Goal: Information Seeking & Learning: Learn about a topic

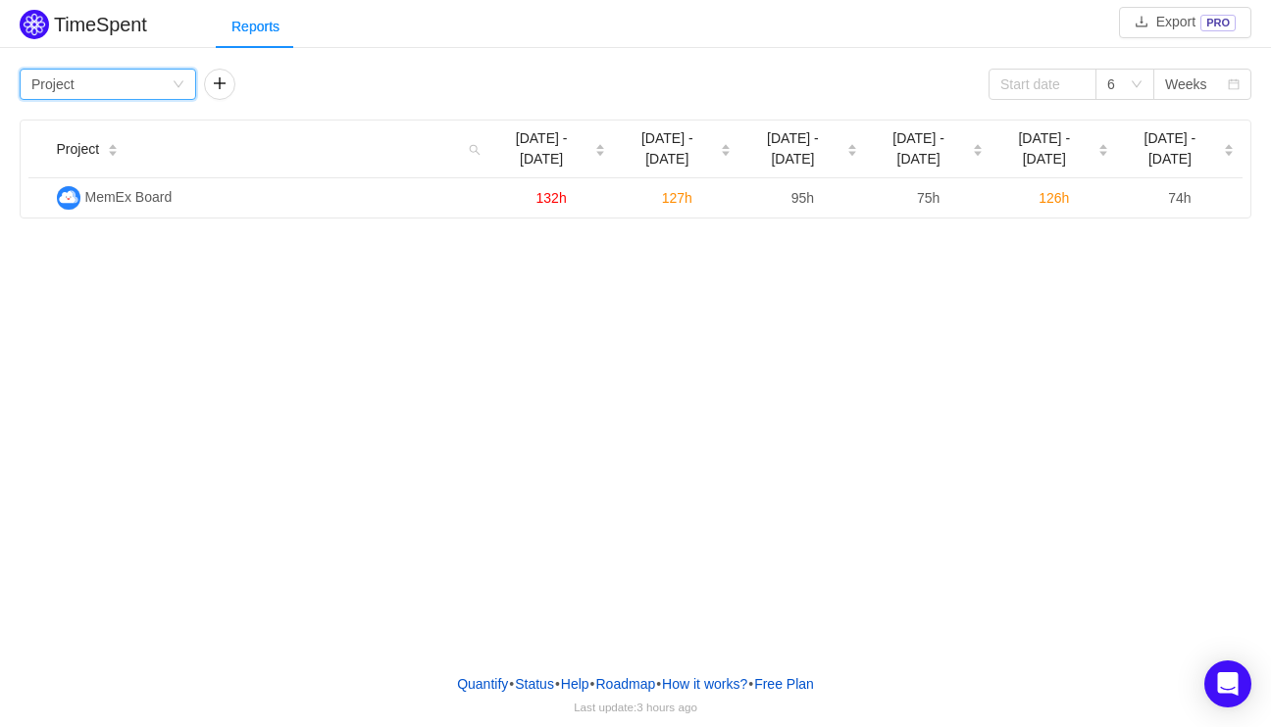
click at [121, 77] on div "Group by Project" at bounding box center [101, 84] width 140 height 29
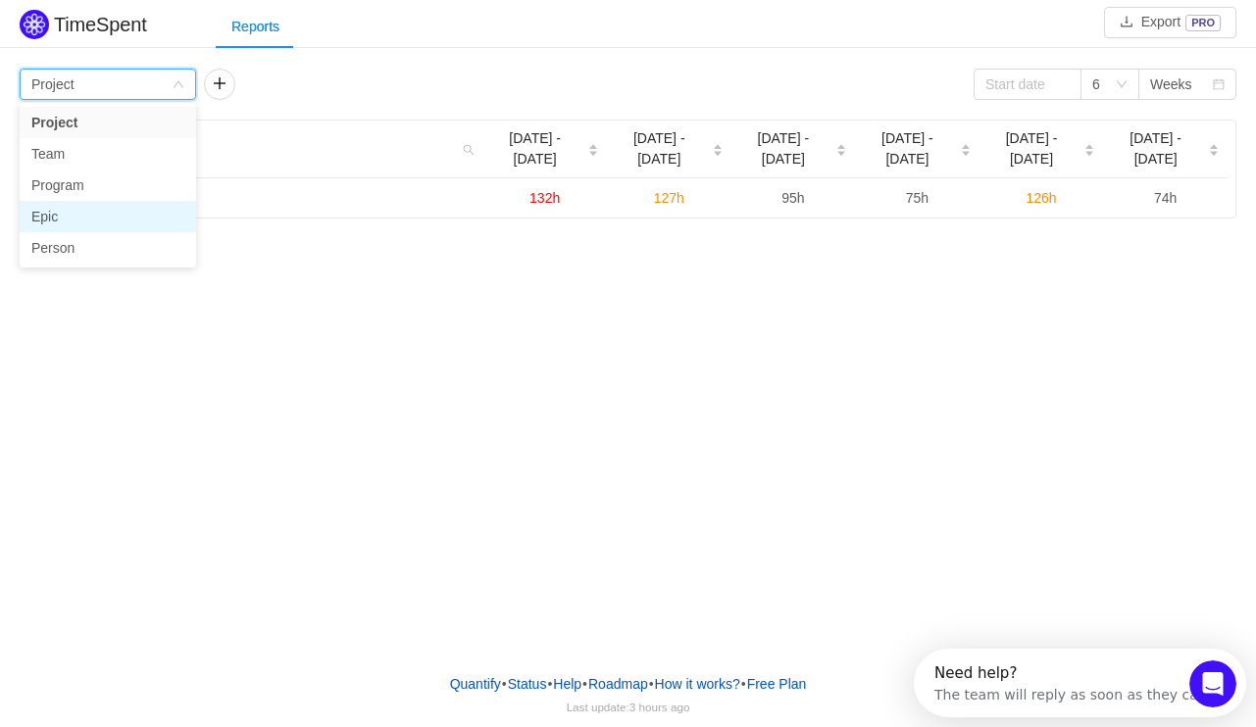
click at [70, 224] on li "Epic" at bounding box center [108, 216] width 176 height 31
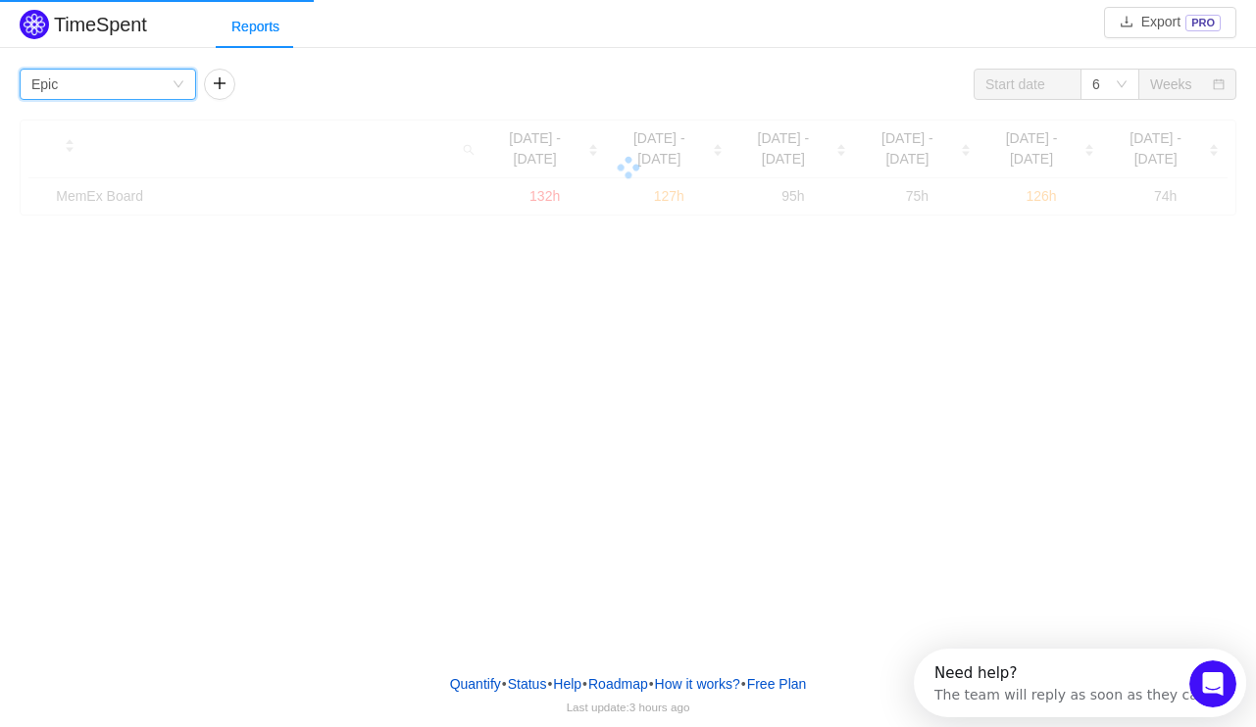
click at [154, 84] on div "Group by Epic" at bounding box center [101, 84] width 140 height 29
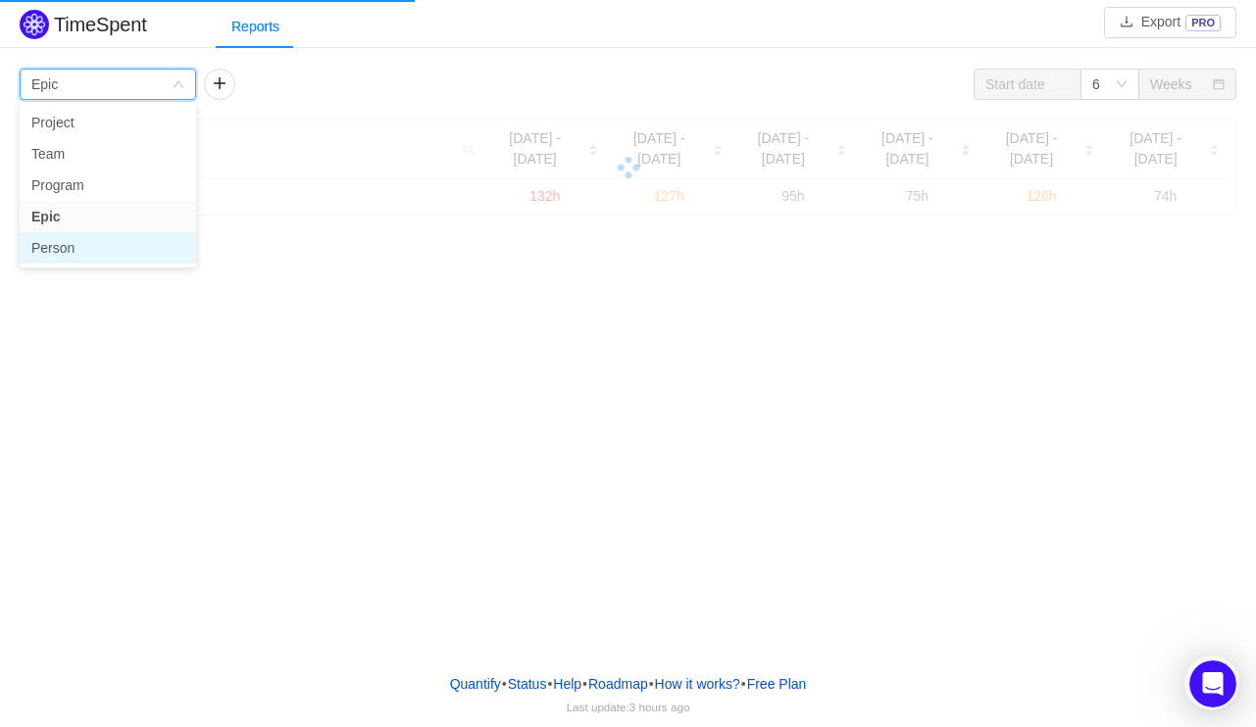
click at [69, 242] on li "Person" at bounding box center [108, 247] width 176 height 31
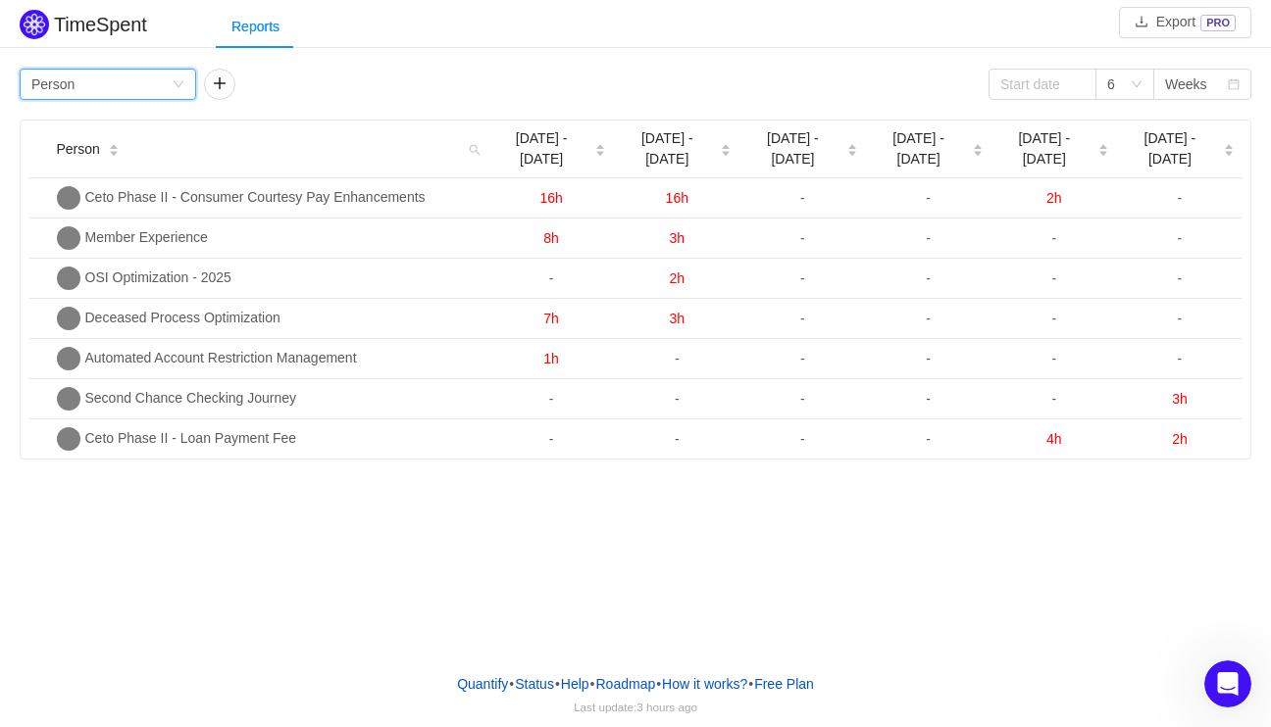
click at [146, 89] on div "Group by Person" at bounding box center [101, 84] width 140 height 29
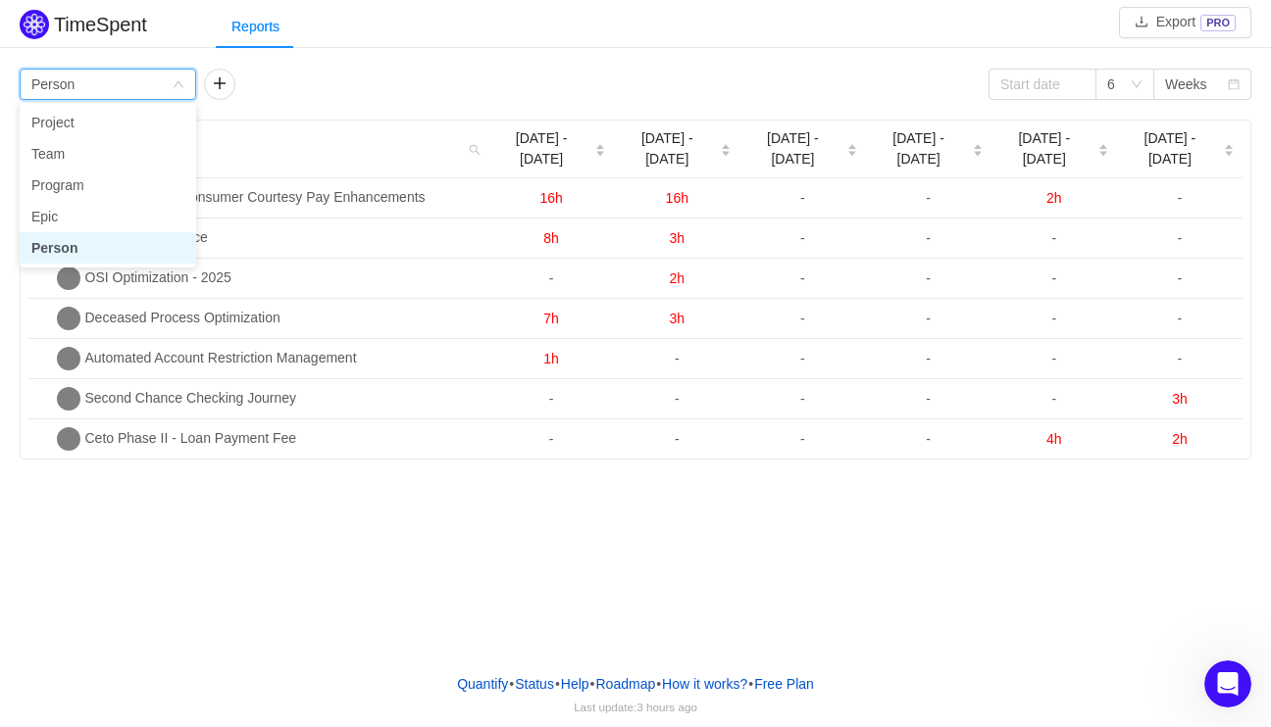
click at [75, 238] on li "Person" at bounding box center [108, 247] width 176 height 31
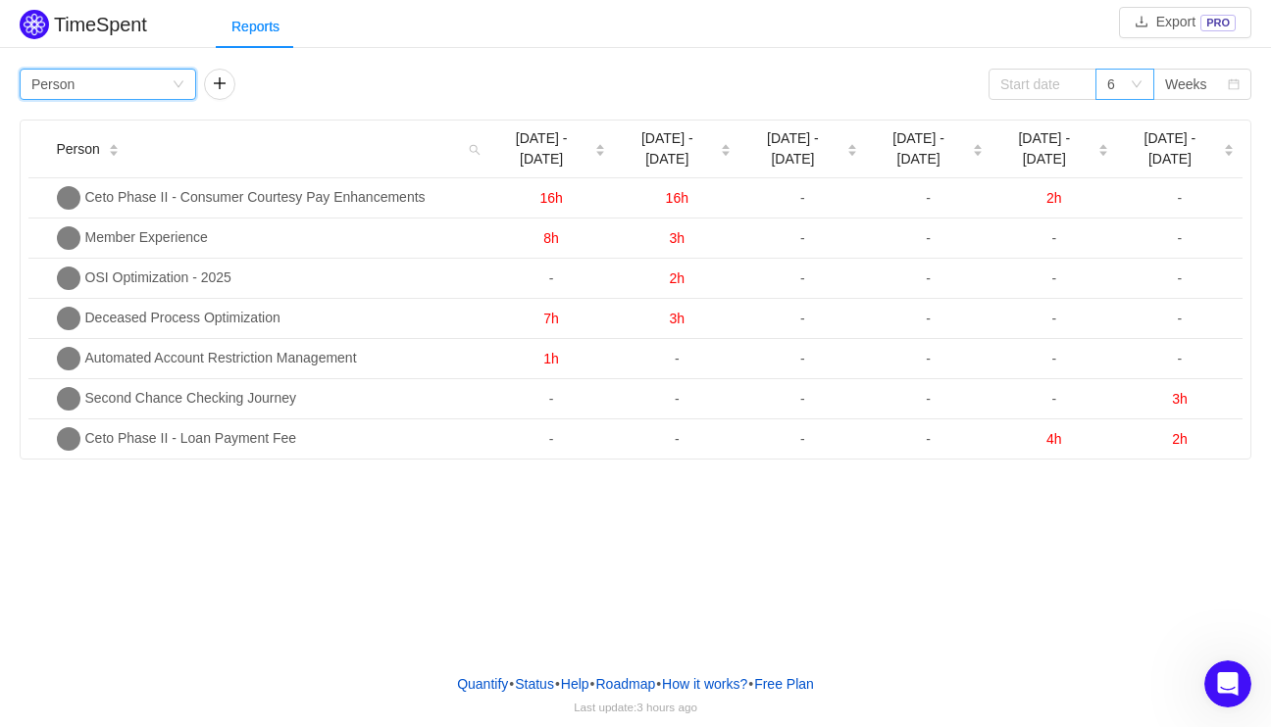
click at [1144, 93] on div "6" at bounding box center [1124, 84] width 59 height 31
click at [1123, 223] on li "12" at bounding box center [1124, 216] width 59 height 31
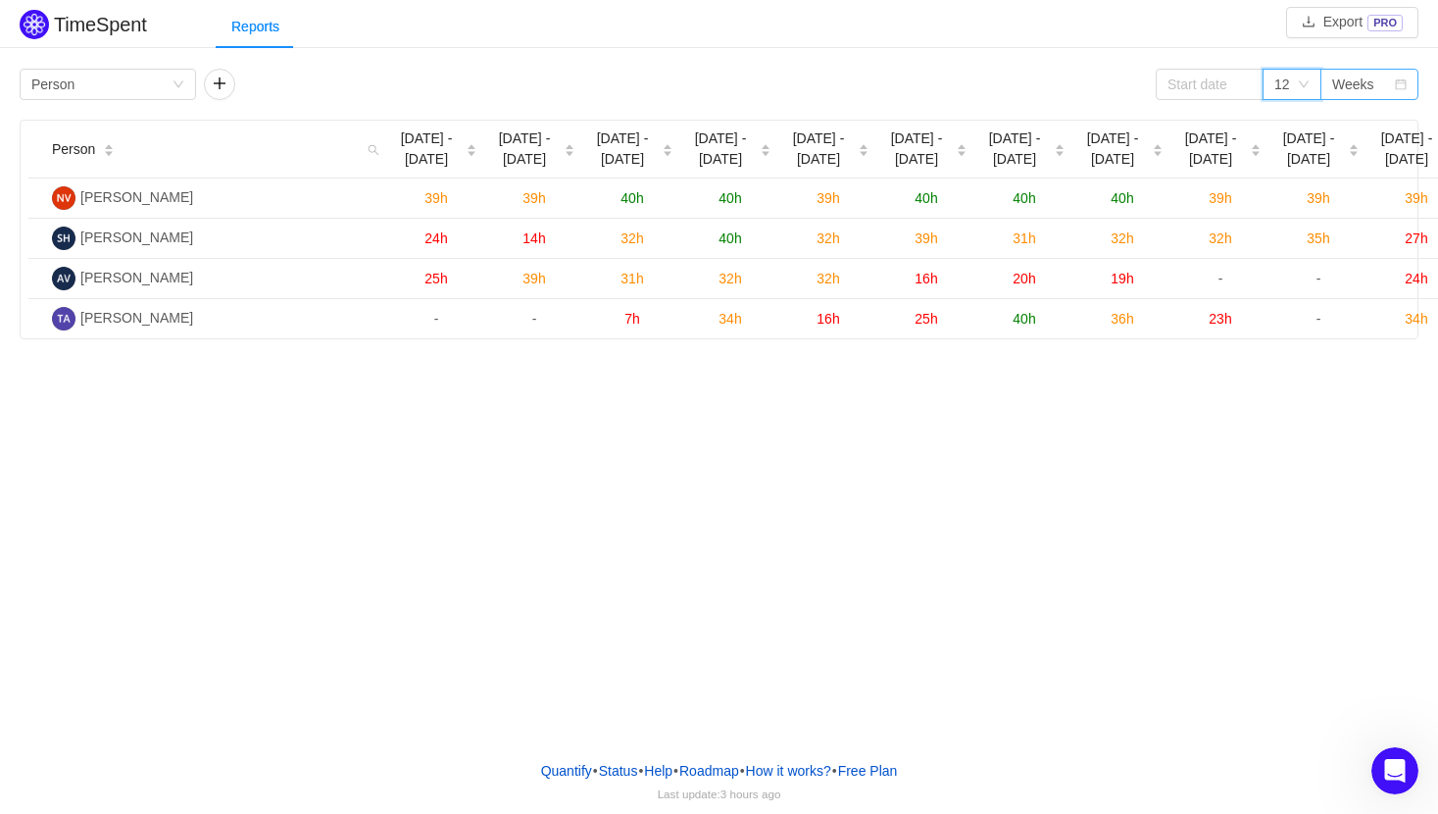
click at [1270, 75] on div "Weeks" at bounding box center [1353, 84] width 42 height 29
click at [1270, 148] on li "Months" at bounding box center [1369, 153] width 98 height 31
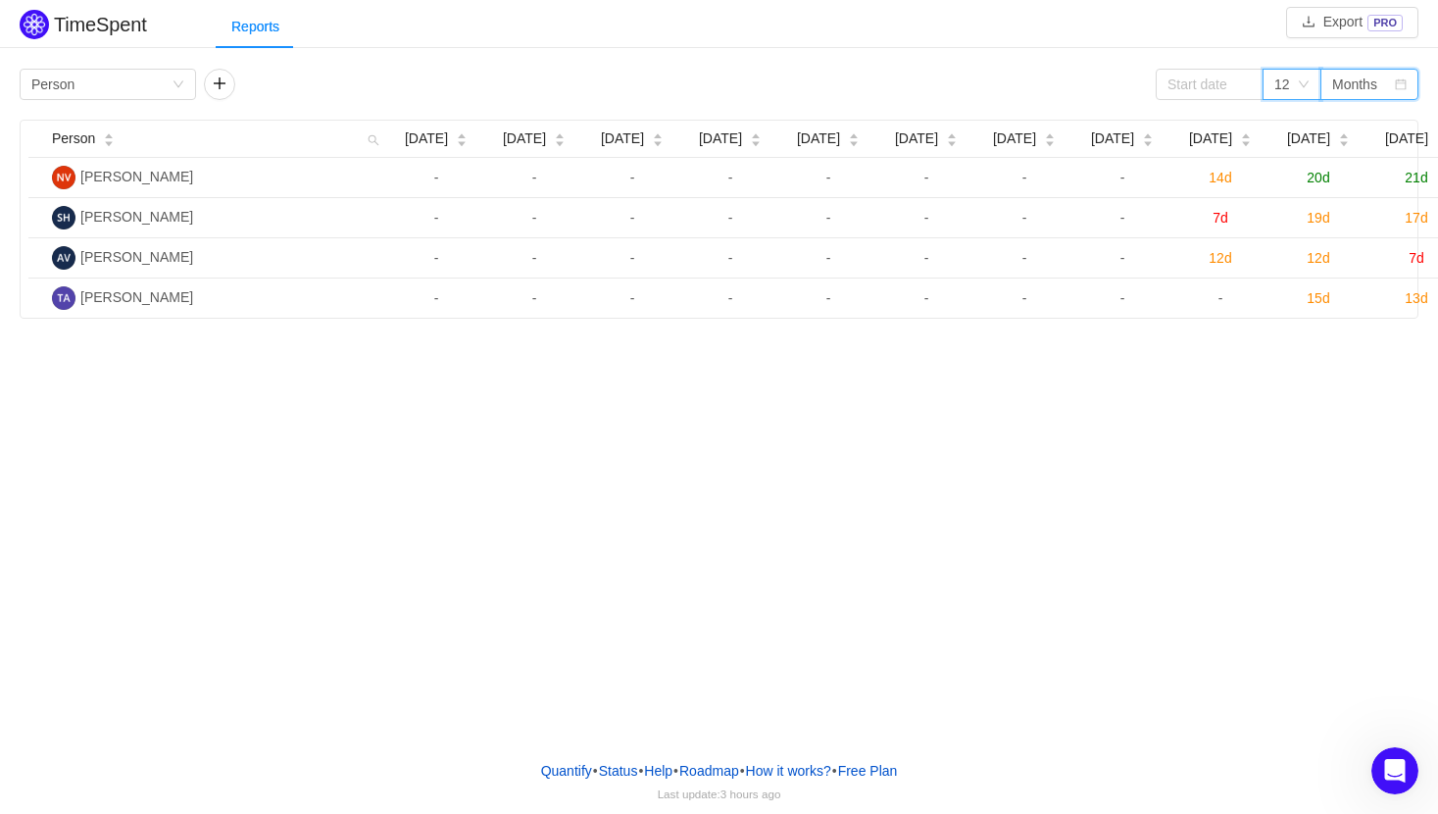
click at [1270, 81] on icon "icon: down" at bounding box center [1304, 84] width 12 height 12
click at [1270, 71] on div "Months" at bounding box center [1354, 84] width 45 height 29
click at [1270, 181] on li "Quarters" at bounding box center [1369, 185] width 98 height 31
click at [1270, 78] on div "Quarters" at bounding box center [1358, 84] width 53 height 29
click at [1270, 153] on li "Months" at bounding box center [1369, 153] width 98 height 31
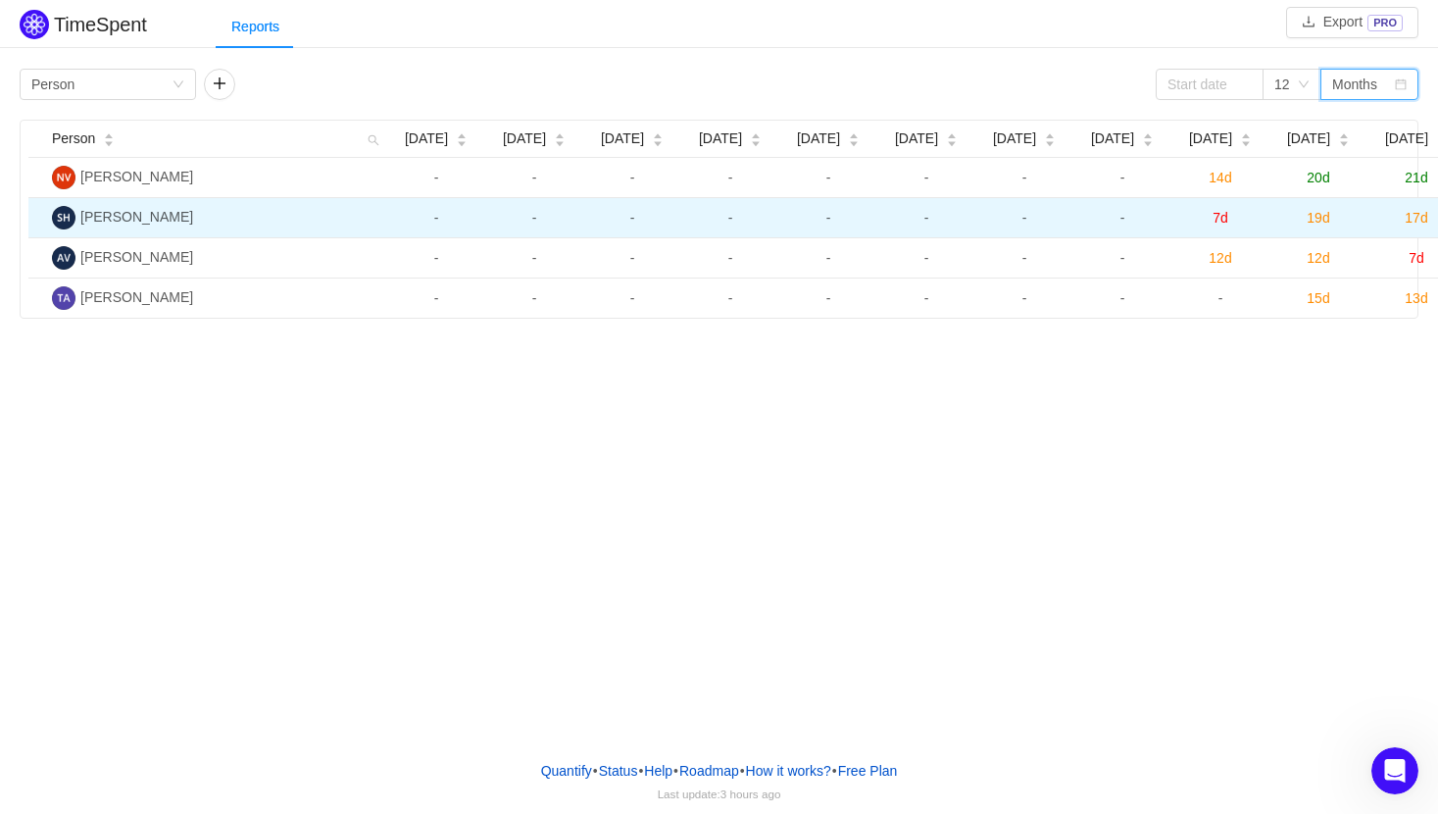
click at [1270, 223] on span "19d" at bounding box center [1318, 218] width 23 height 16
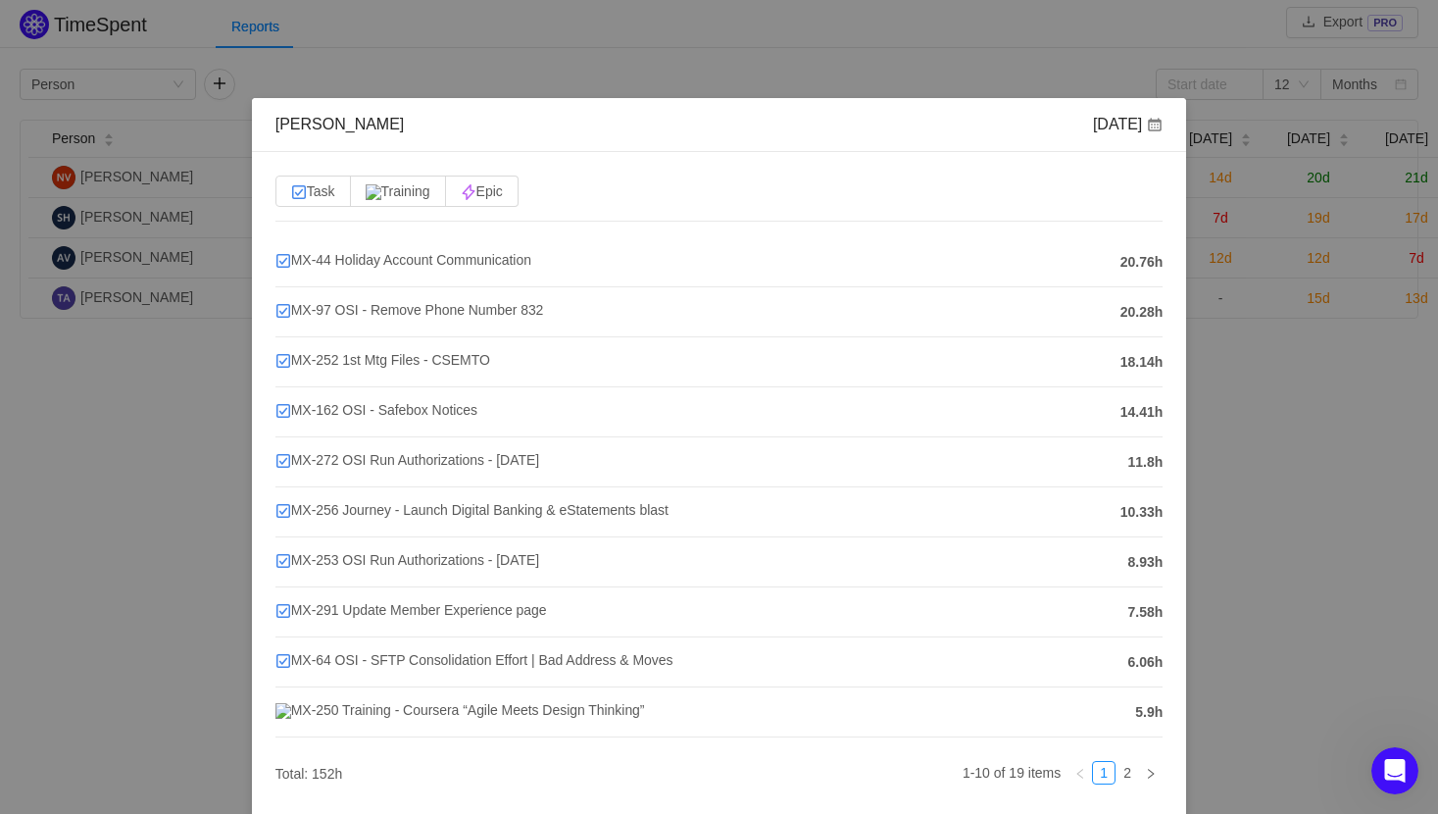
click at [1270, 511] on div "Susan Hess Aug 2025 Task Training Epic MX-44 Holiday Account Communication 20.7…" at bounding box center [719, 407] width 1438 height 814
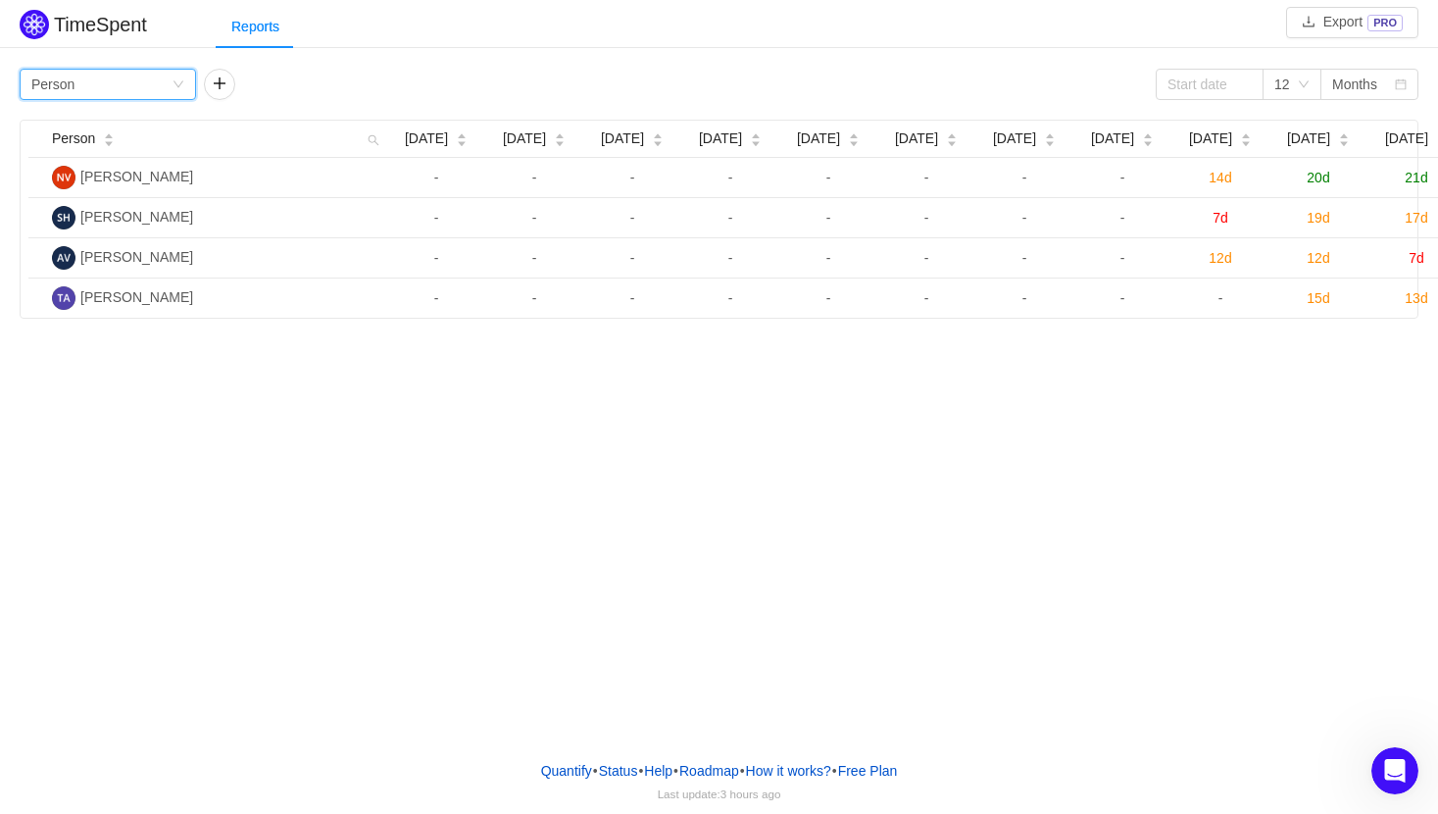
click at [163, 84] on div "Group by Person" at bounding box center [101, 84] width 140 height 29
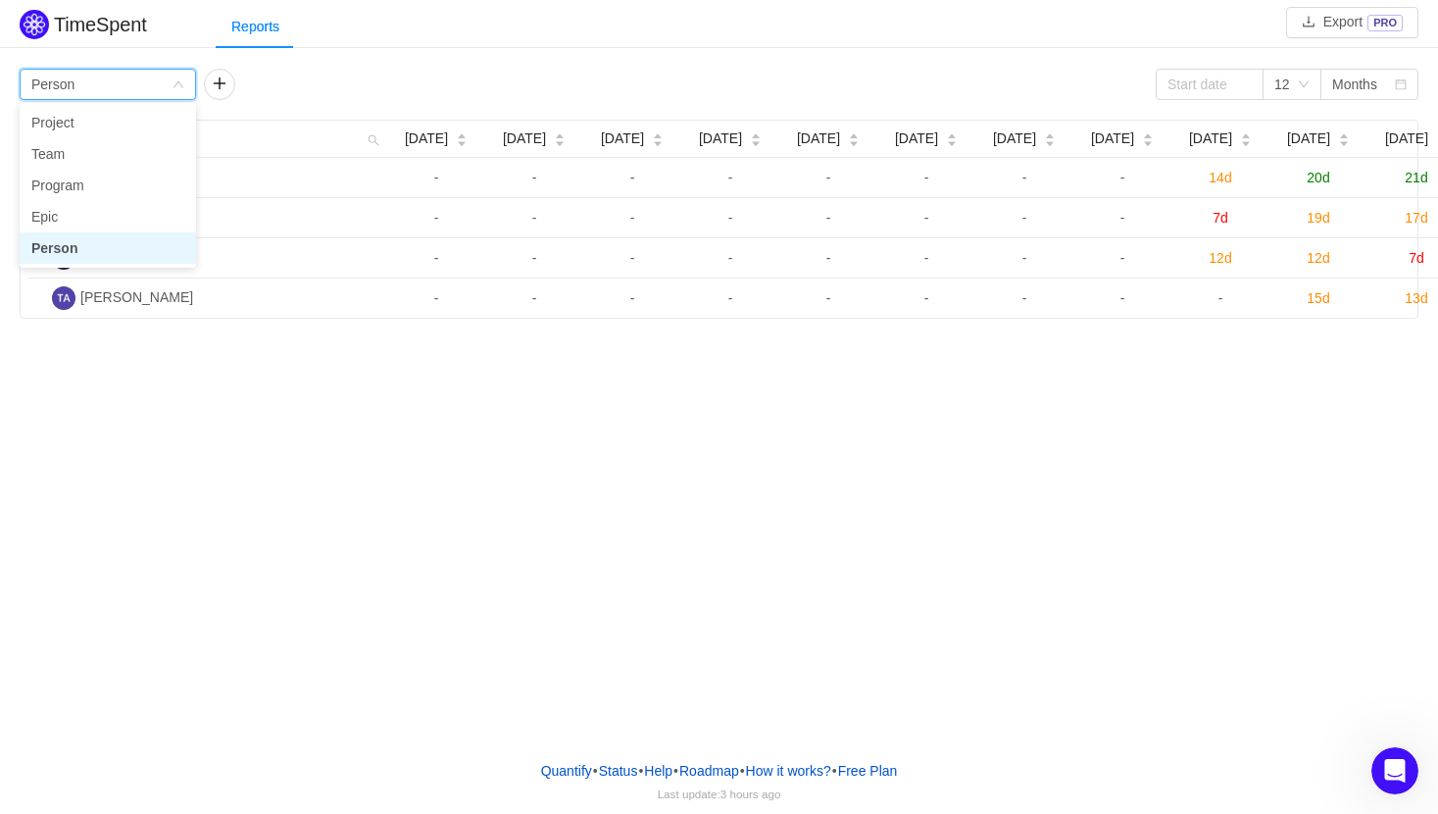
click at [163, 84] on div "Group by Person" at bounding box center [101, 84] width 140 height 29
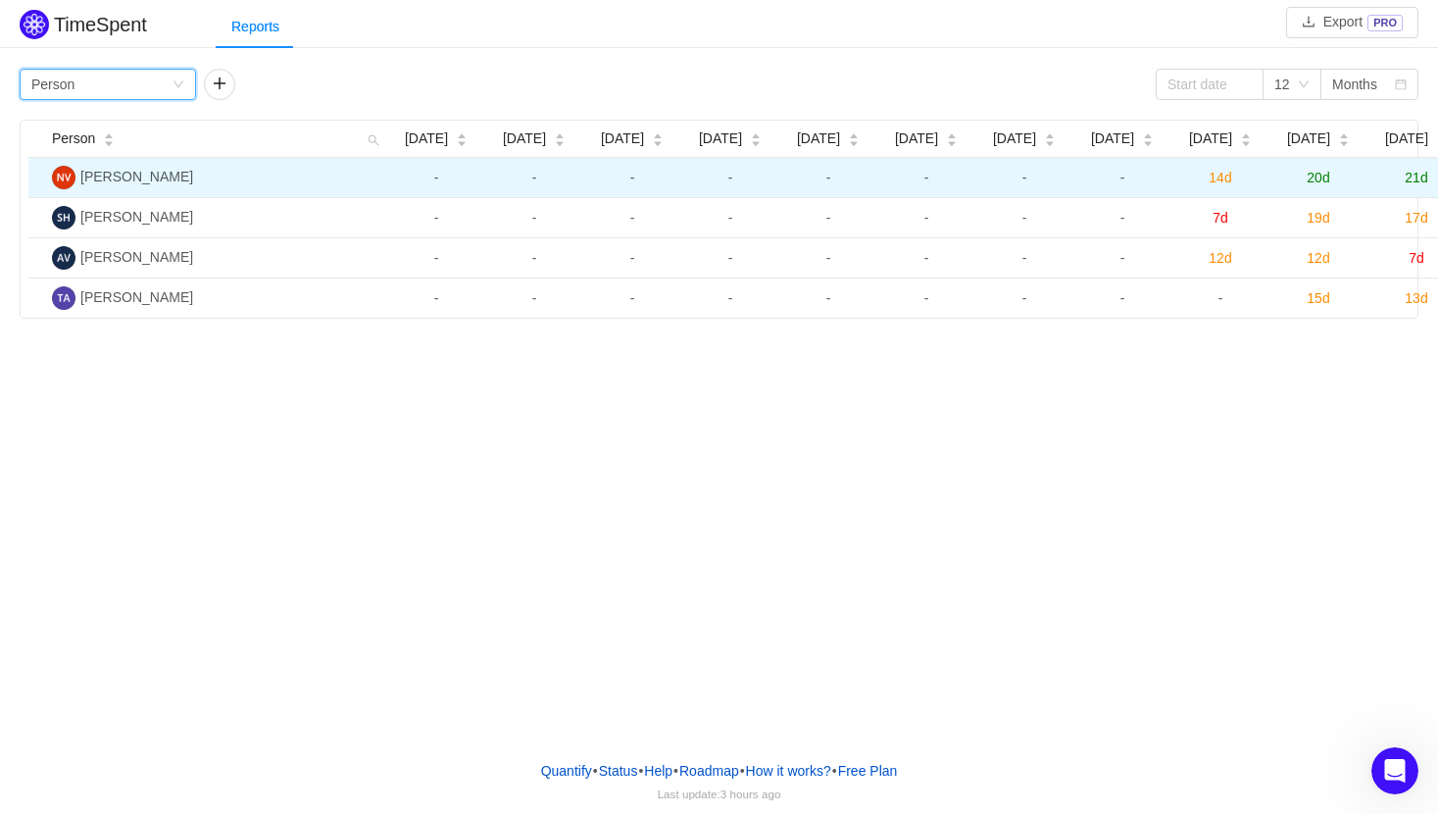
click at [1270, 175] on span "21d" at bounding box center [1416, 178] width 23 height 16
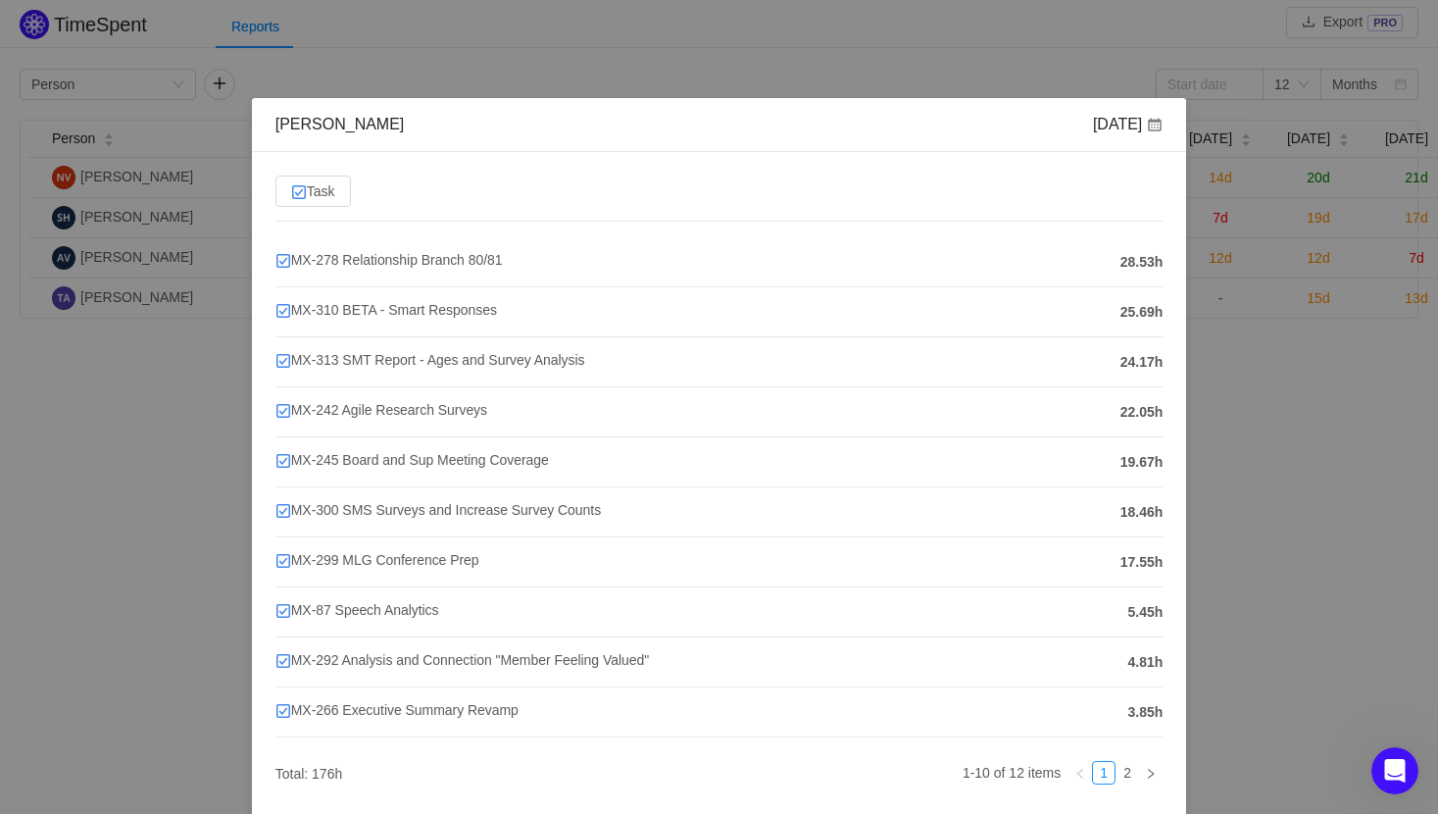
click at [1270, 390] on div "Nikki Vasquez Sep 2025 Task MX-278 Relationship Branch 80/81 28.53h MX-310 BETA…" at bounding box center [719, 407] width 1438 height 814
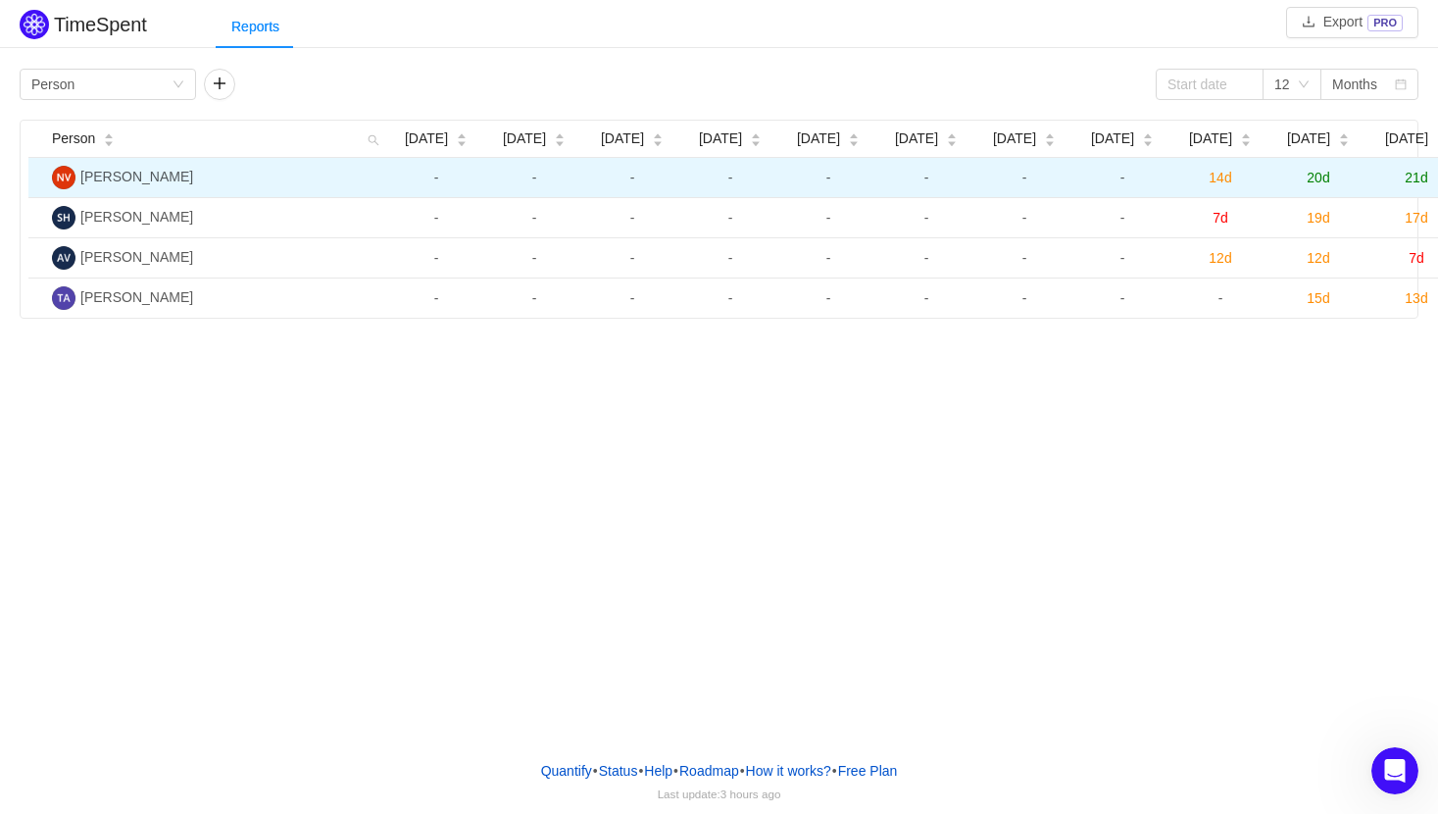
click at [1222, 171] on span "14d" at bounding box center [1220, 178] width 23 height 16
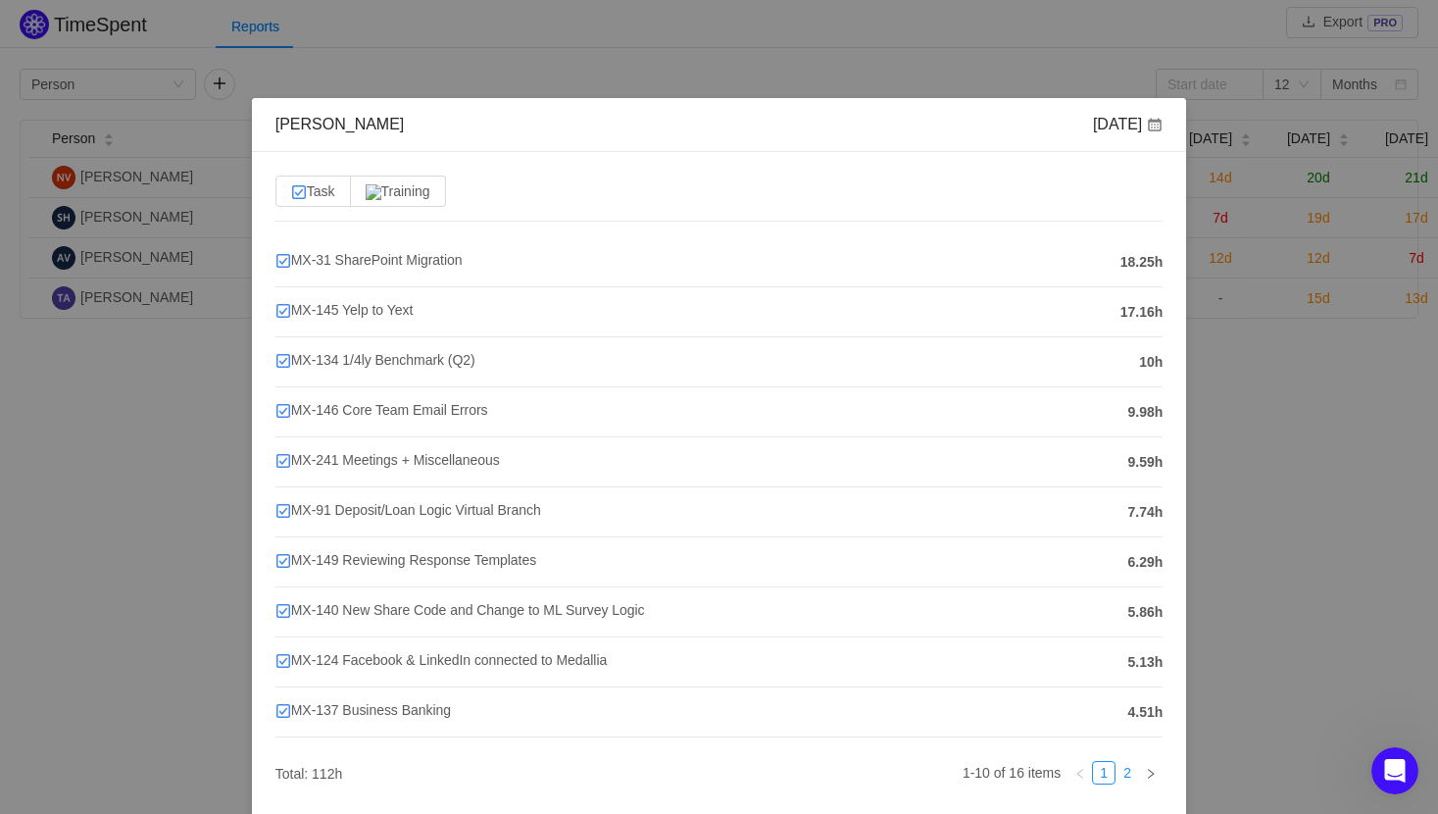
click at [1117, 726] on link "2" at bounding box center [1128, 773] width 22 height 22
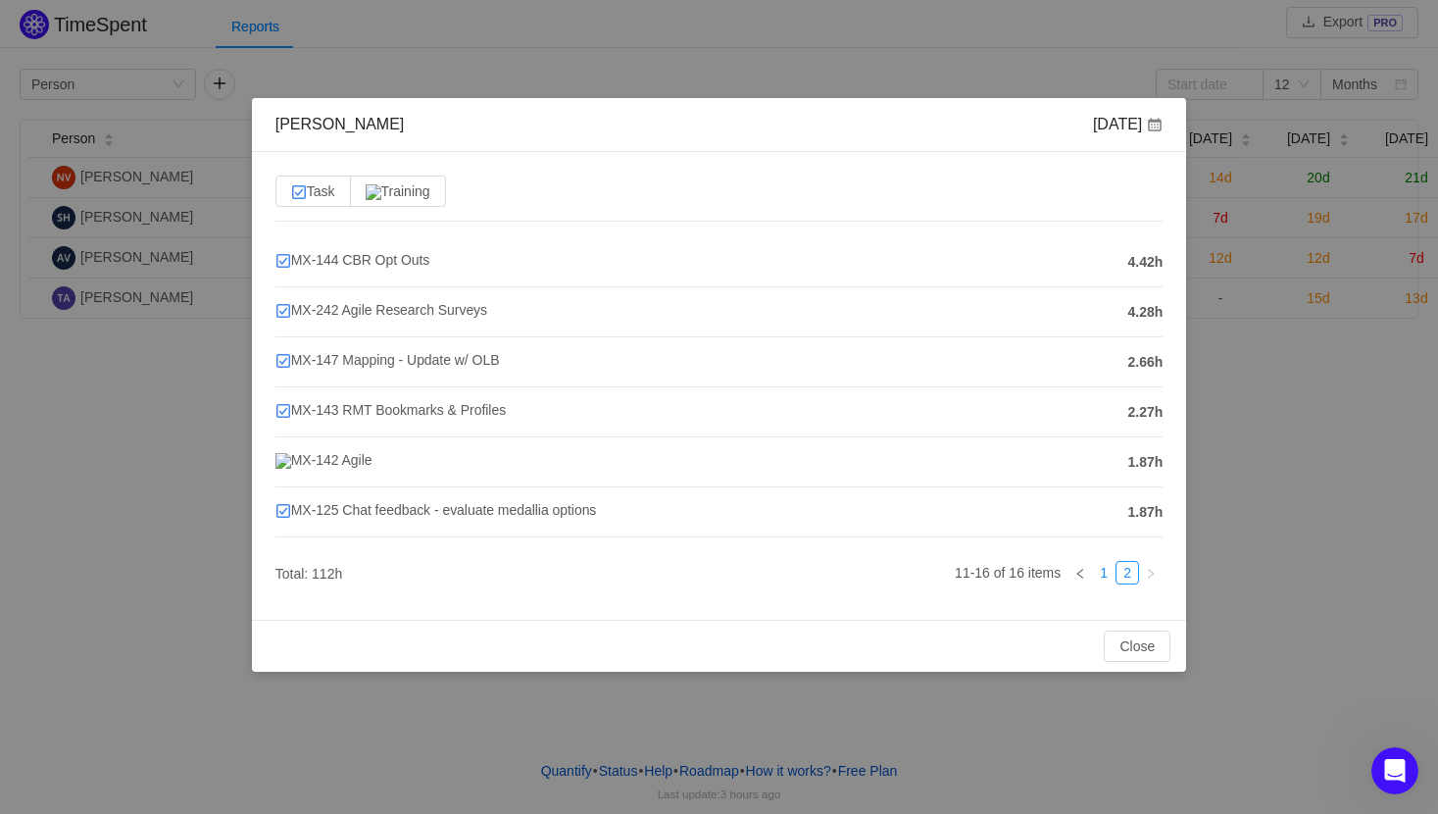
click at [1109, 581] on link "1" at bounding box center [1104, 573] width 22 height 22
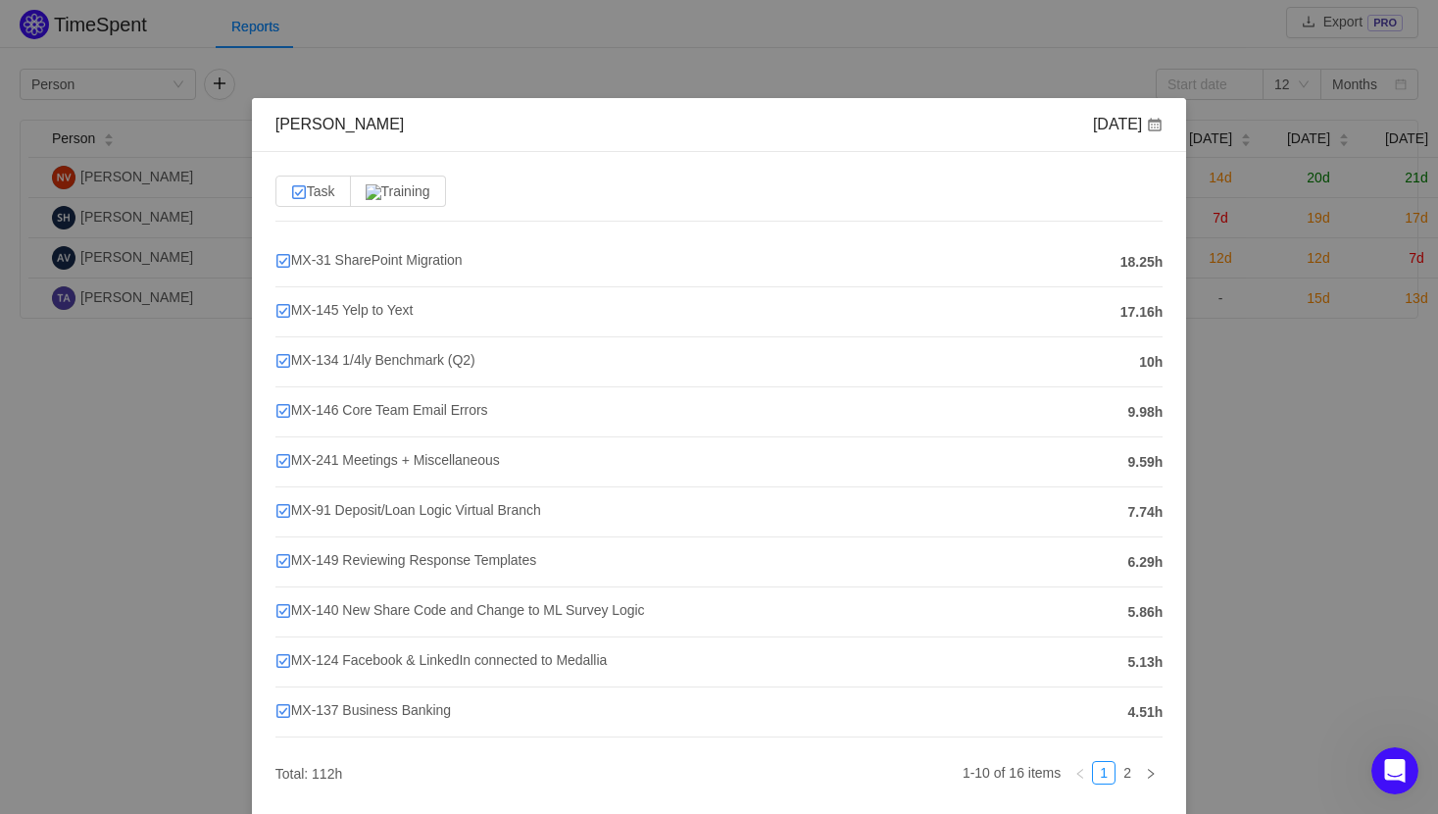
click at [1249, 487] on div "Nikki Vasquez Jul 2025 Task Training MX-31 SharePoint Migration 18.25h MX-145 Y…" at bounding box center [719, 407] width 1438 height 814
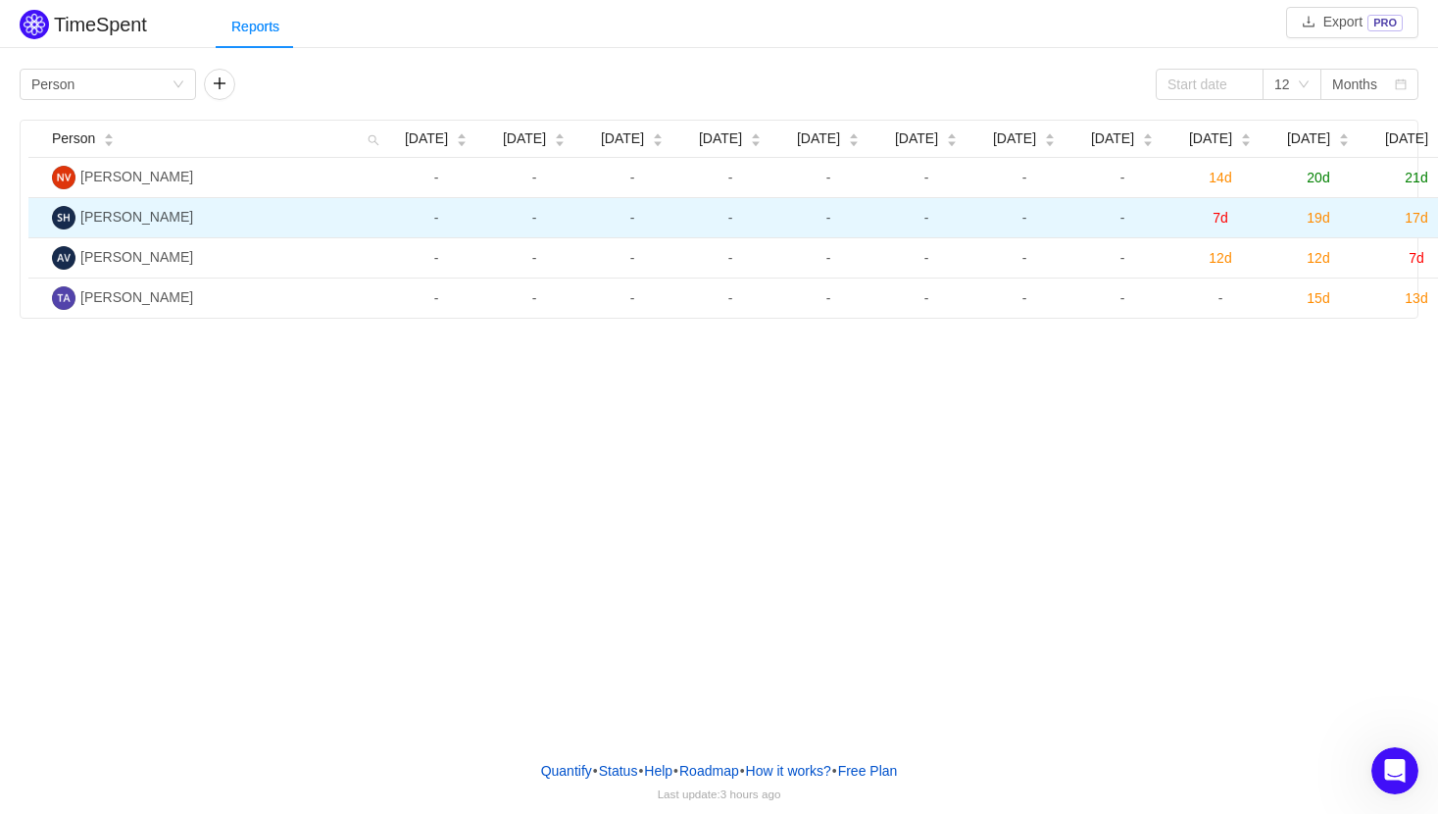
click at [1224, 217] on span "7d" at bounding box center [1221, 218] width 16 height 16
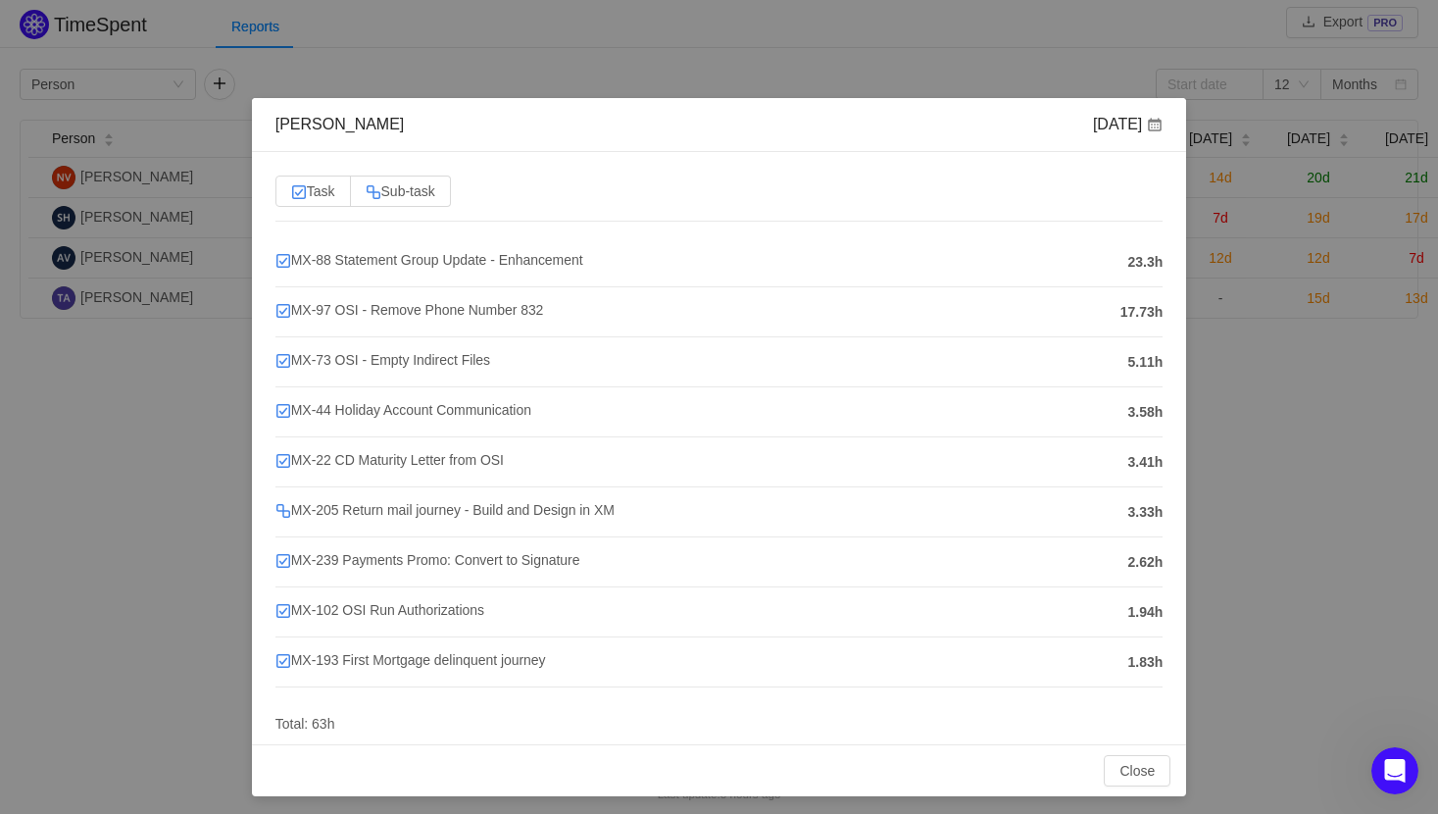
click at [1263, 532] on div "Susan Hess Jul 2025 Task Sub-task MX-88 Statement Group Update - Enhancement 23…" at bounding box center [719, 407] width 1438 height 814
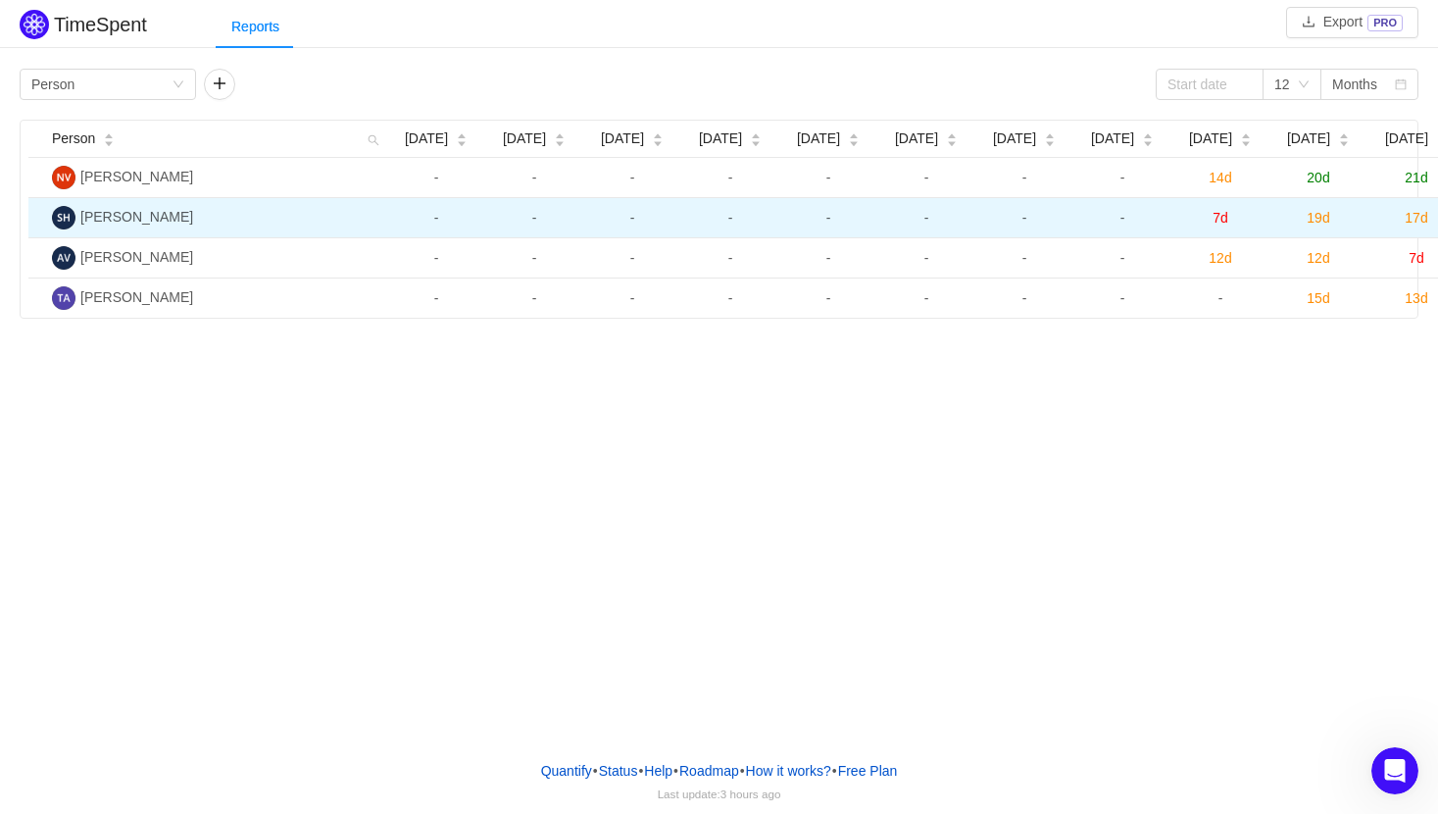
click at [1270, 222] on span "19d" at bounding box center [1318, 218] width 23 height 16
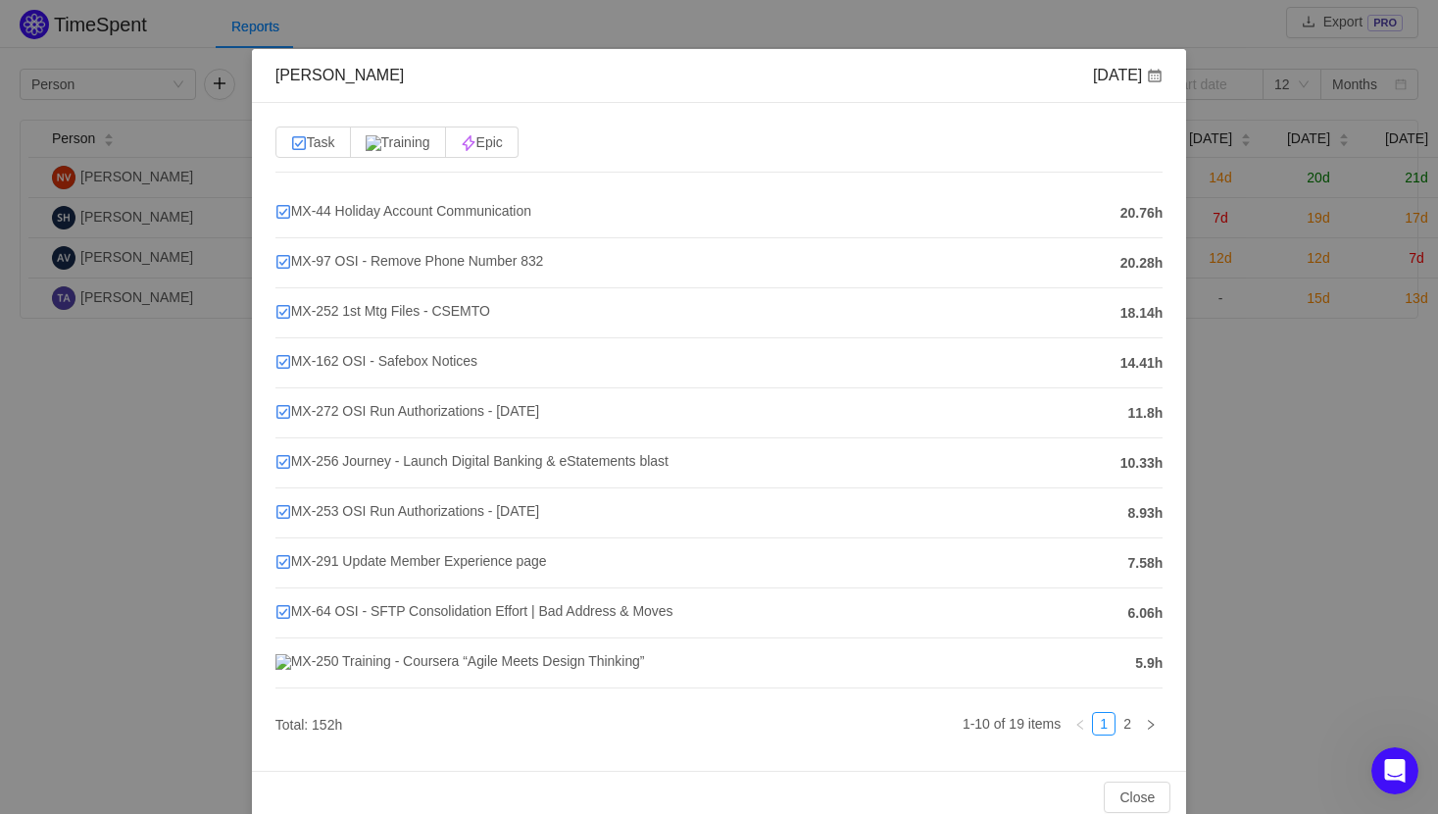
scroll to position [89, 0]
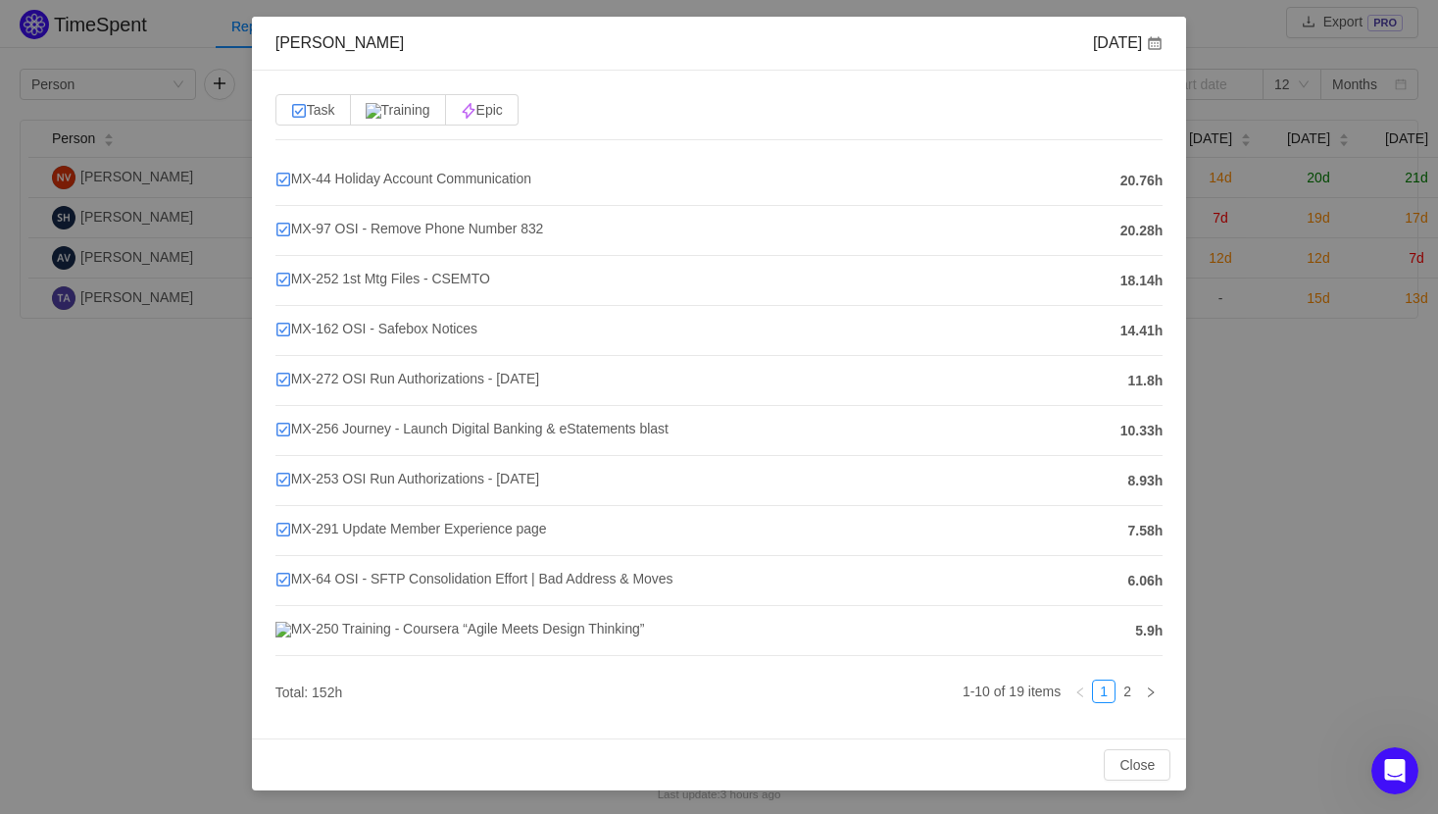
click at [1180, 481] on div "Susan Hess Aug 2025 Task Training Epic MX-44 Holiday Account Communication 20.7…" at bounding box center [719, 407] width 1438 height 814
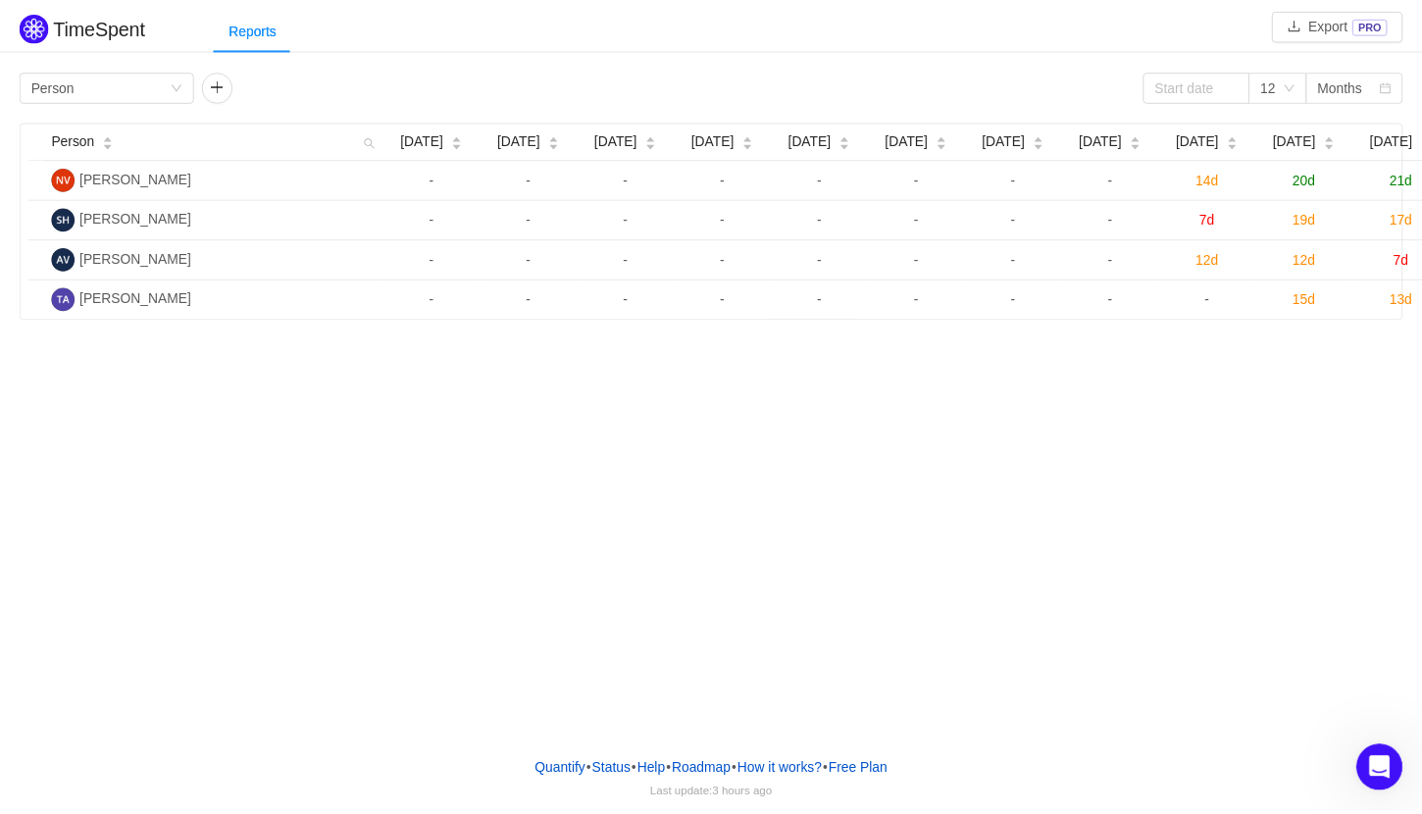
scroll to position [0, 0]
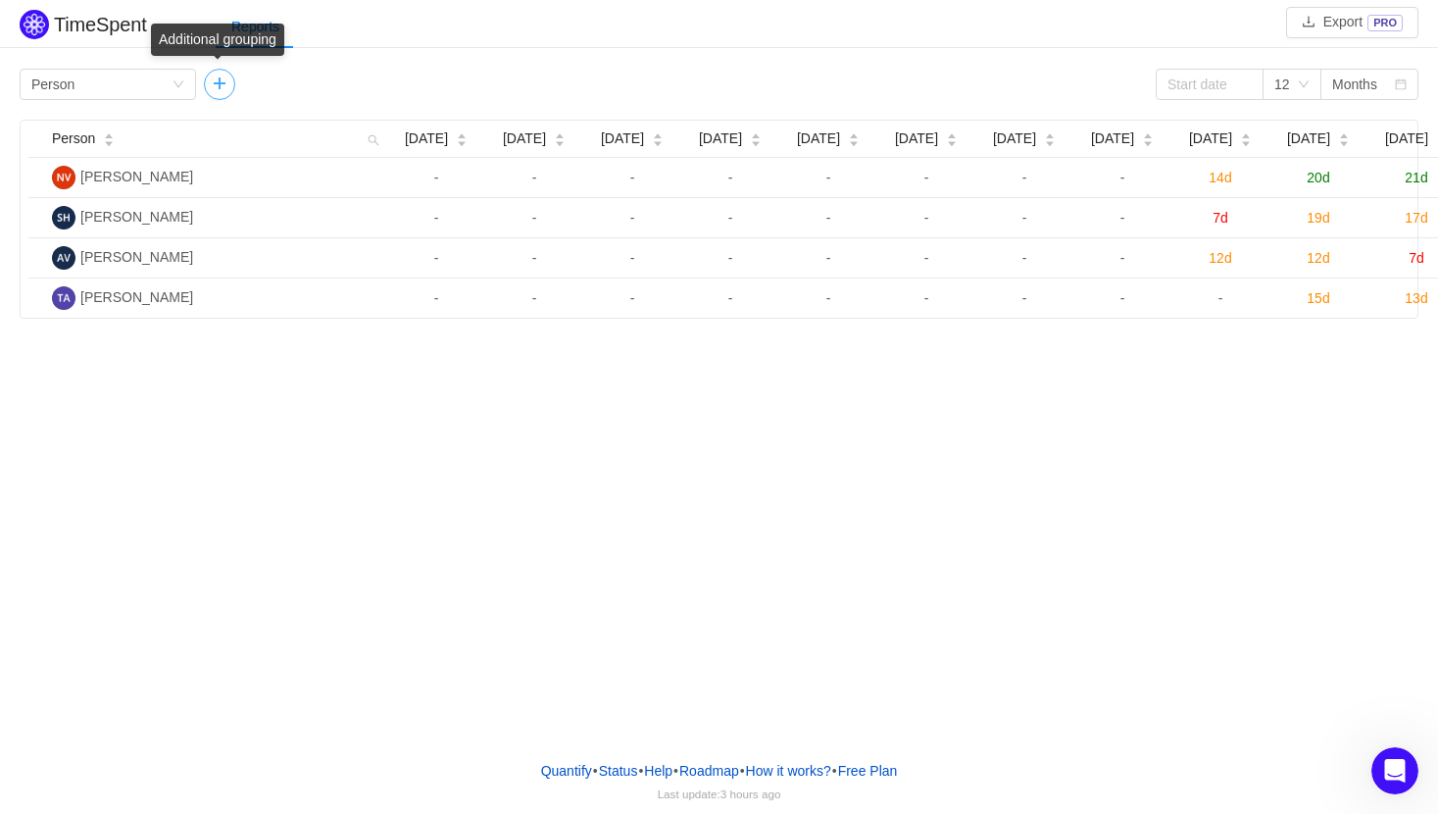
click at [217, 88] on button "button" at bounding box center [219, 84] width 31 height 31
click at [350, 80] on div "Group by" at bounding box center [286, 84] width 140 height 29
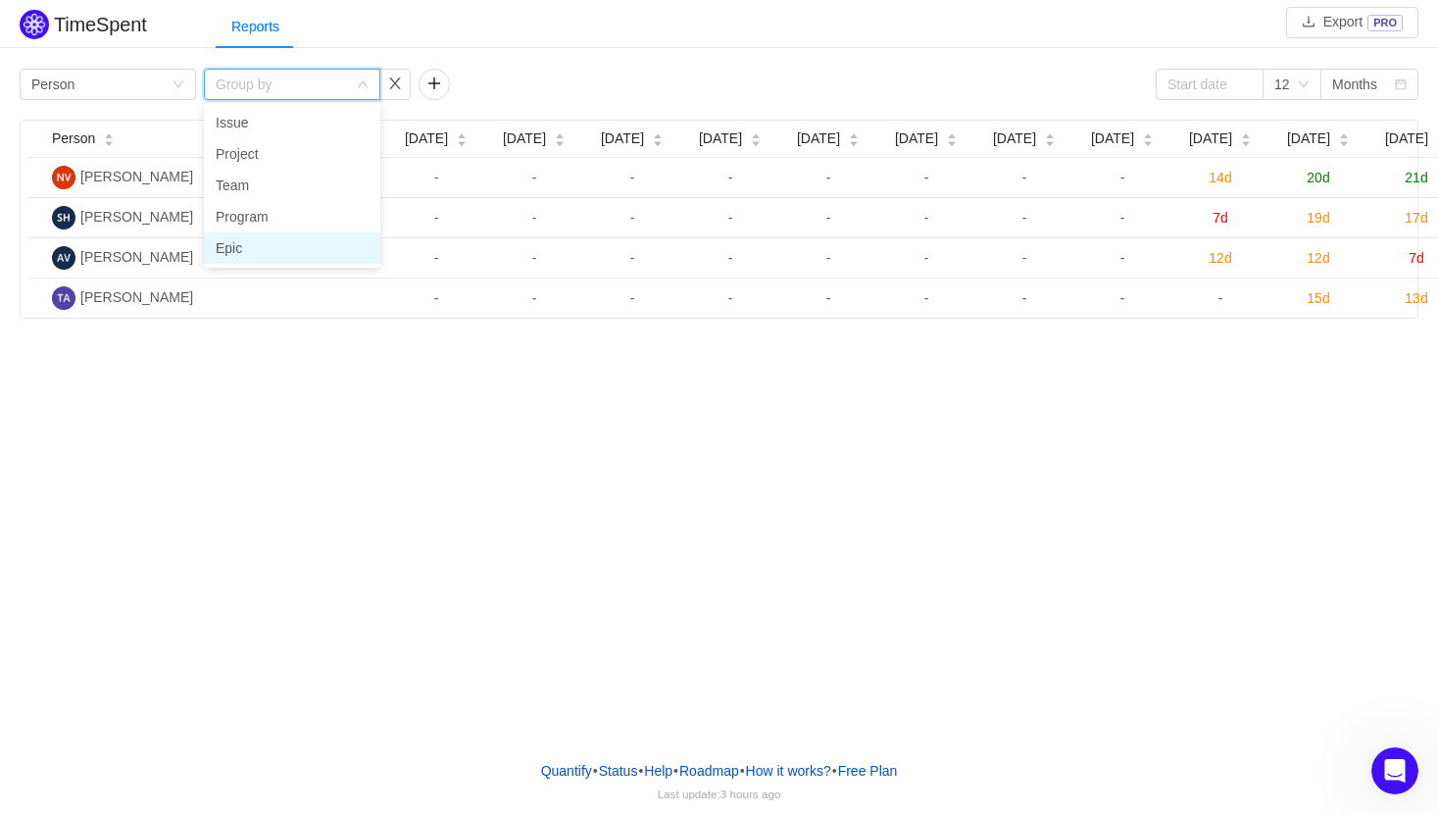
click at [271, 250] on li "Epic" at bounding box center [292, 247] width 176 height 31
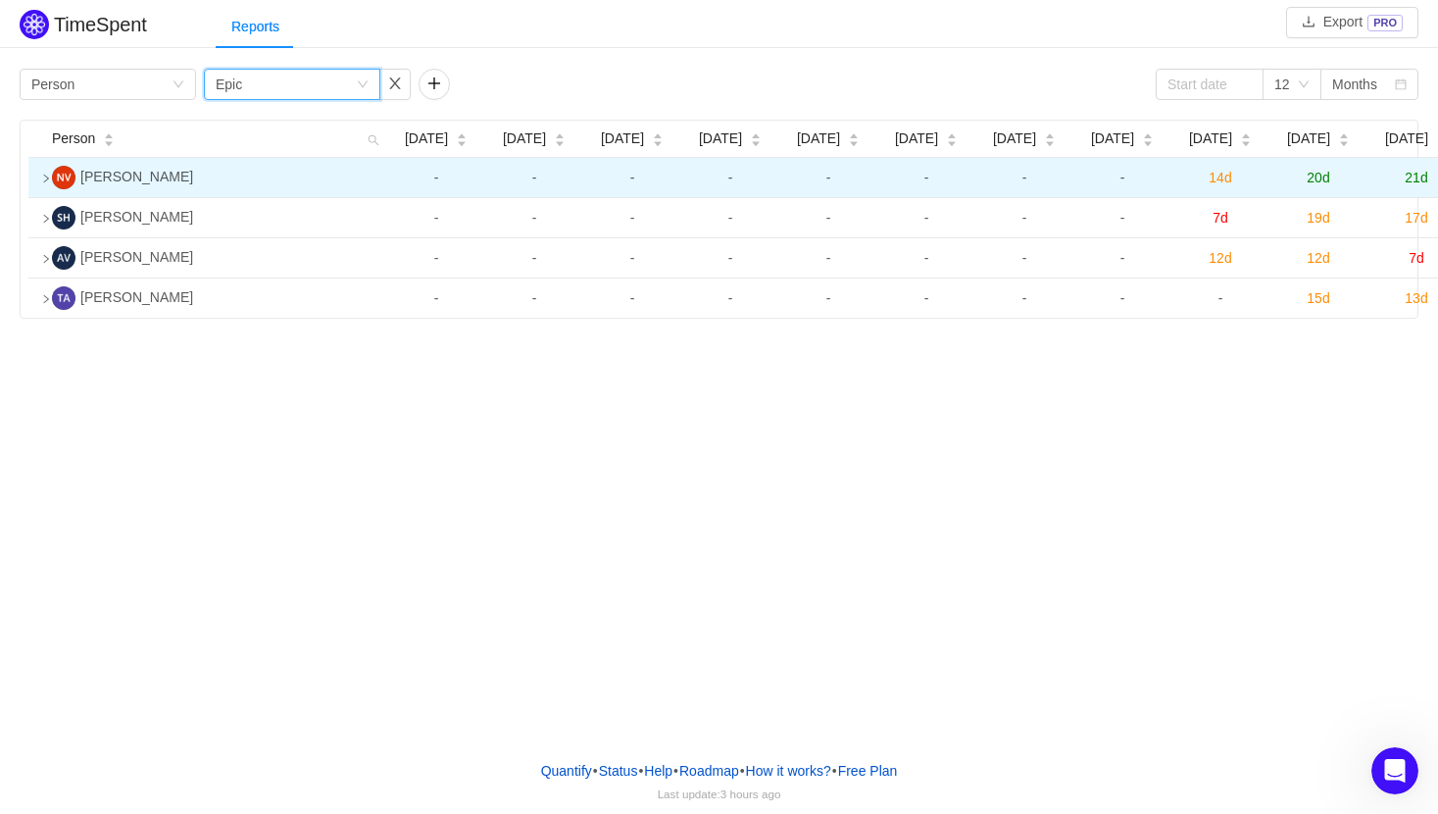
click at [45, 176] on icon "icon: right" at bounding box center [46, 179] width 5 height 8
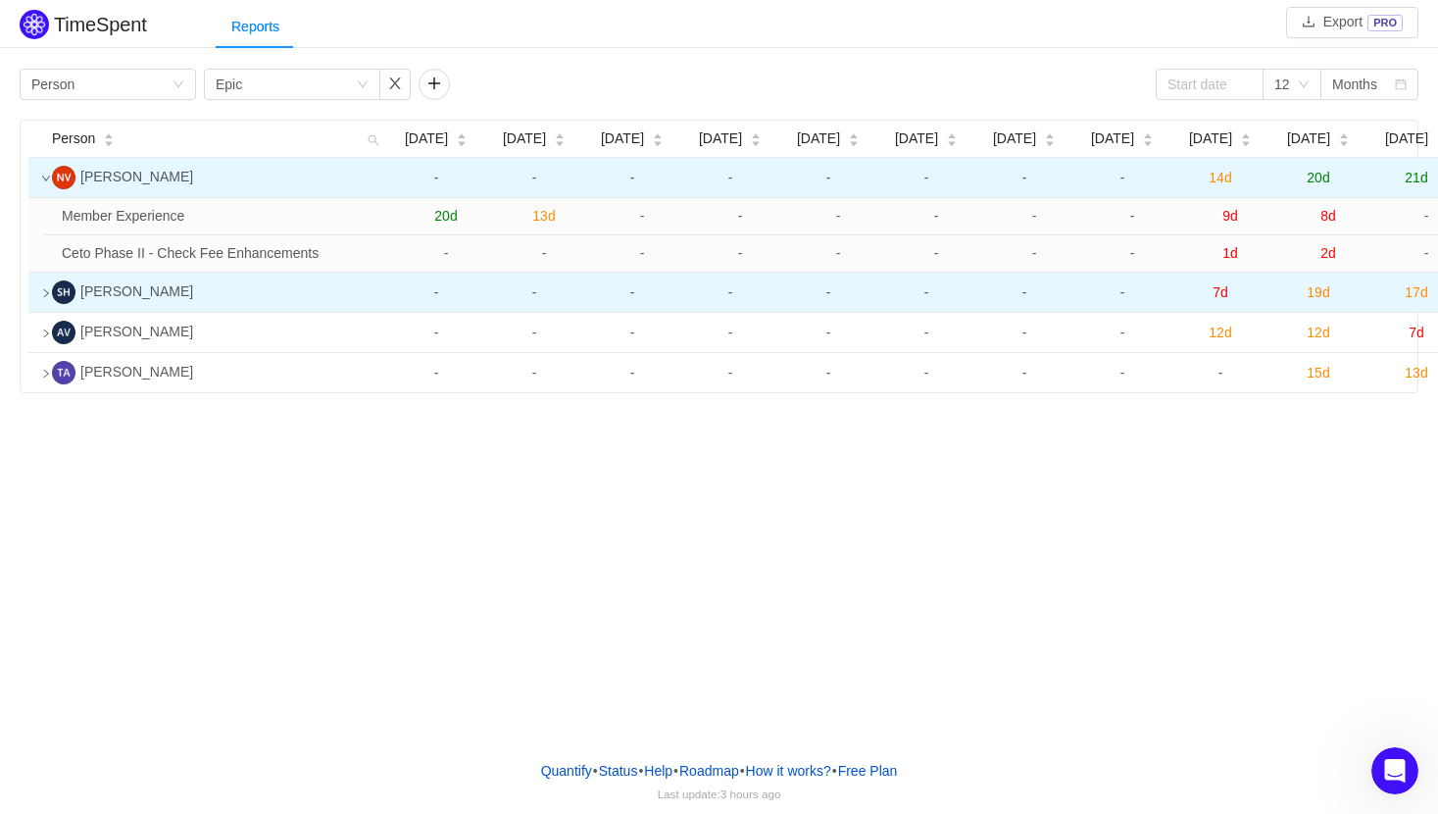
click at [45, 292] on icon "icon: right" at bounding box center [46, 293] width 10 height 10
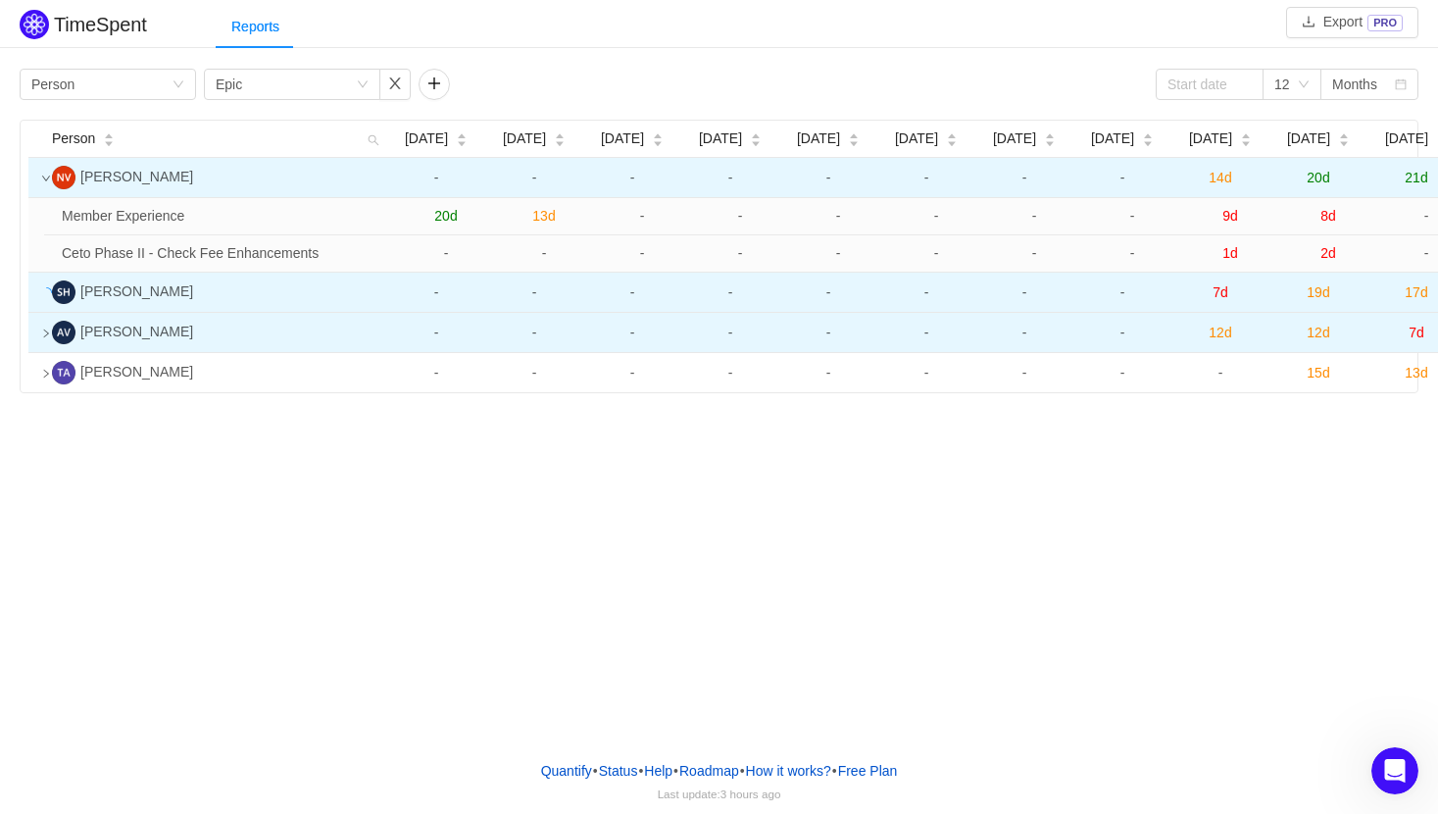
click at [45, 334] on tbody "Nikki Vasquez - - - - - - - - 14d 20d 21d - Member Experience 20d 13d - - - - -…" at bounding box center [795, 275] width 1535 height 234
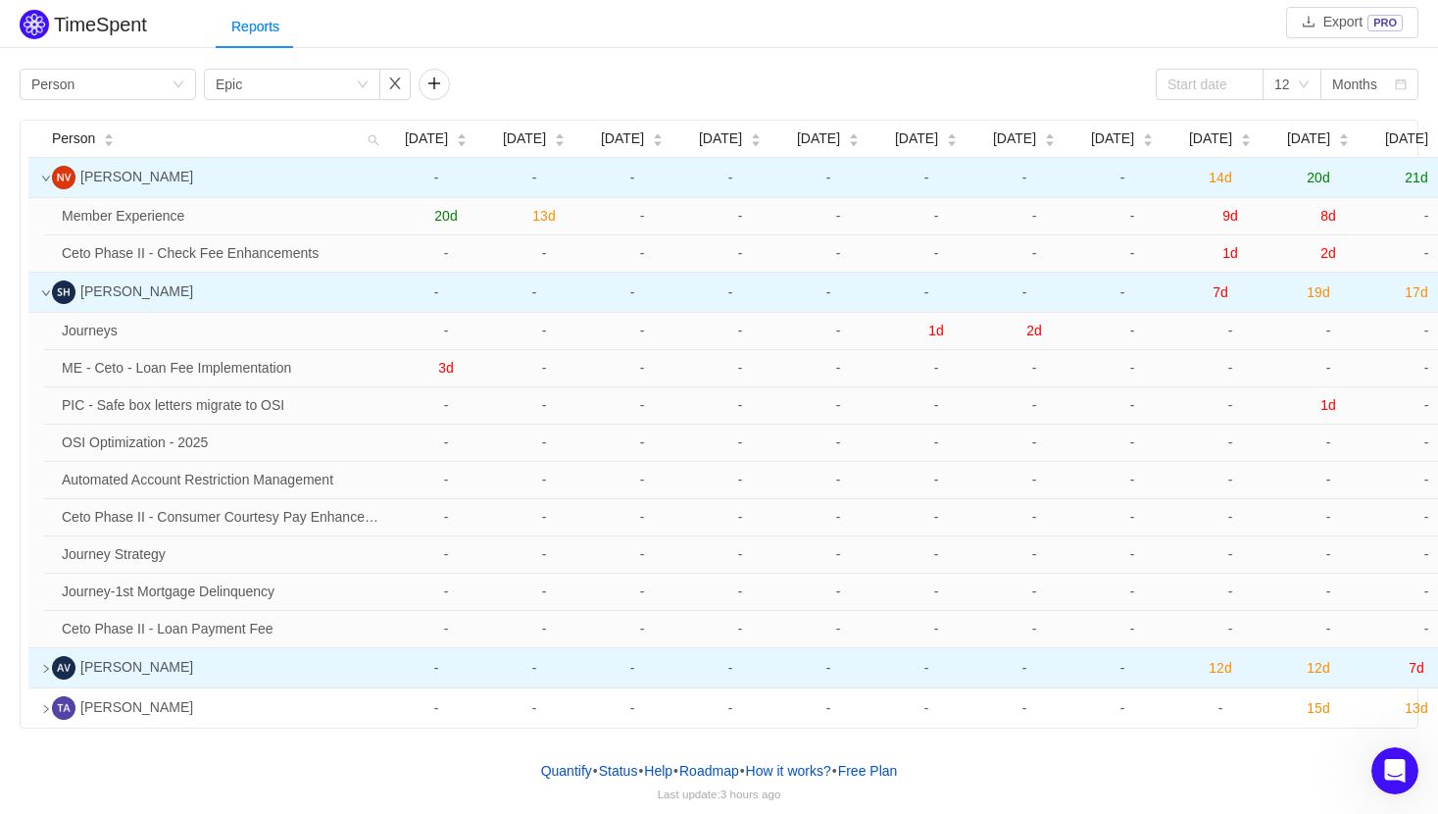
click at [41, 669] on icon "icon: right" at bounding box center [46, 669] width 10 height 10
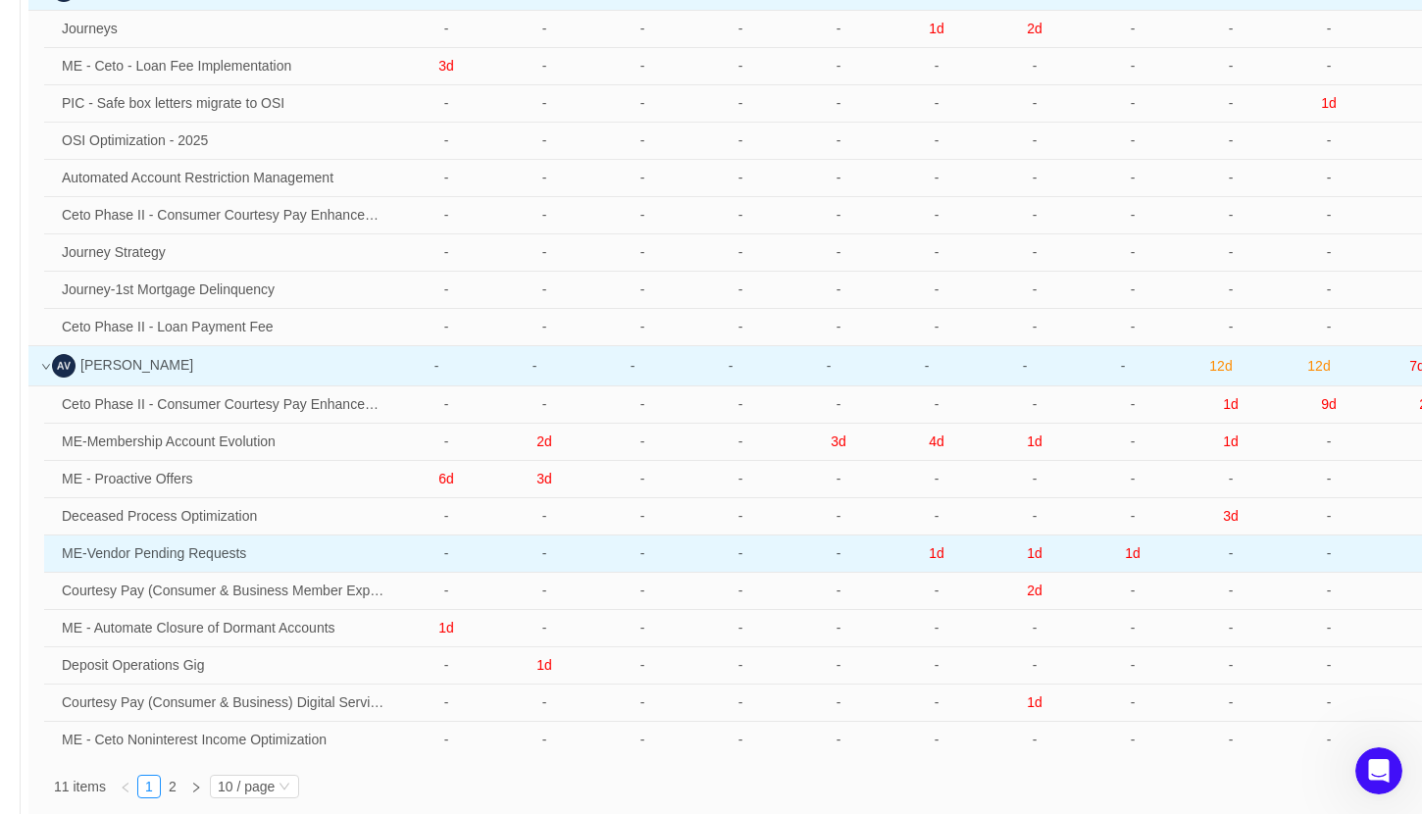
scroll to position [420, 0]
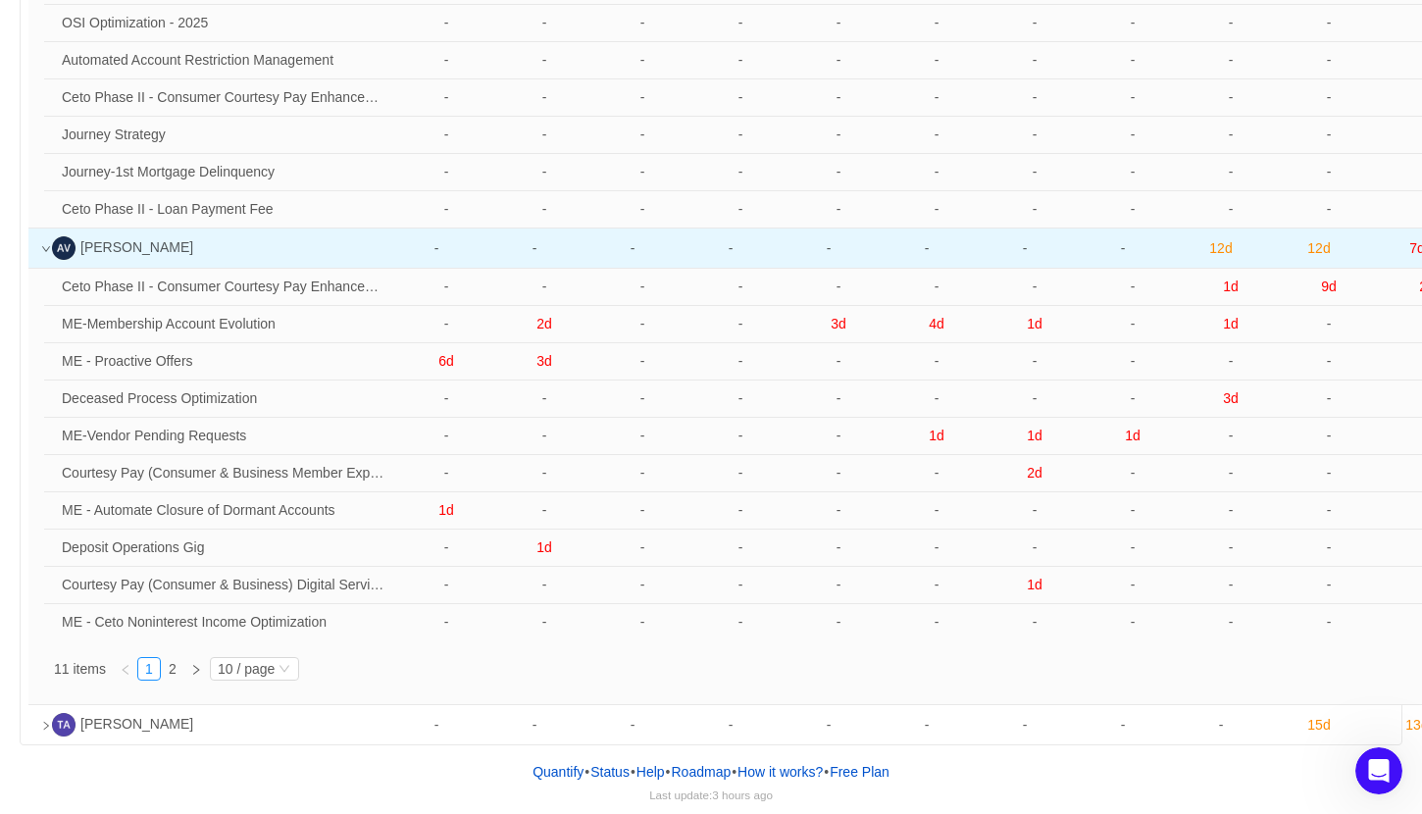
click at [43, 247] on icon "icon: down" at bounding box center [46, 249] width 8 height 6
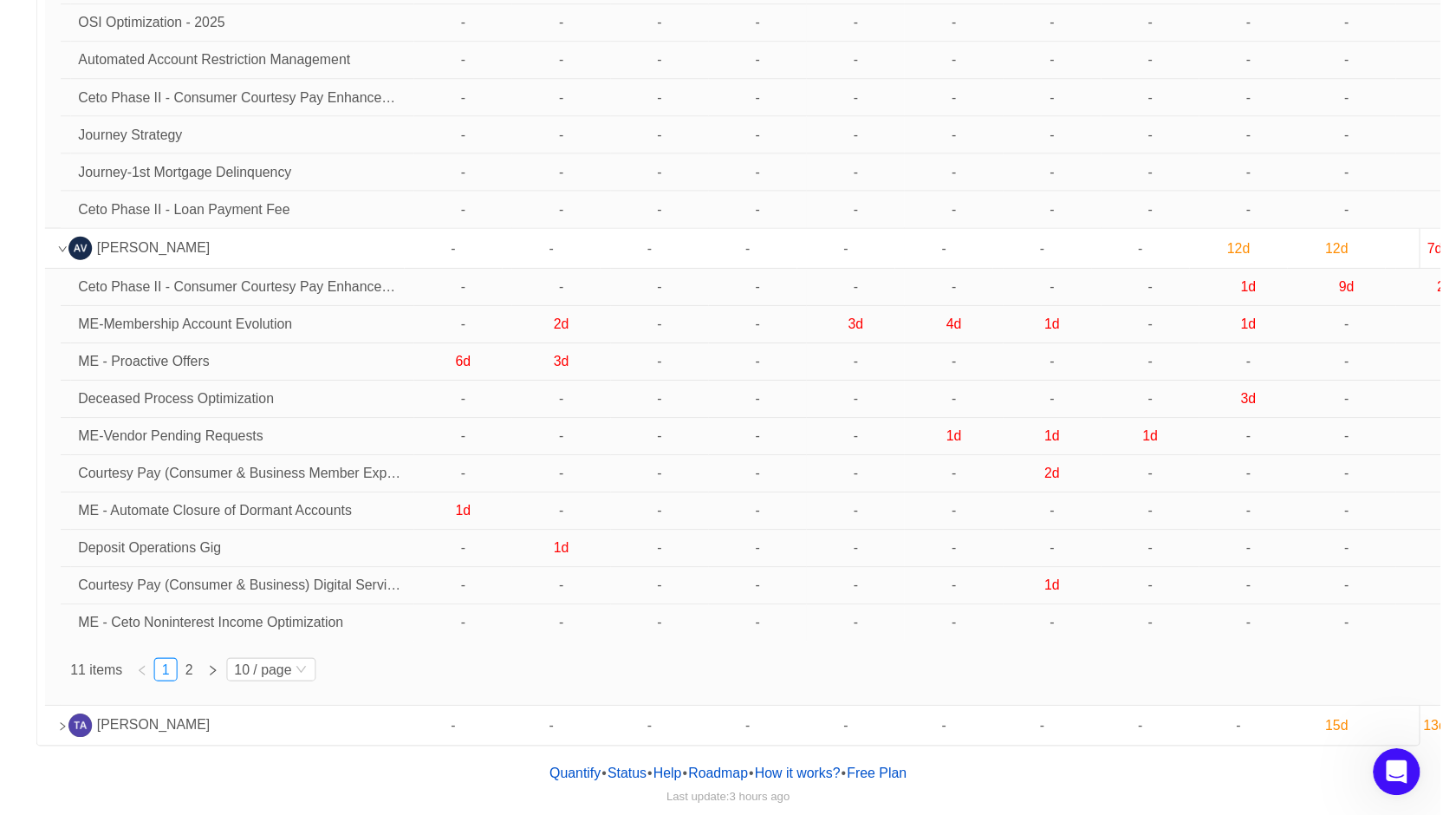
scroll to position [0, 0]
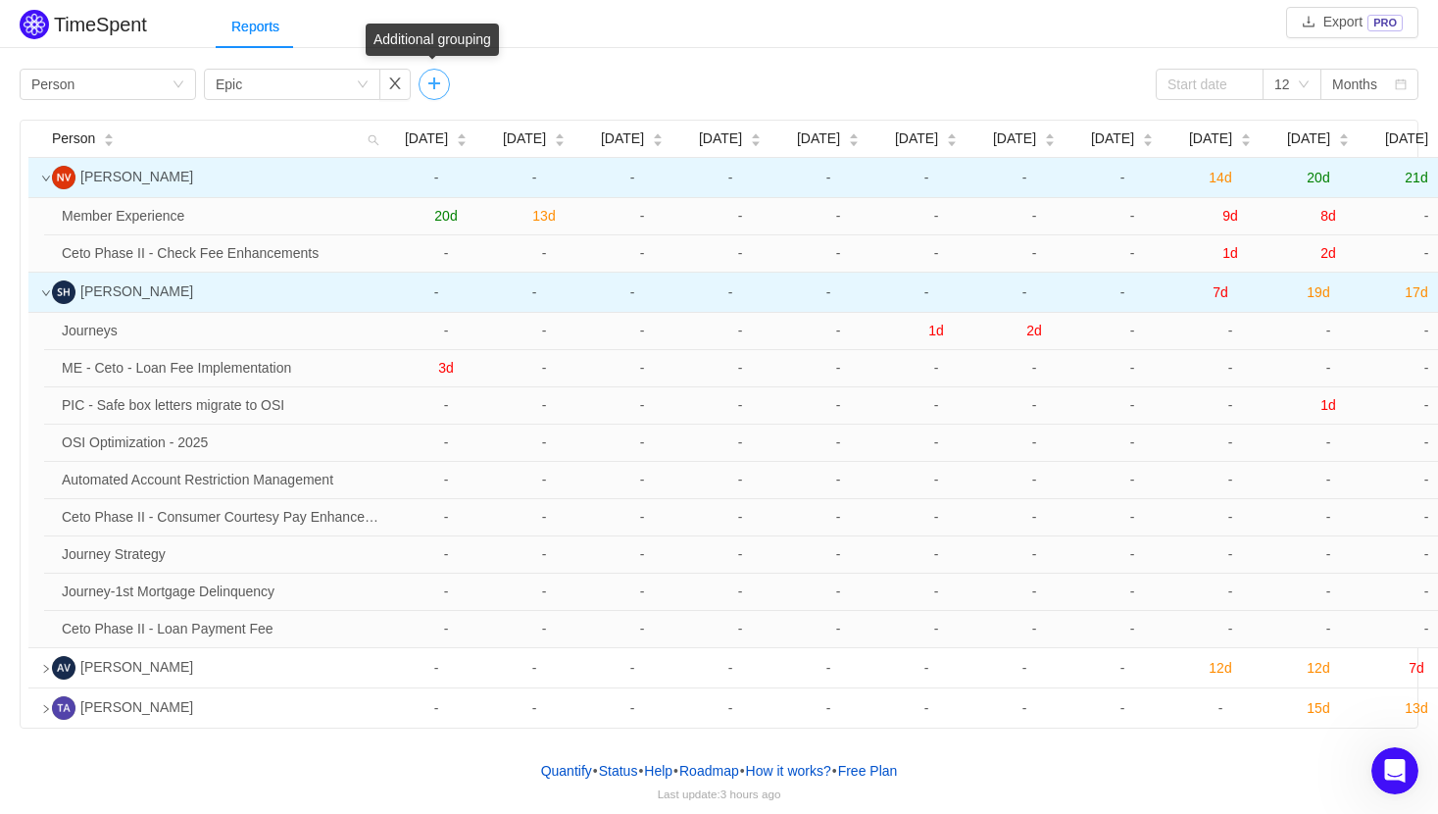
click at [438, 84] on button "button" at bounding box center [434, 84] width 31 height 31
click at [569, 83] on div "Group by" at bounding box center [500, 84] width 140 height 29
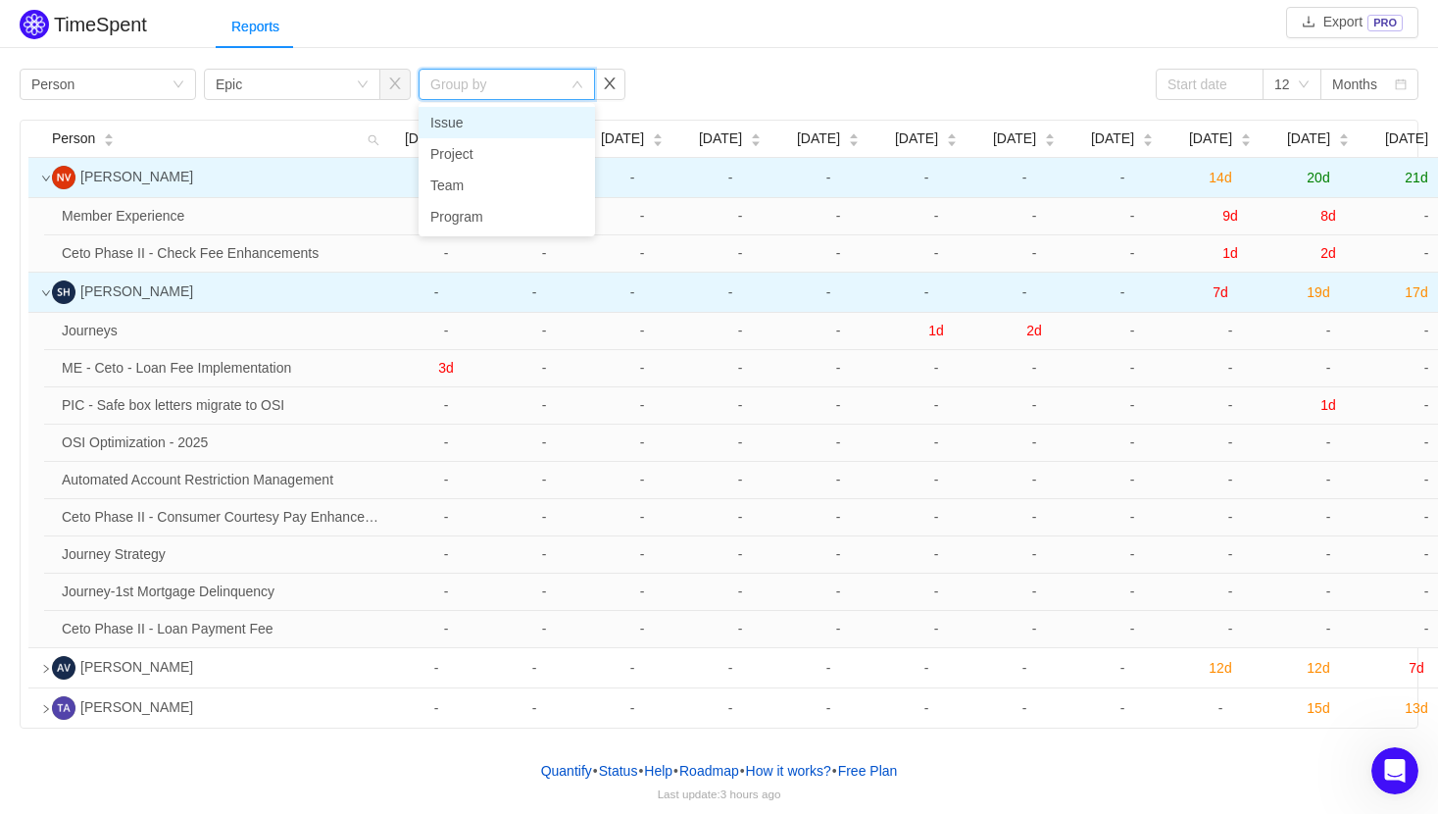
click at [561, 129] on li "Issue" at bounding box center [507, 122] width 176 height 31
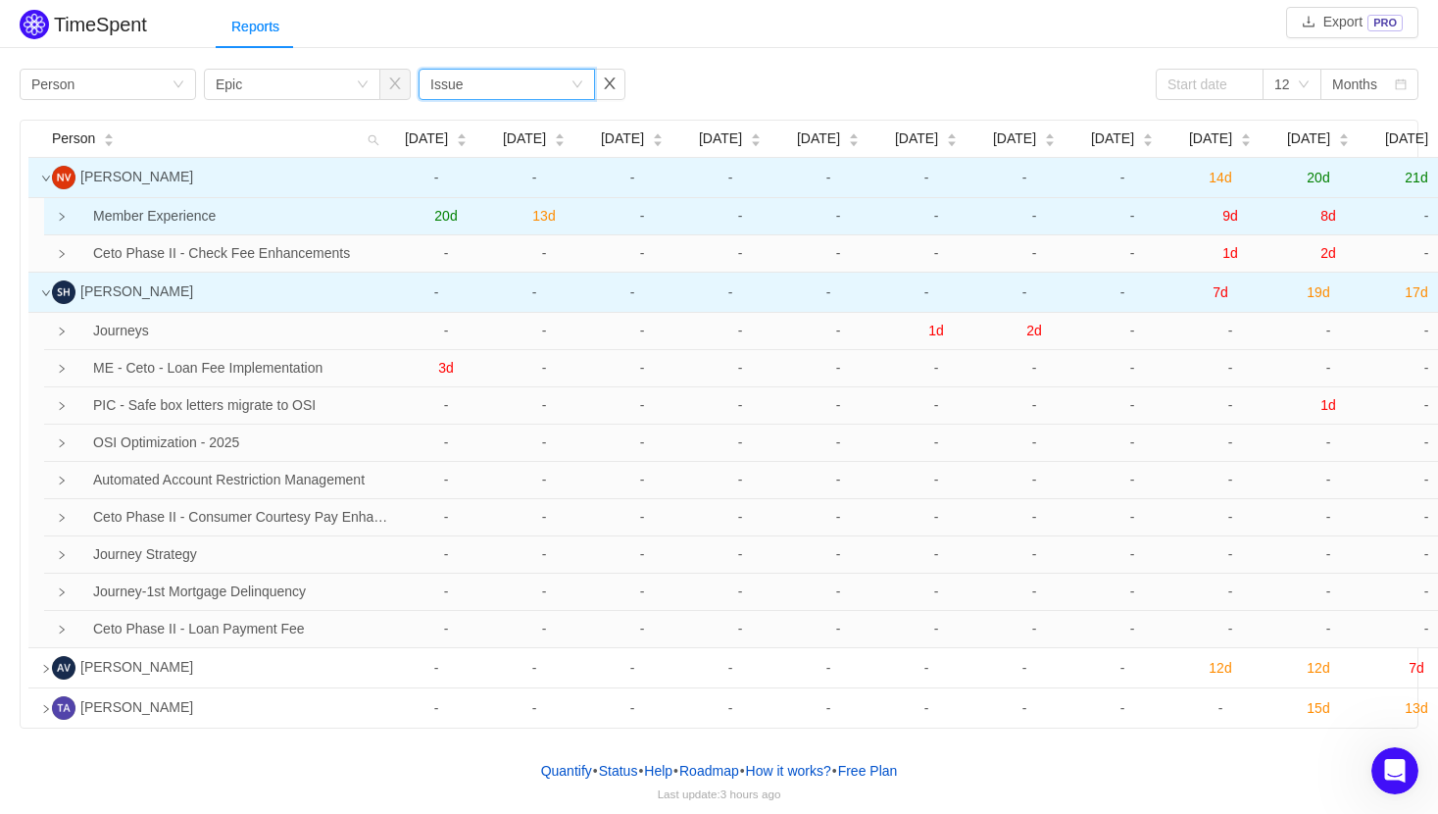
click at [54, 225] on td at bounding box center [49, 216] width 10 height 37
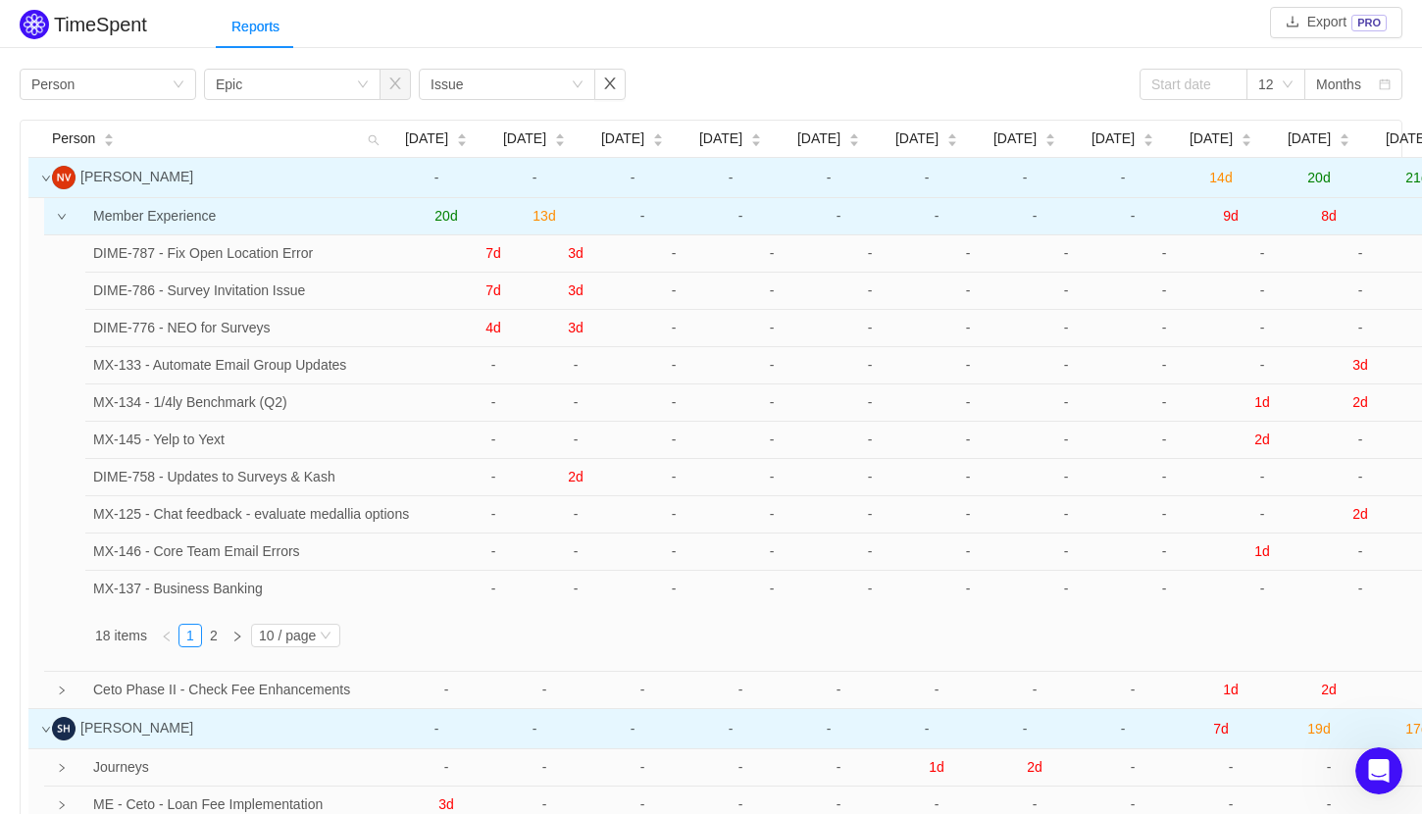
click at [54, 225] on td at bounding box center [49, 216] width 10 height 37
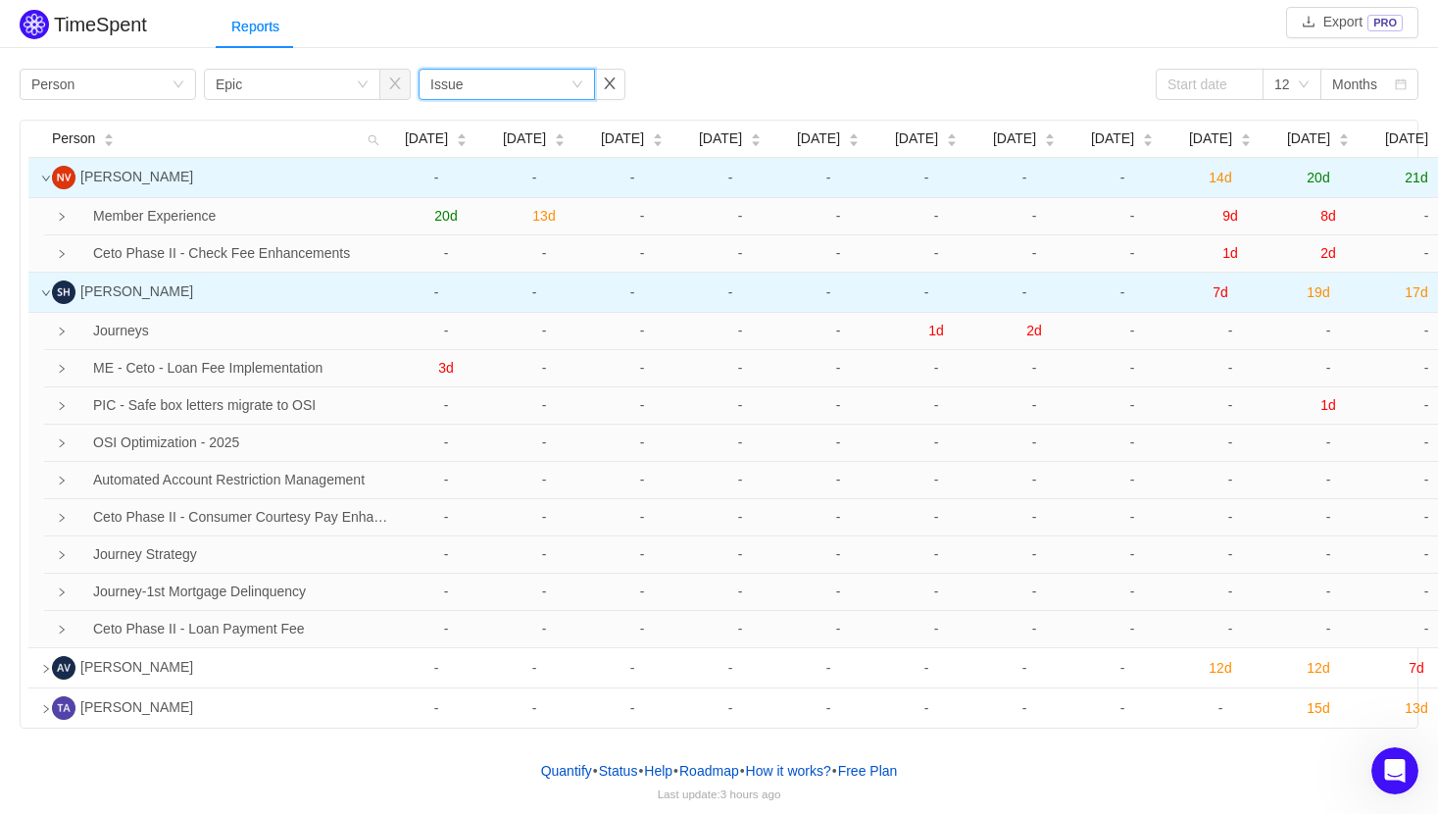
click at [485, 88] on div "Group by Issue" at bounding box center [500, 84] width 140 height 29
click at [474, 207] on li "Program" at bounding box center [507, 216] width 176 height 31
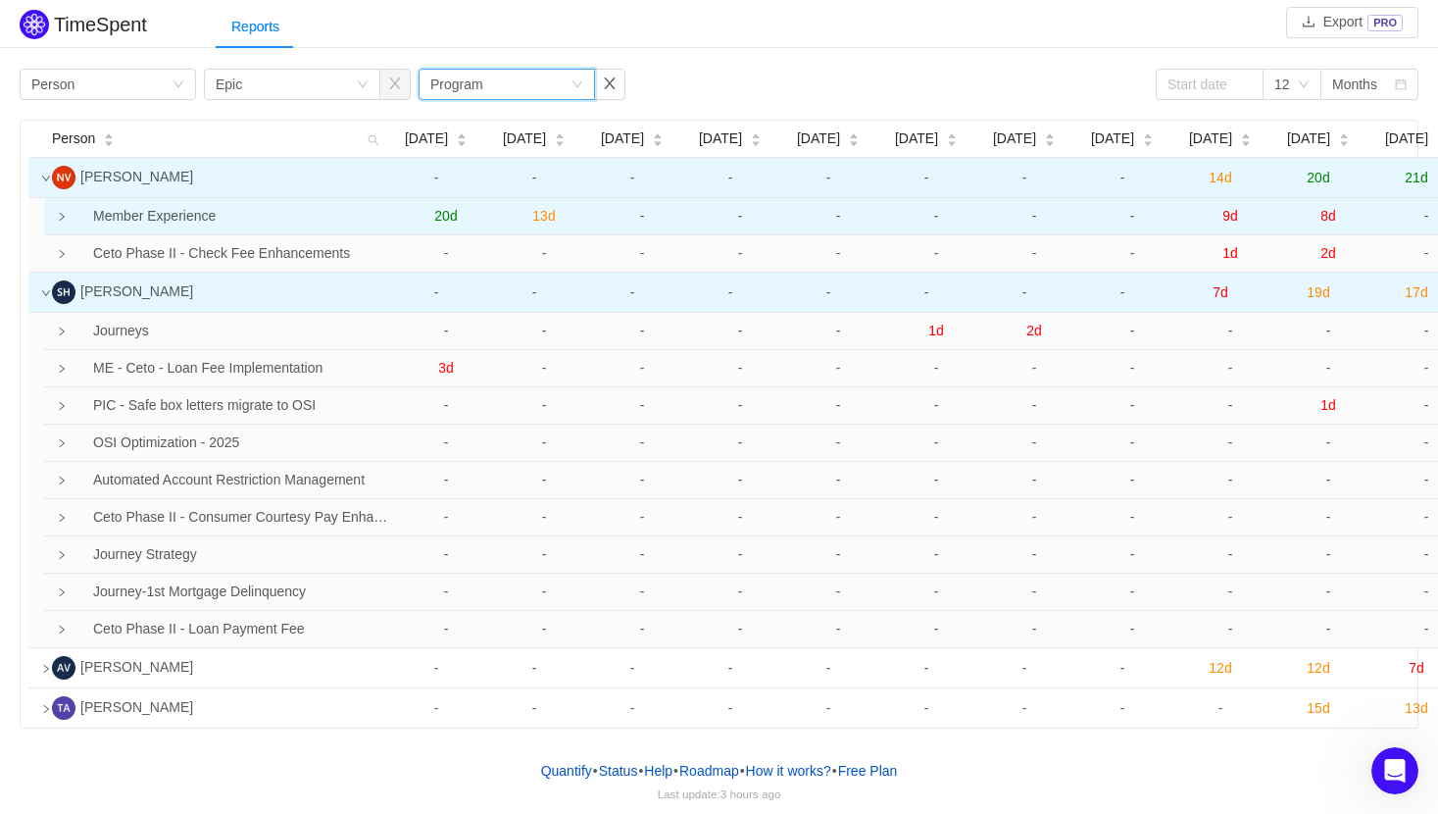
click at [66, 212] on icon "icon: right" at bounding box center [62, 217] width 10 height 10
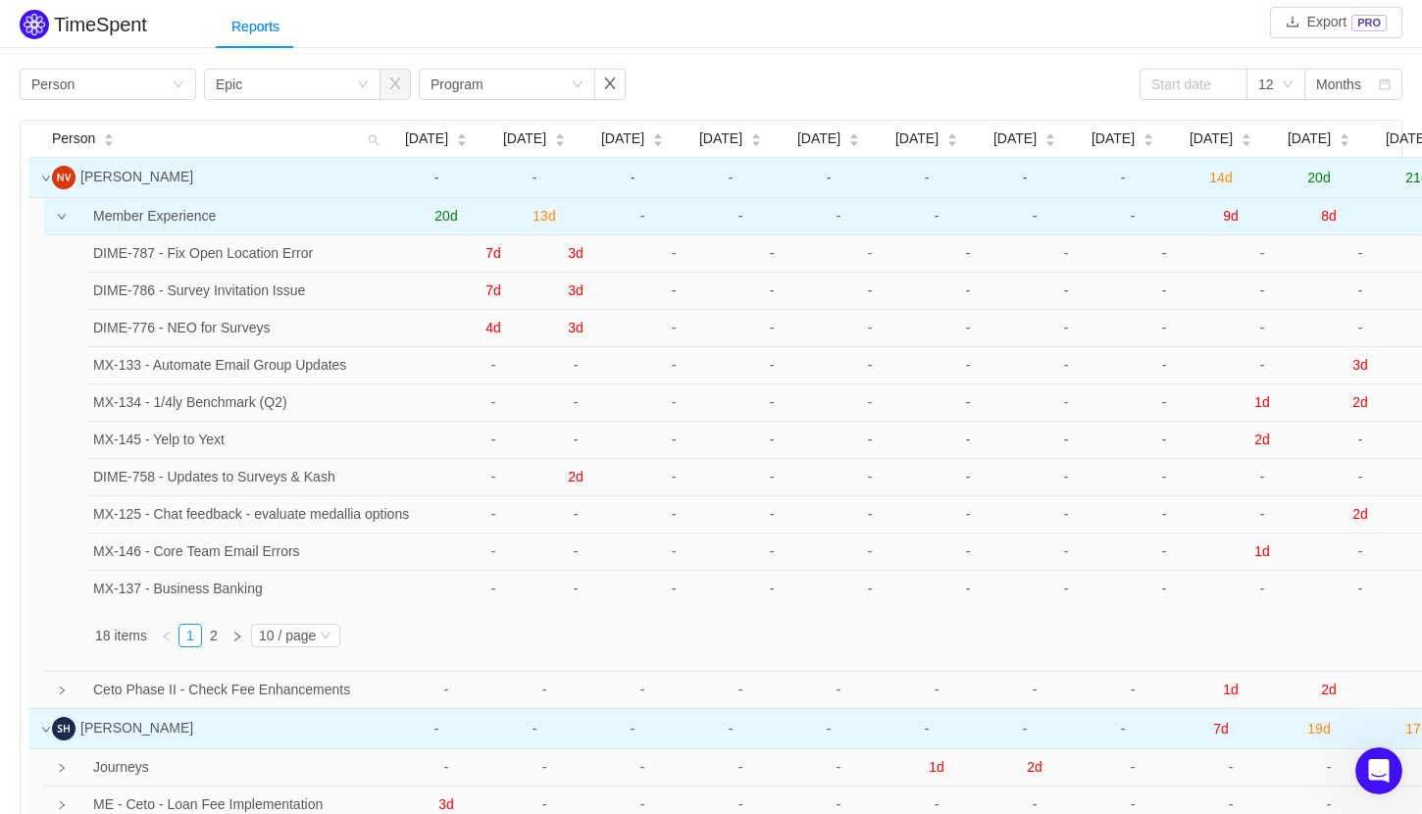
click at [66, 212] on icon "icon: down" at bounding box center [62, 217] width 10 height 10
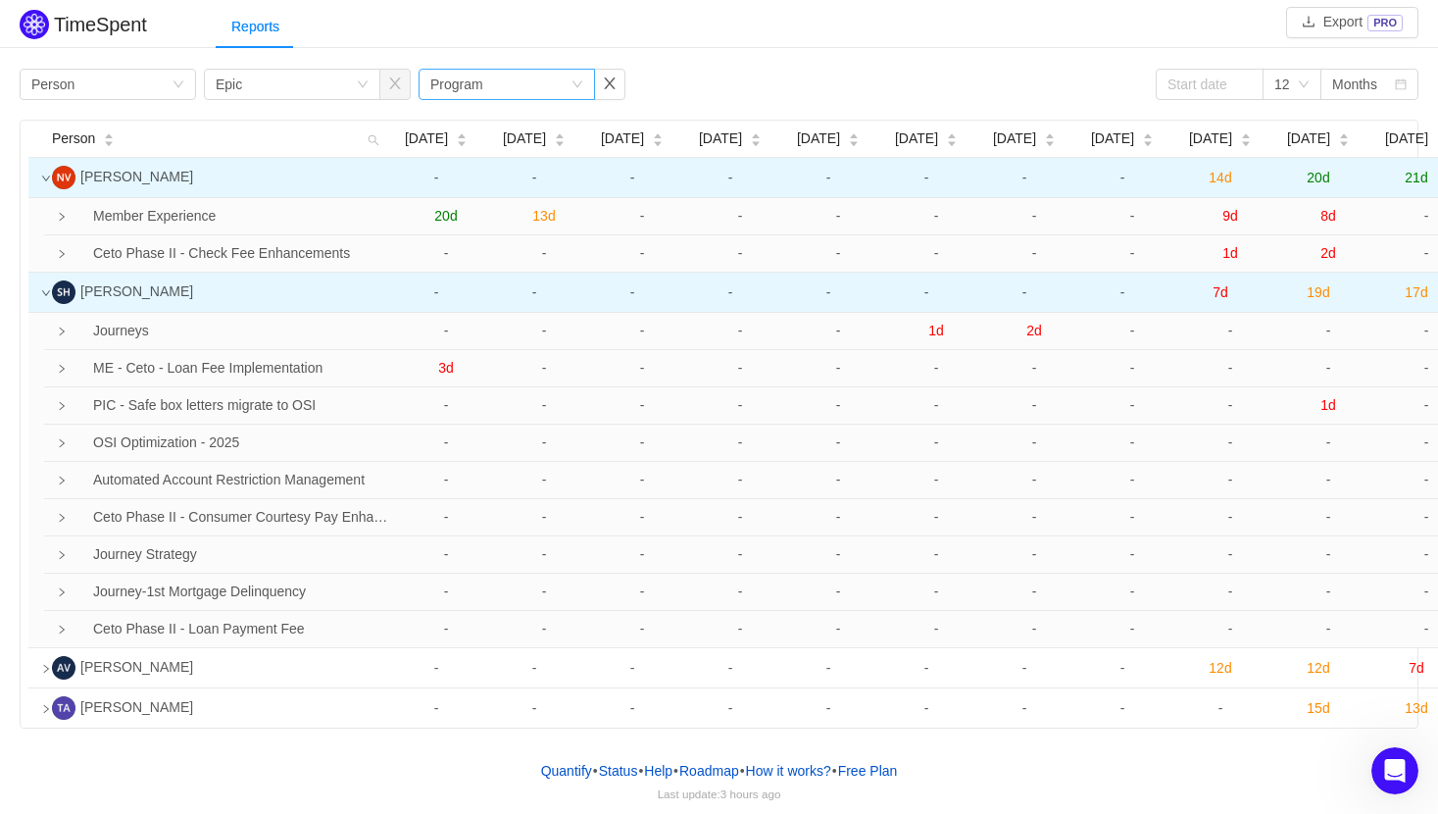
click at [536, 78] on div "Group by Program" at bounding box center [500, 84] width 140 height 29
click at [606, 82] on button "button" at bounding box center [609, 84] width 31 height 31
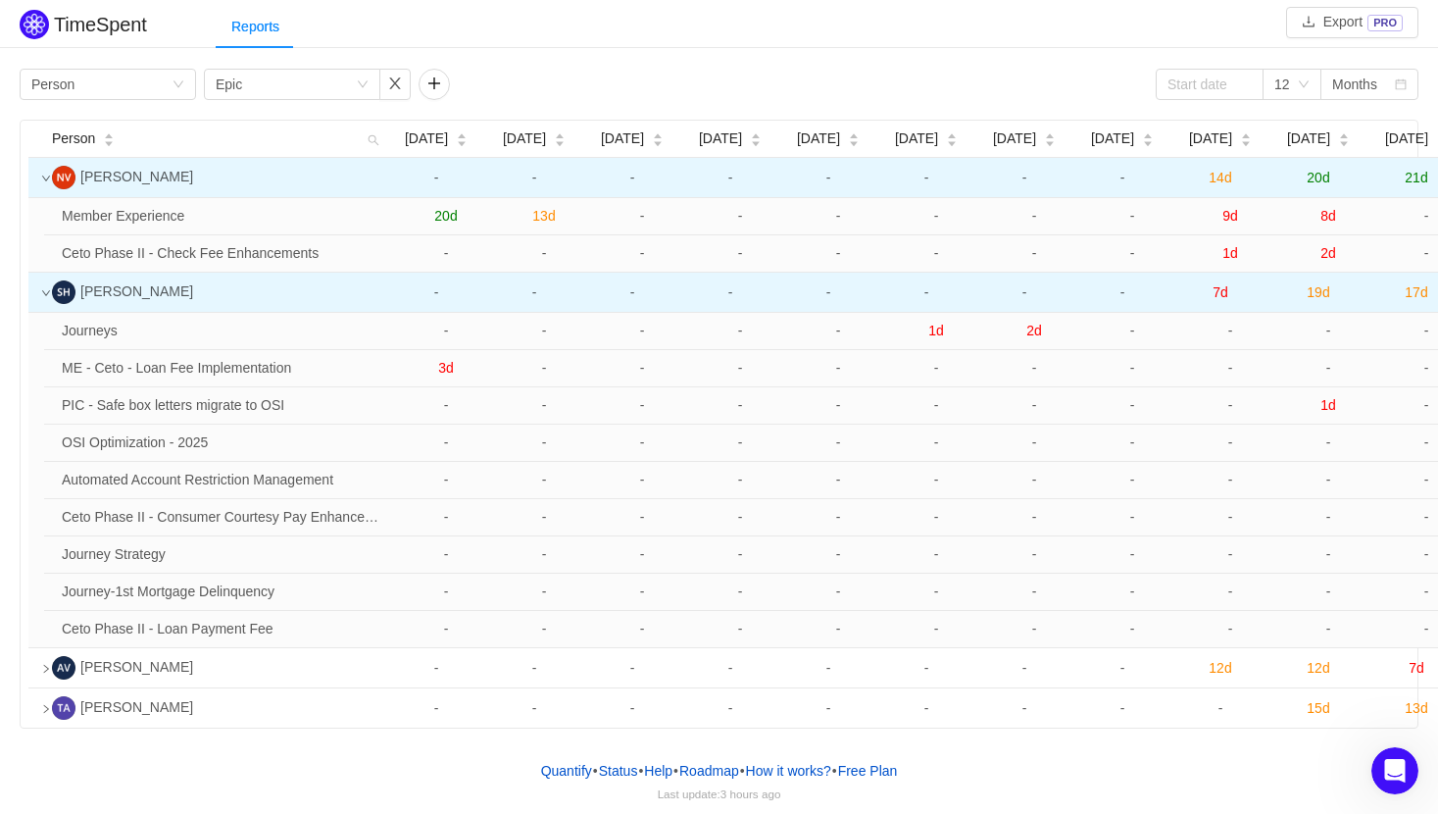
click at [36, 292] on td at bounding box center [36, 293] width 16 height 40
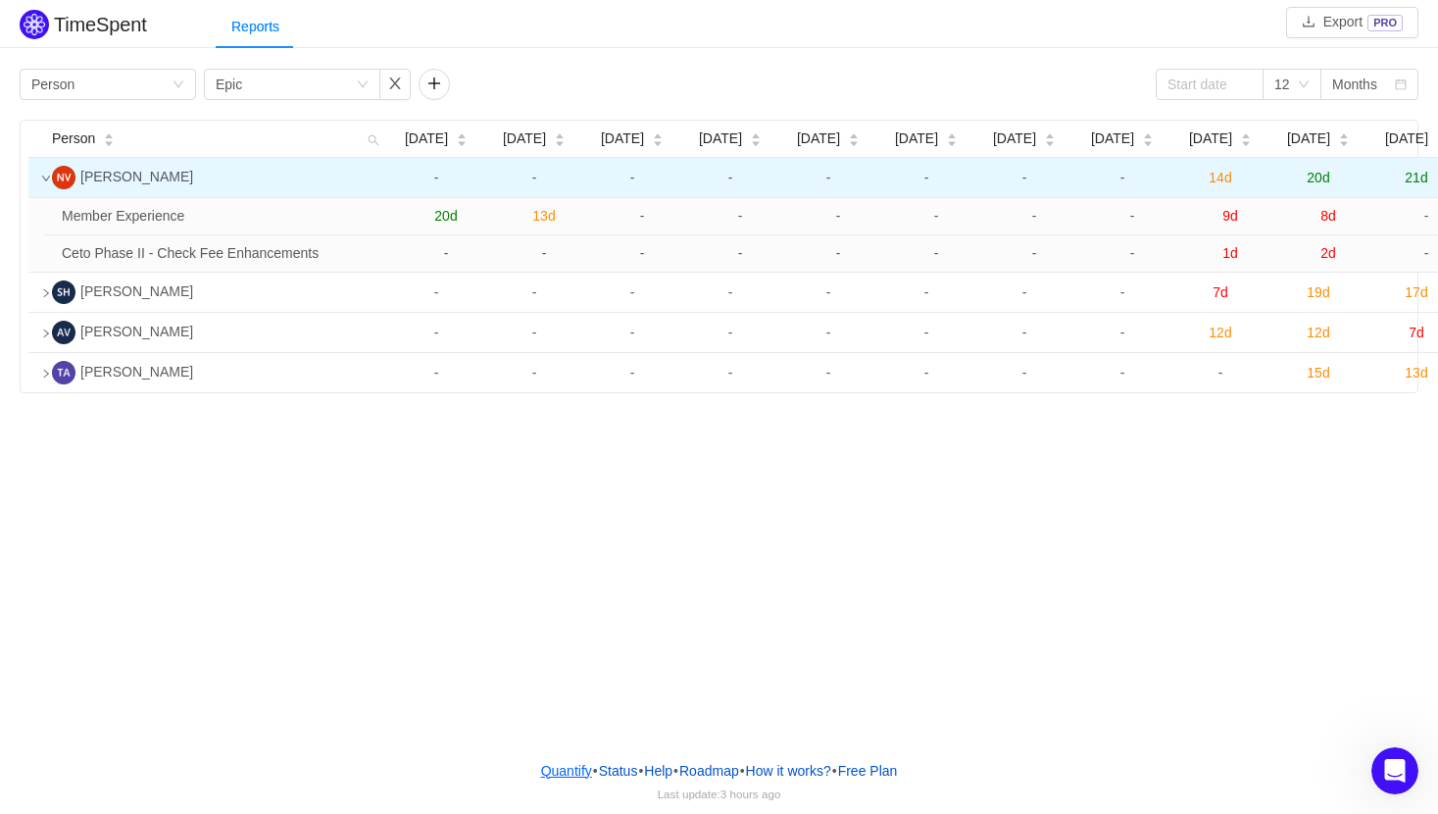
click at [559, 726] on link "Quantify" at bounding box center [566, 770] width 53 height 29
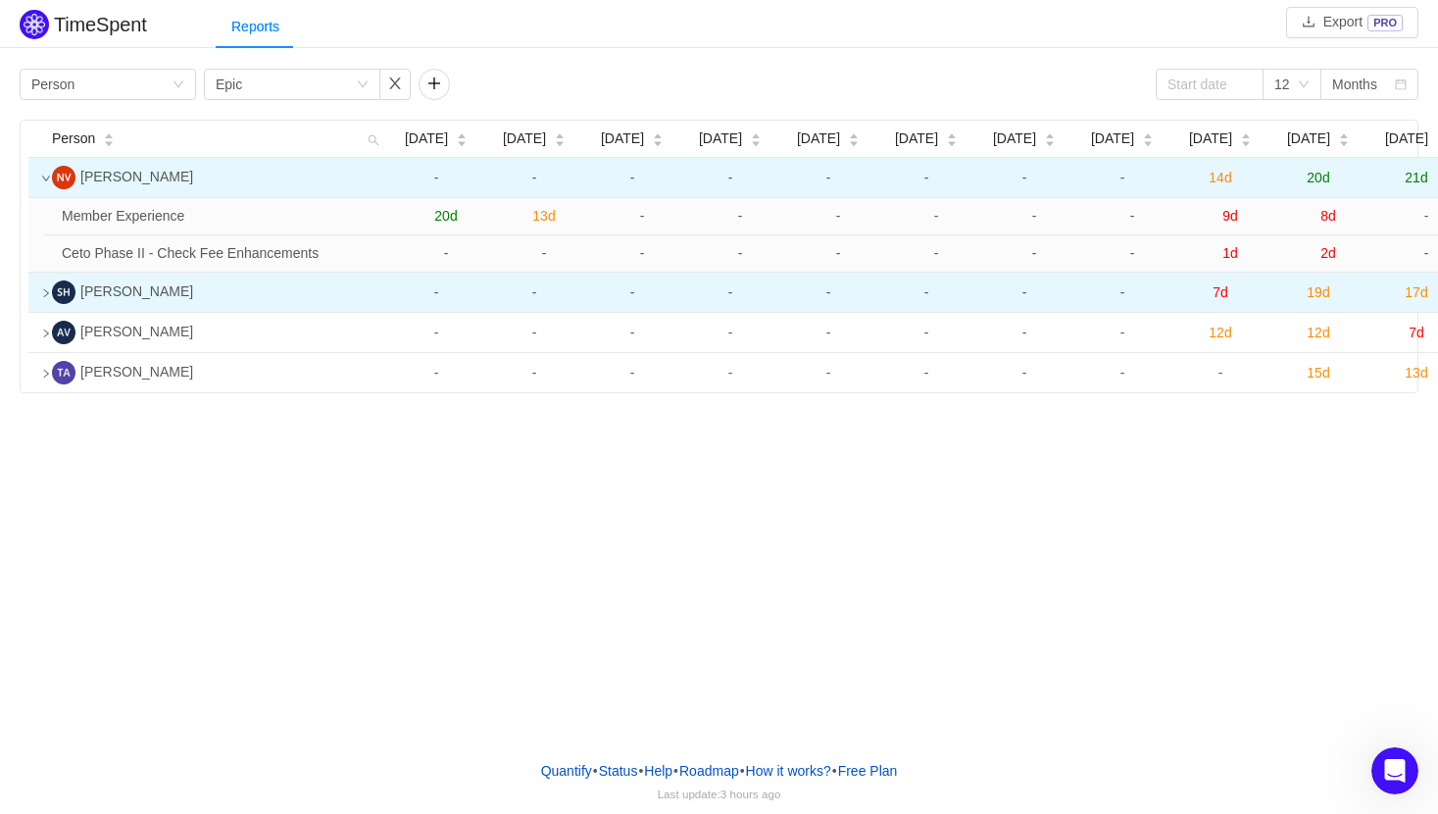
click at [49, 288] on icon "icon: right" at bounding box center [46, 293] width 10 height 10
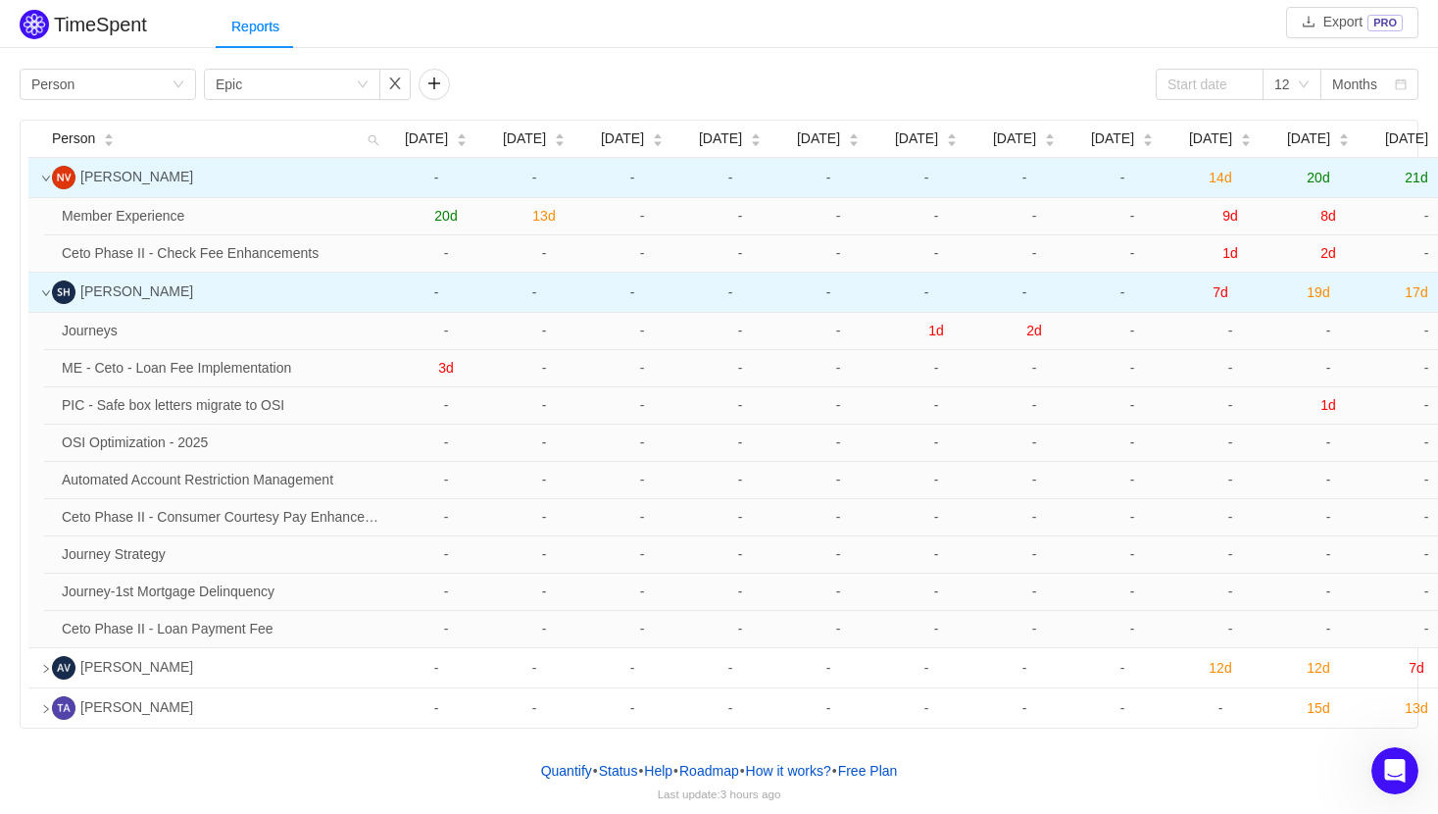
click at [49, 288] on icon "icon: down" at bounding box center [46, 293] width 10 height 10
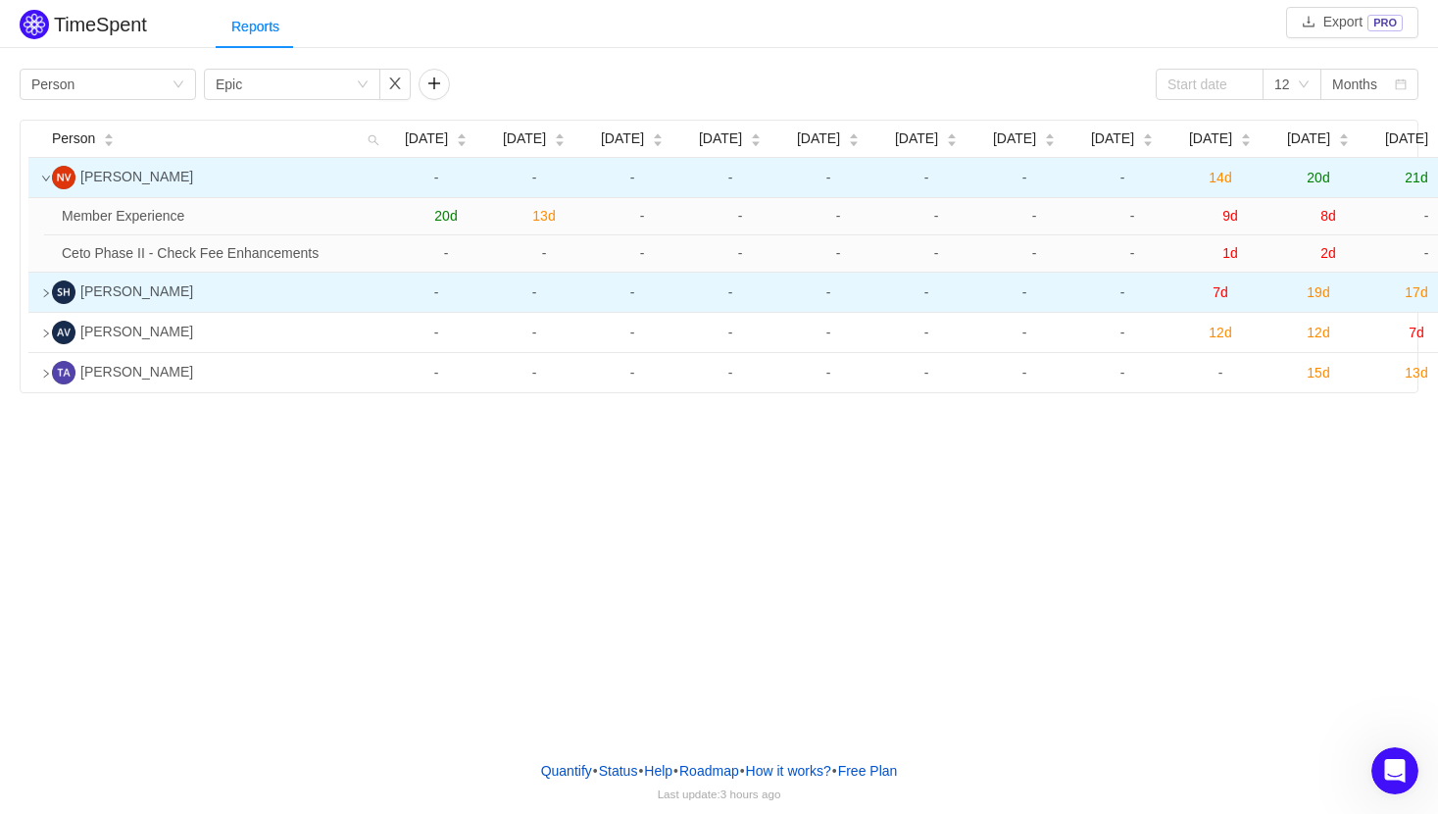
click at [49, 288] on icon "icon: right" at bounding box center [46, 293] width 10 height 10
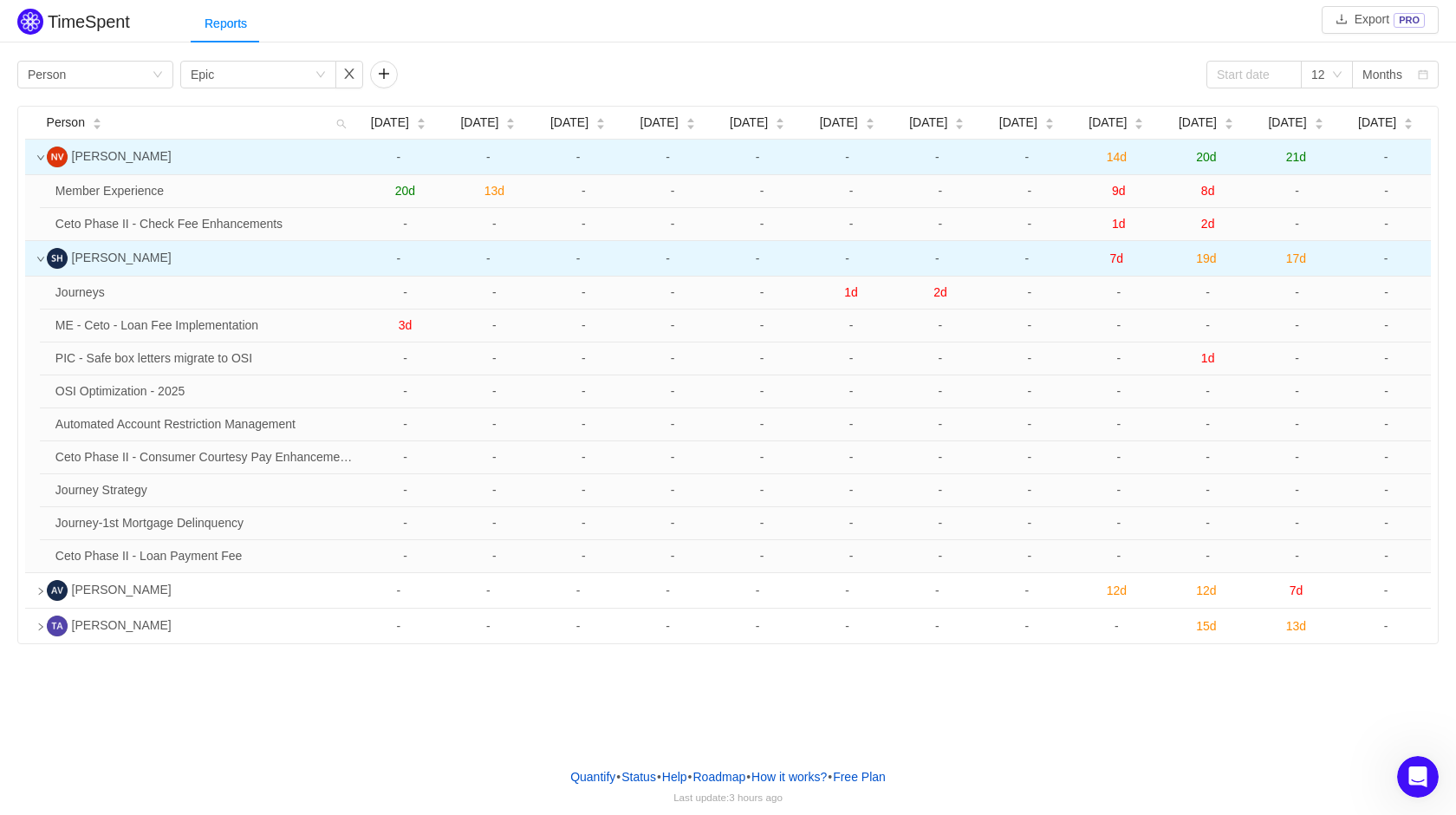
click at [28, 255] on td at bounding box center [32, 259] width 15 height 35
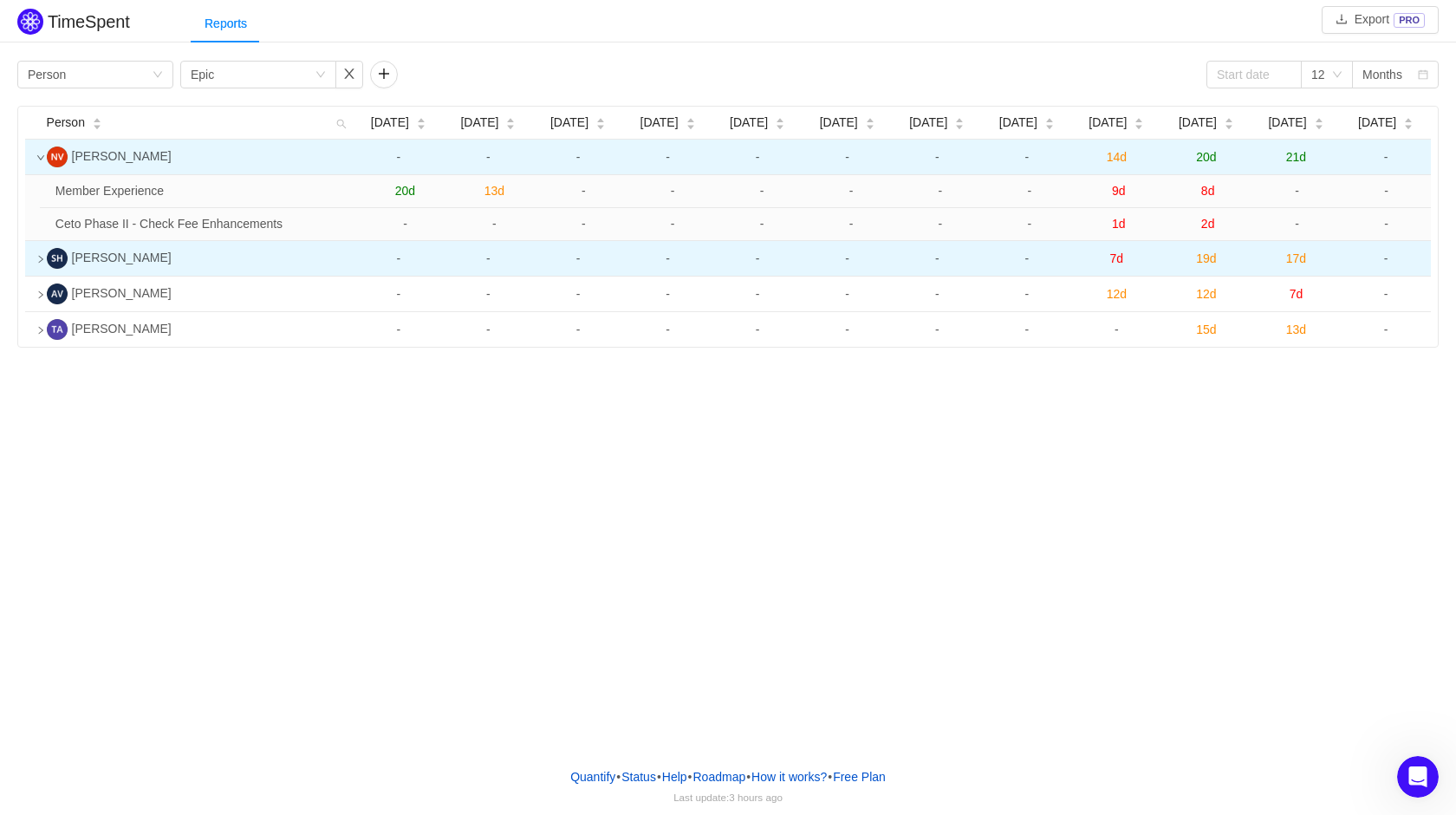
click at [1123, 261] on span "17d" at bounding box center [1296, 258] width 20 height 14
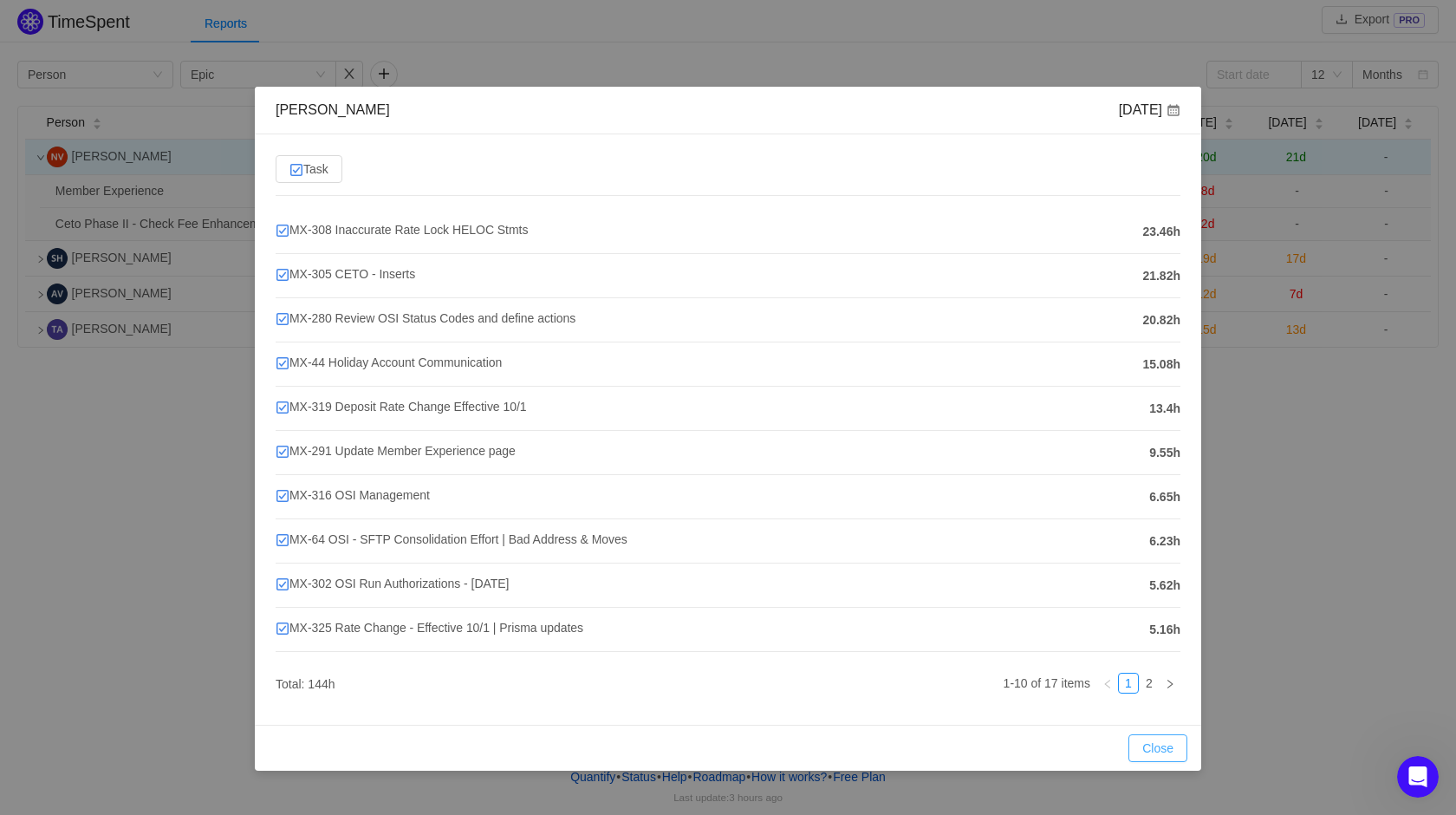
click at [1123, 642] on button "Close" at bounding box center [1157, 747] width 59 height 27
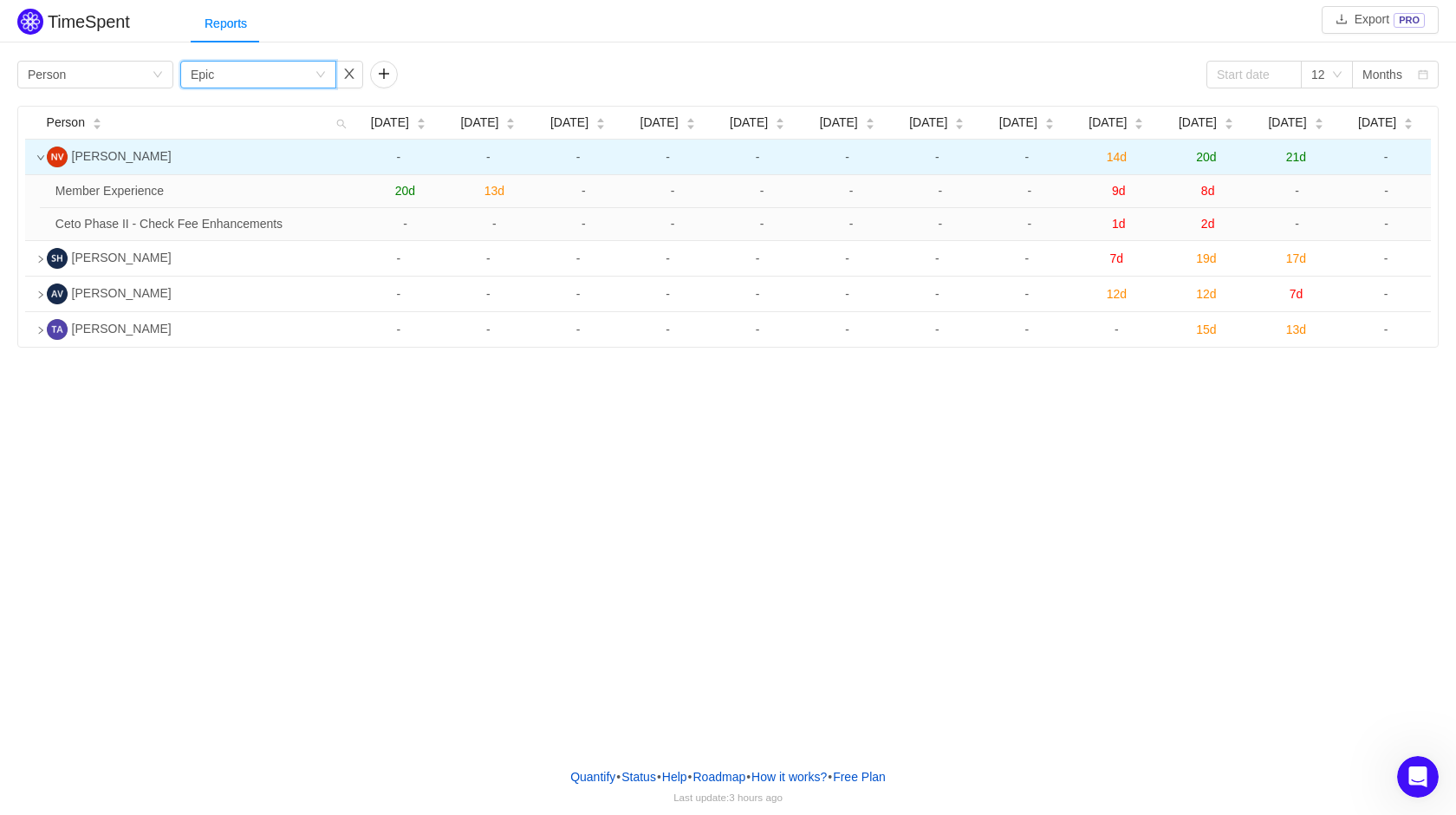
click at [323, 69] on icon "icon: down" at bounding box center [321, 74] width 11 height 11
click at [252, 193] on li "Program" at bounding box center [258, 192] width 156 height 27
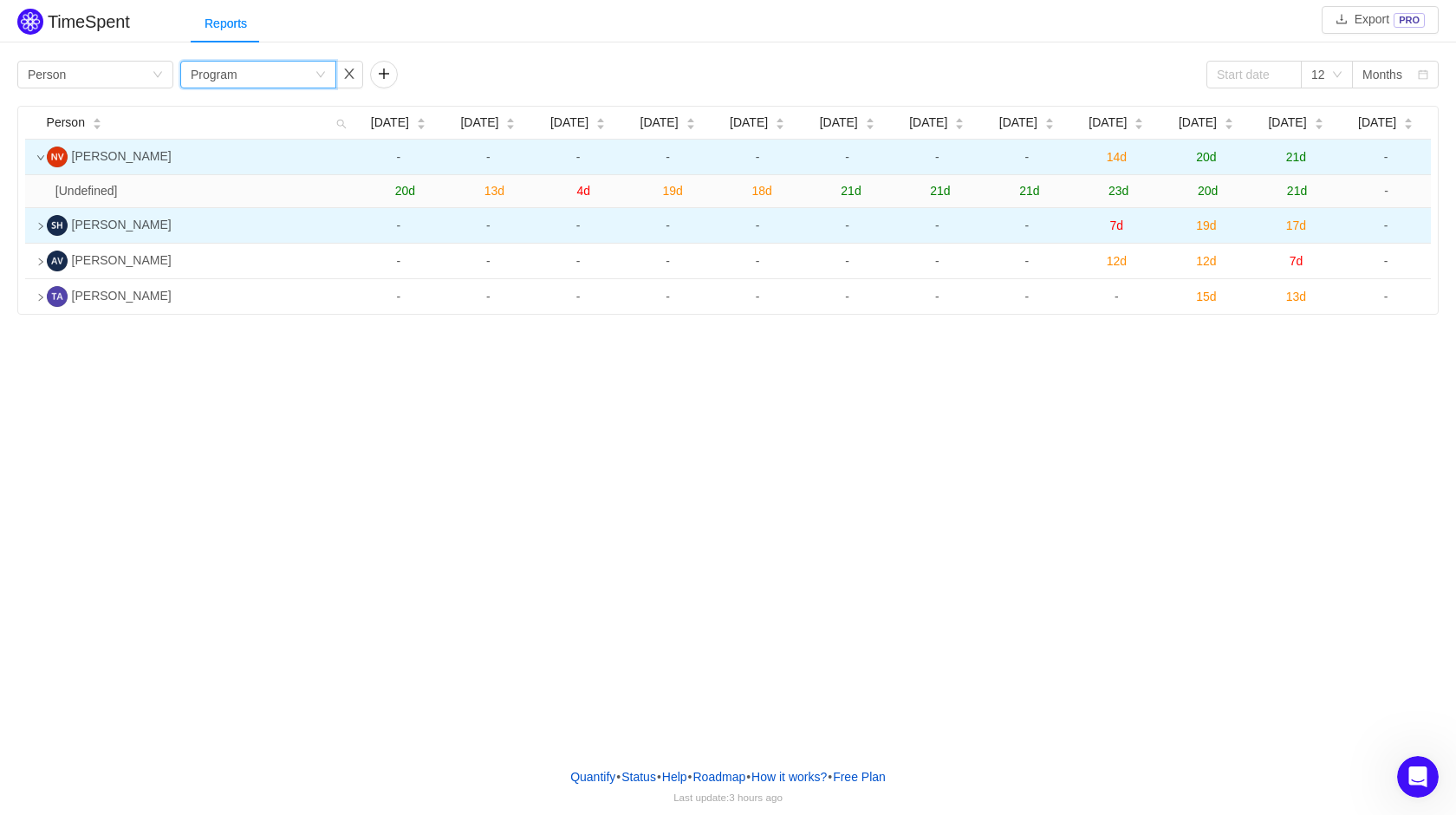
click at [43, 225] on icon "icon: right" at bounding box center [41, 226] width 9 height 9
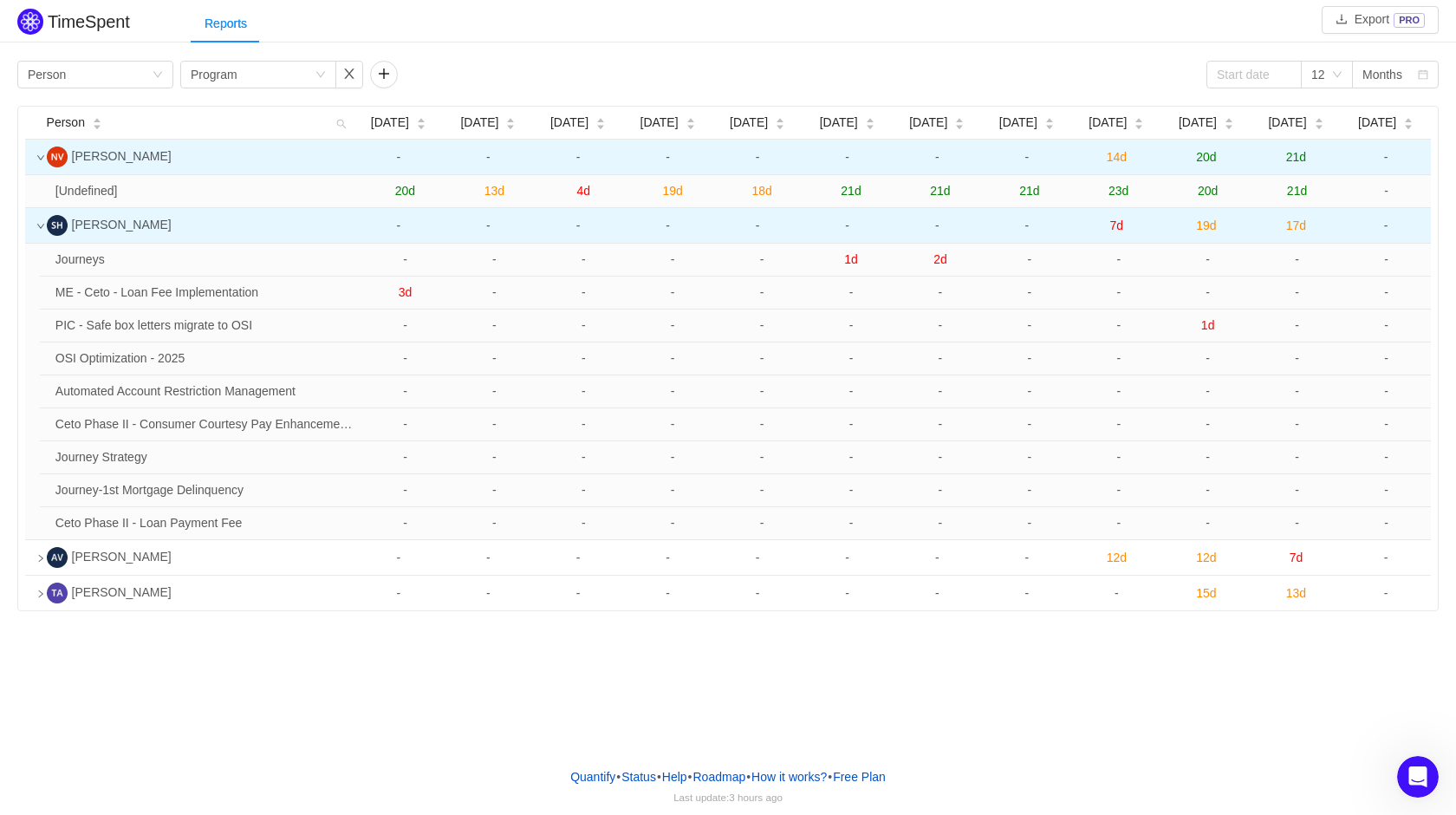
click at [43, 225] on icon "icon: down" at bounding box center [41, 226] width 7 height 5
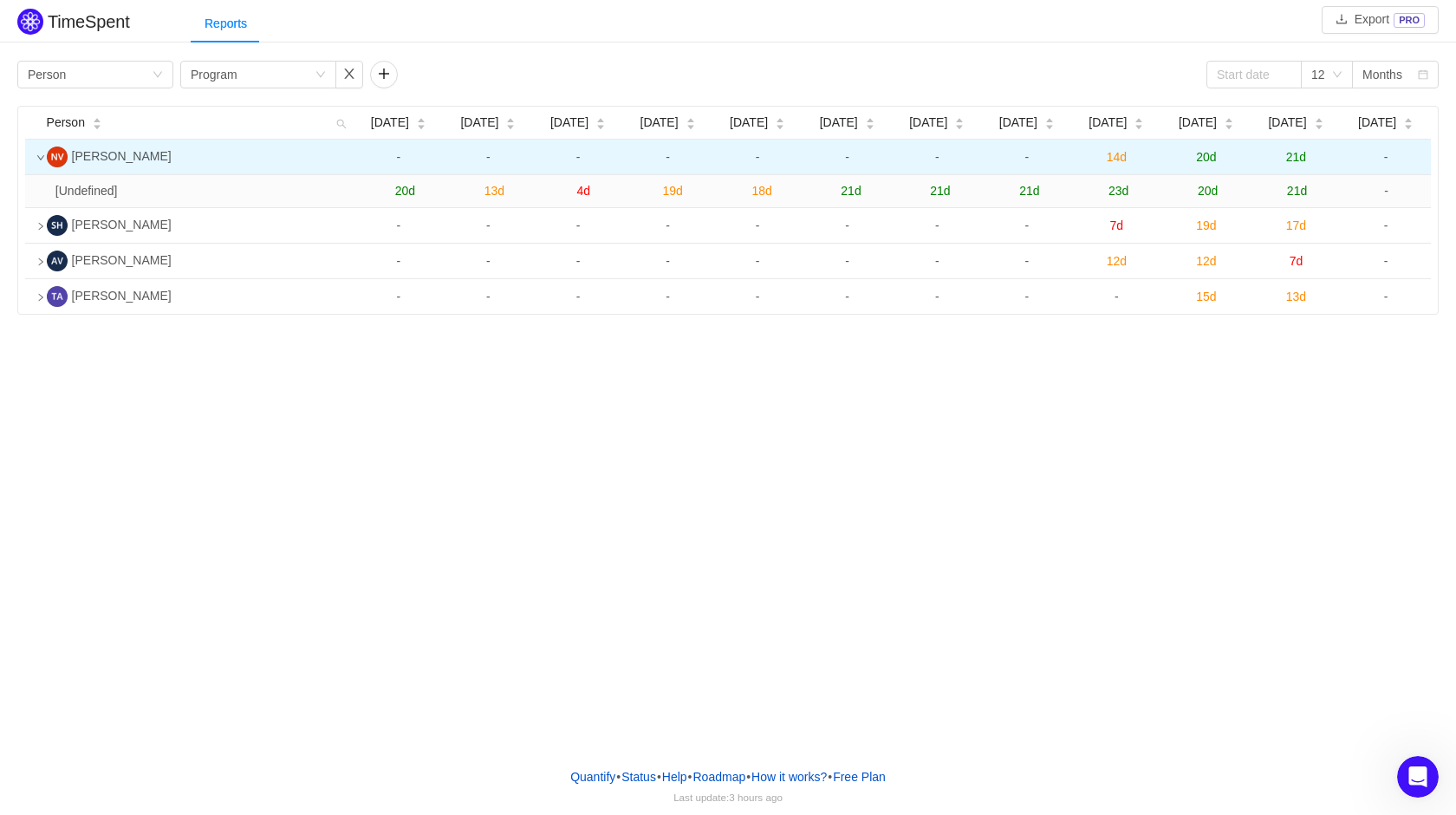
click at [34, 153] on td at bounding box center [32, 157] width 15 height 35
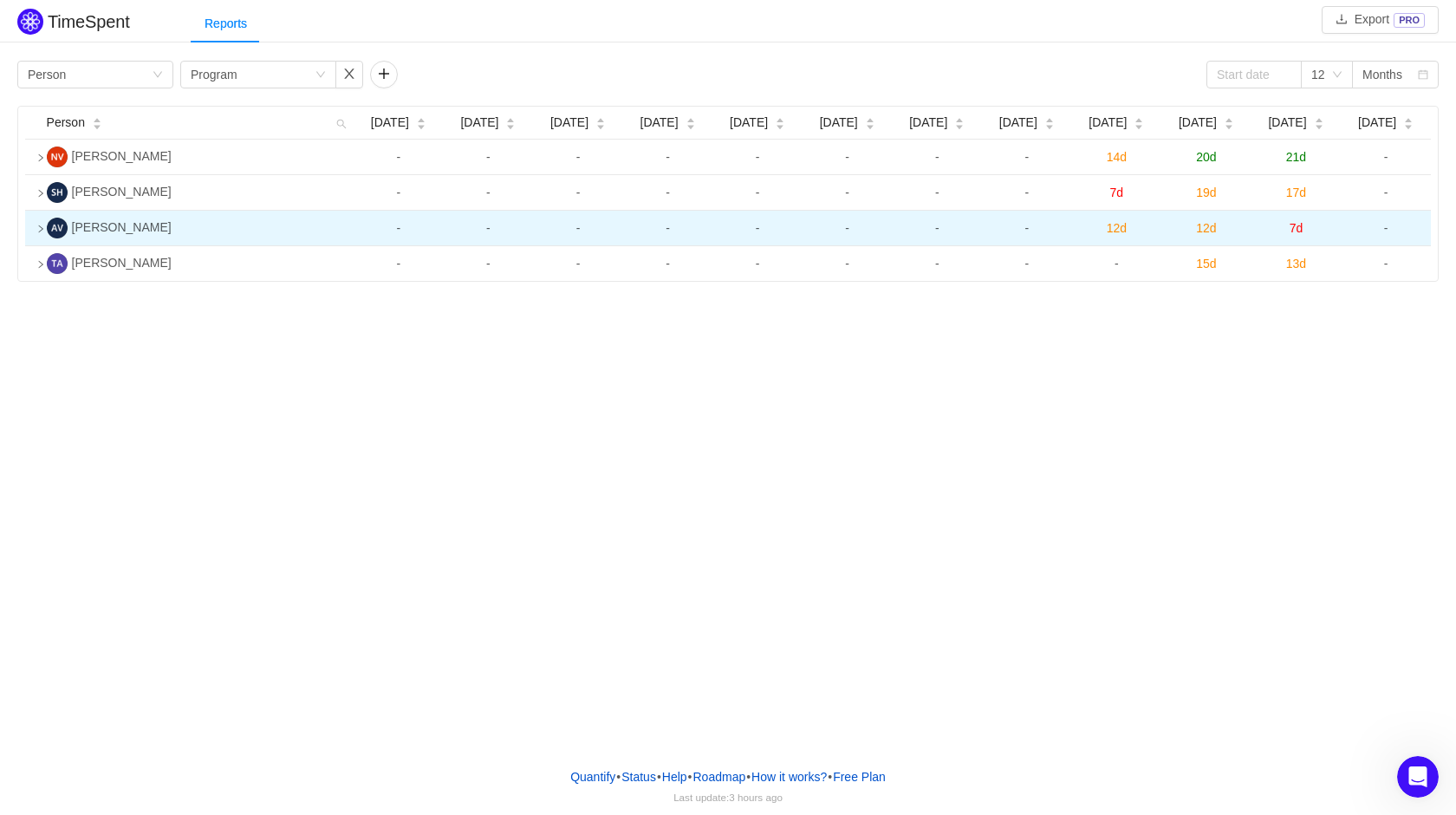
click at [34, 237] on td at bounding box center [32, 228] width 15 height 35
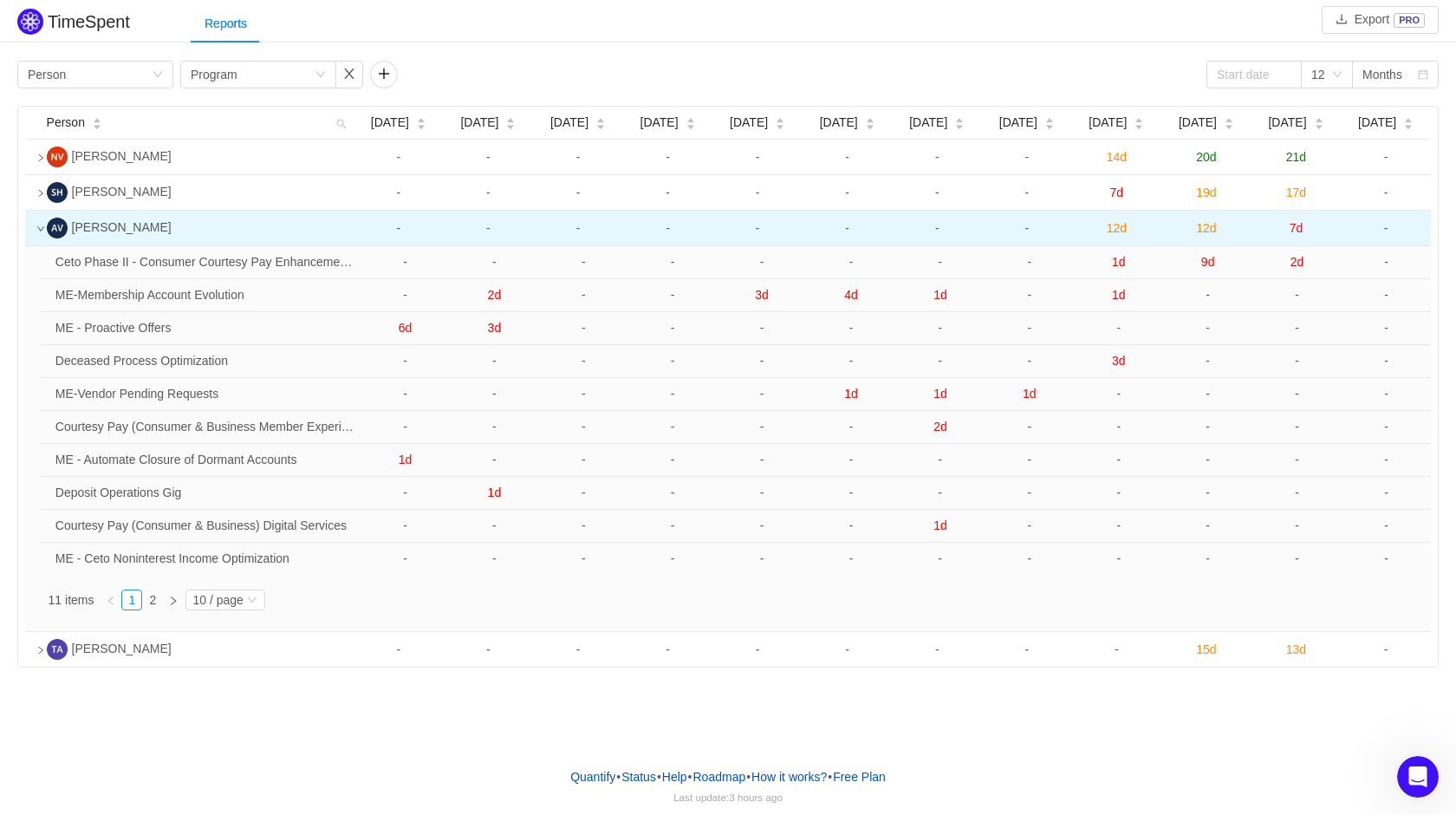
click at [34, 233] on td at bounding box center [32, 228] width 15 height 35
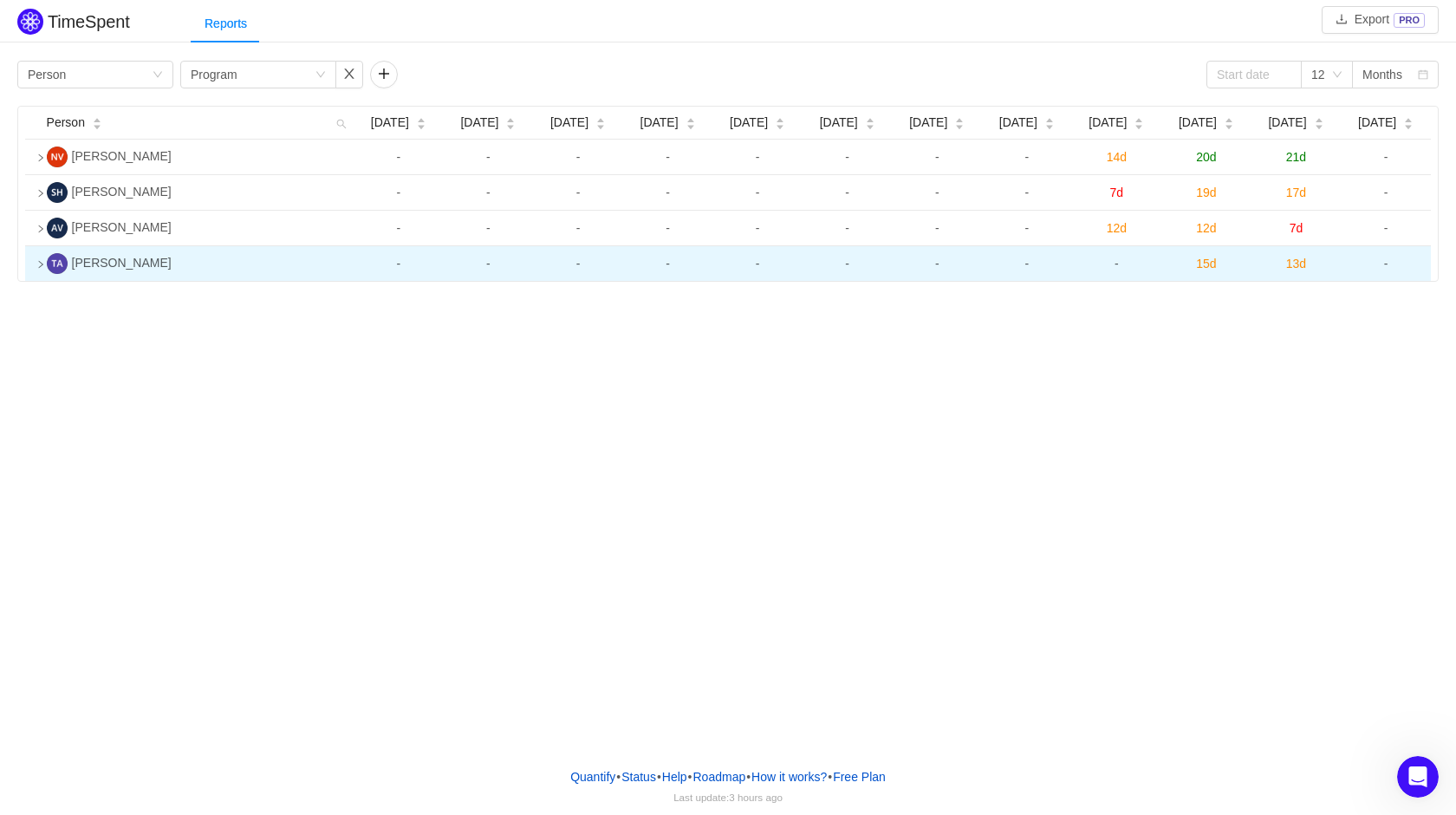
click at [37, 265] on icon "icon: right" at bounding box center [41, 264] width 9 height 9
click at [40, 260] on td at bounding box center [32, 263] width 15 height 35
drag, startPoint x: 149, startPoint y: 90, endPoint x: 151, endPoint y: 80, distance: 10.2
click at [149, 88] on div "Group by Person Group by Program 12 Months Person Nov 2024 Dec 2024 Jan 2025 Fe…" at bounding box center [728, 171] width 1422 height 222
click at [151, 80] on div "Group by Person" at bounding box center [89, 74] width 124 height 26
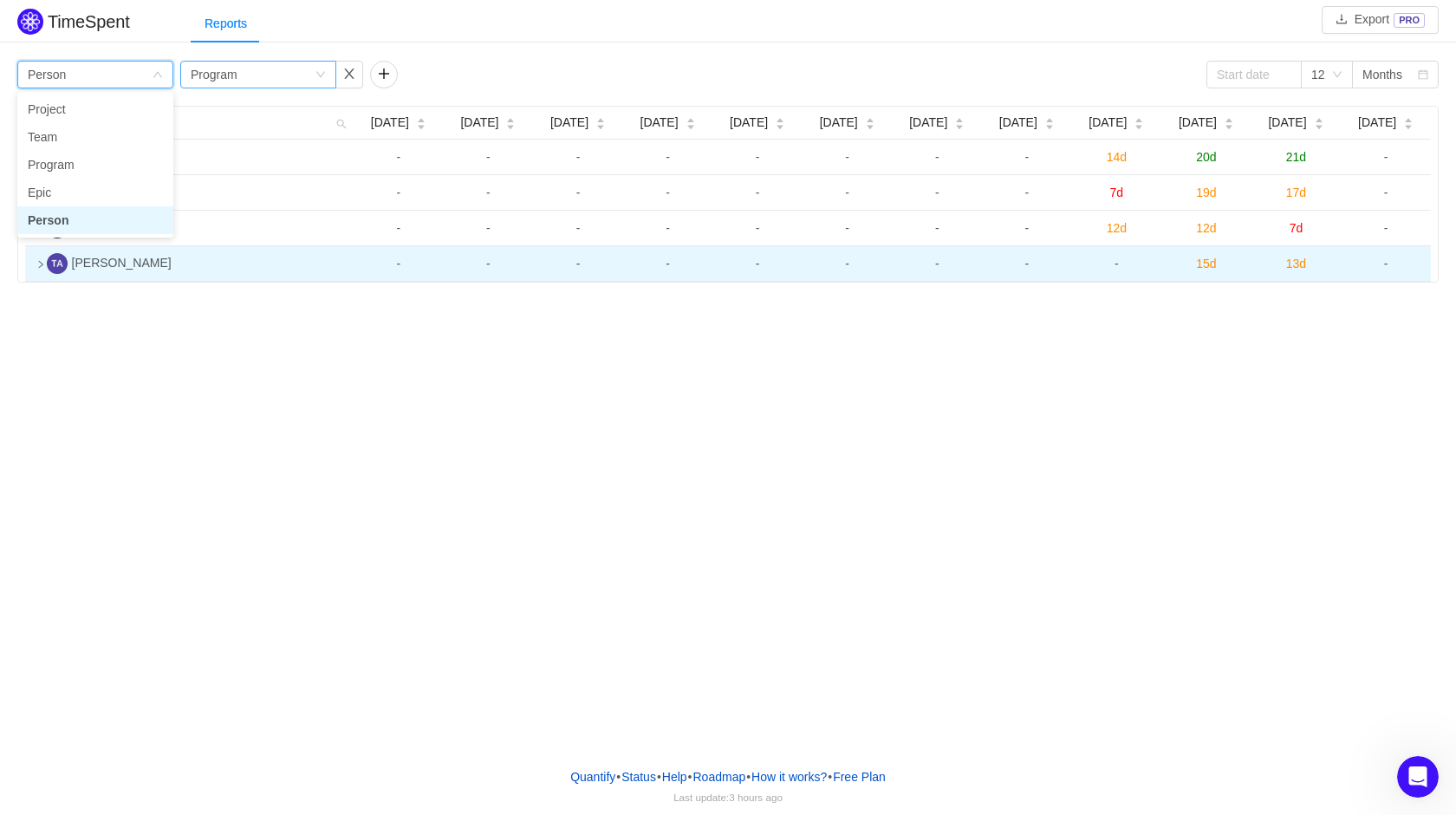
click at [294, 76] on div "Group by Program" at bounding box center [253, 74] width 124 height 26
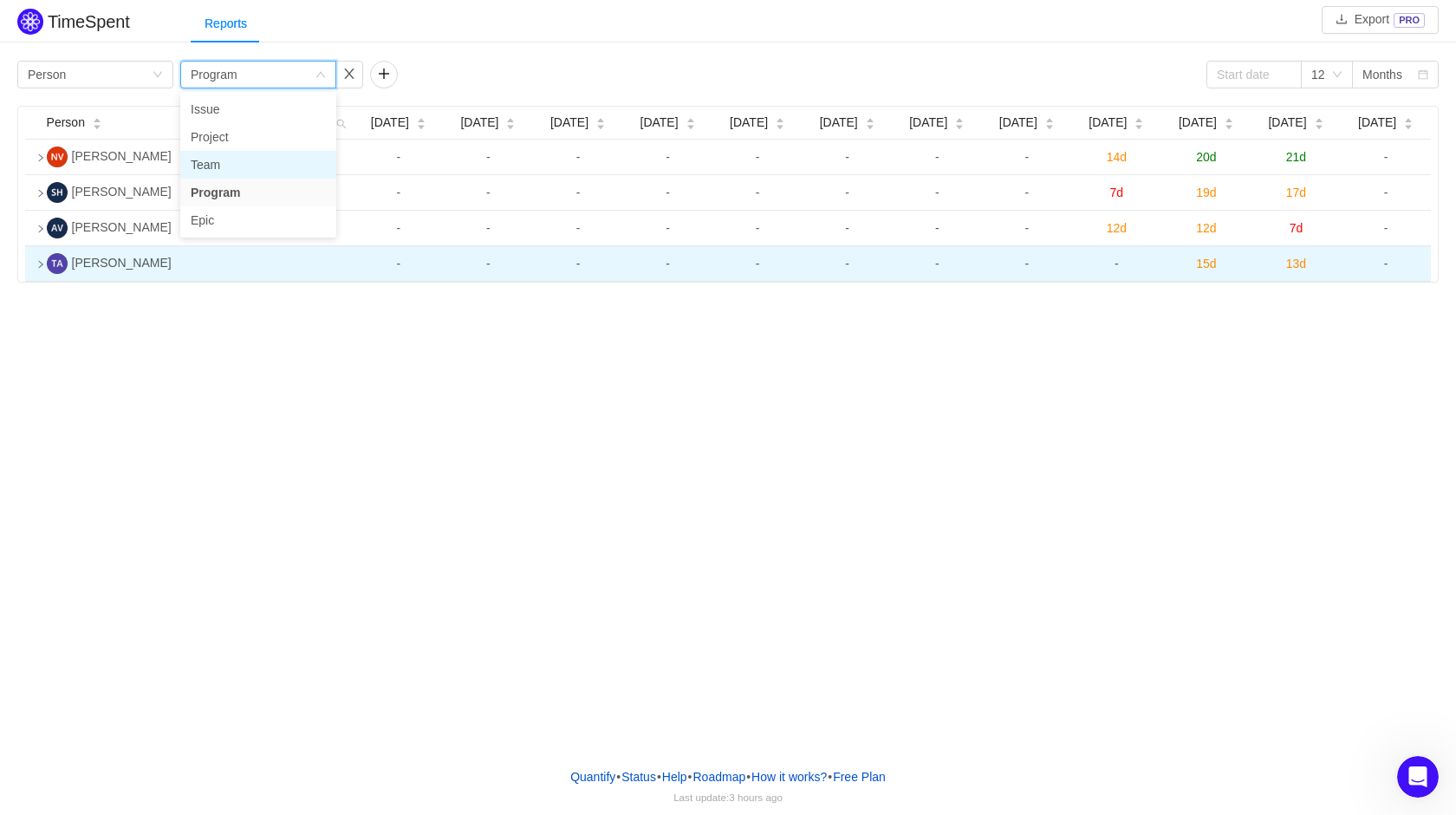
click at [223, 161] on li "Team" at bounding box center [258, 164] width 156 height 27
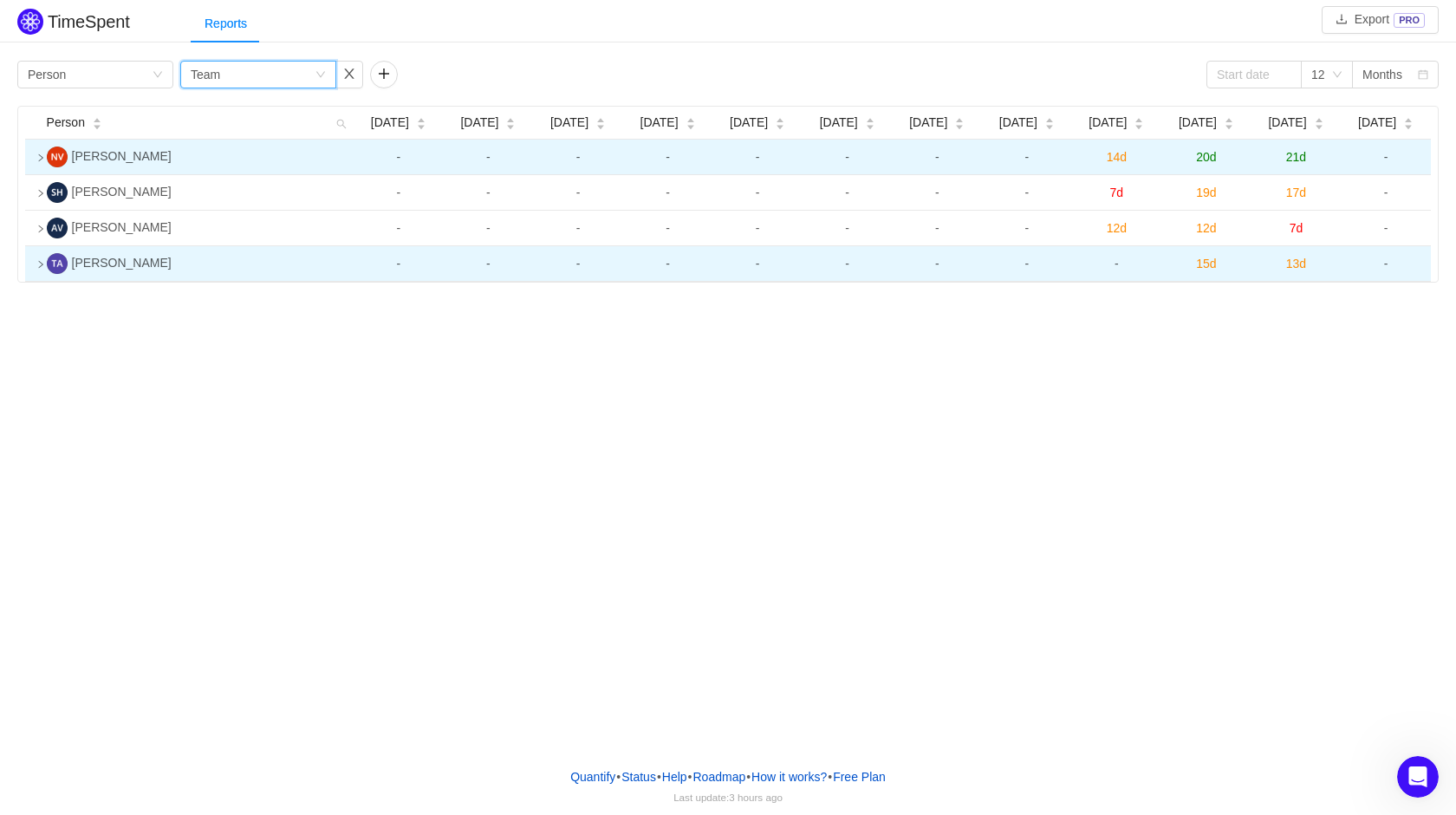
click at [39, 153] on td at bounding box center [32, 157] width 15 height 35
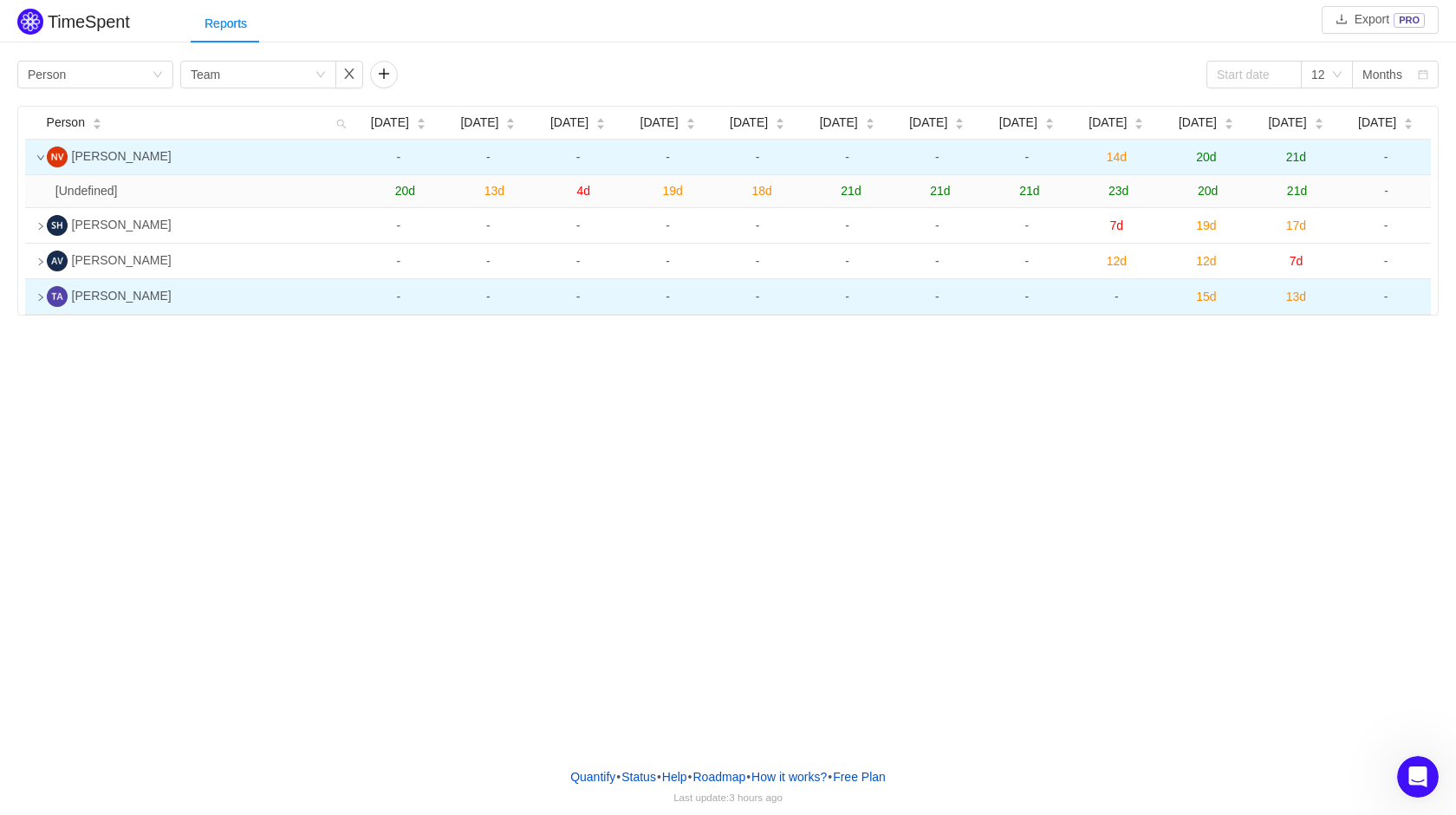
click at [39, 153] on td at bounding box center [32, 157] width 15 height 35
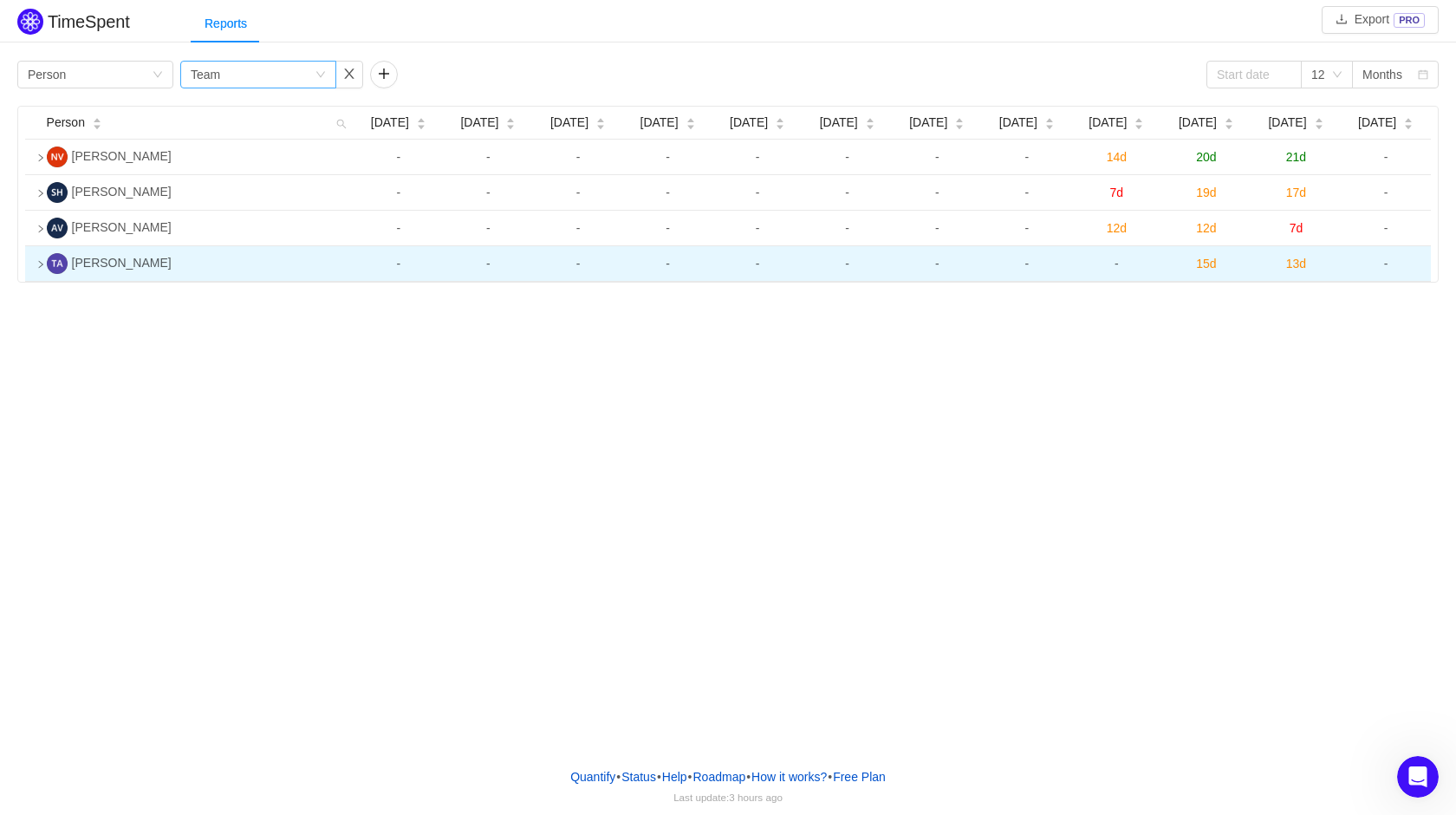
click at [316, 77] on icon "icon: down" at bounding box center [321, 74] width 11 height 11
click at [238, 131] on li "Project" at bounding box center [258, 136] width 156 height 27
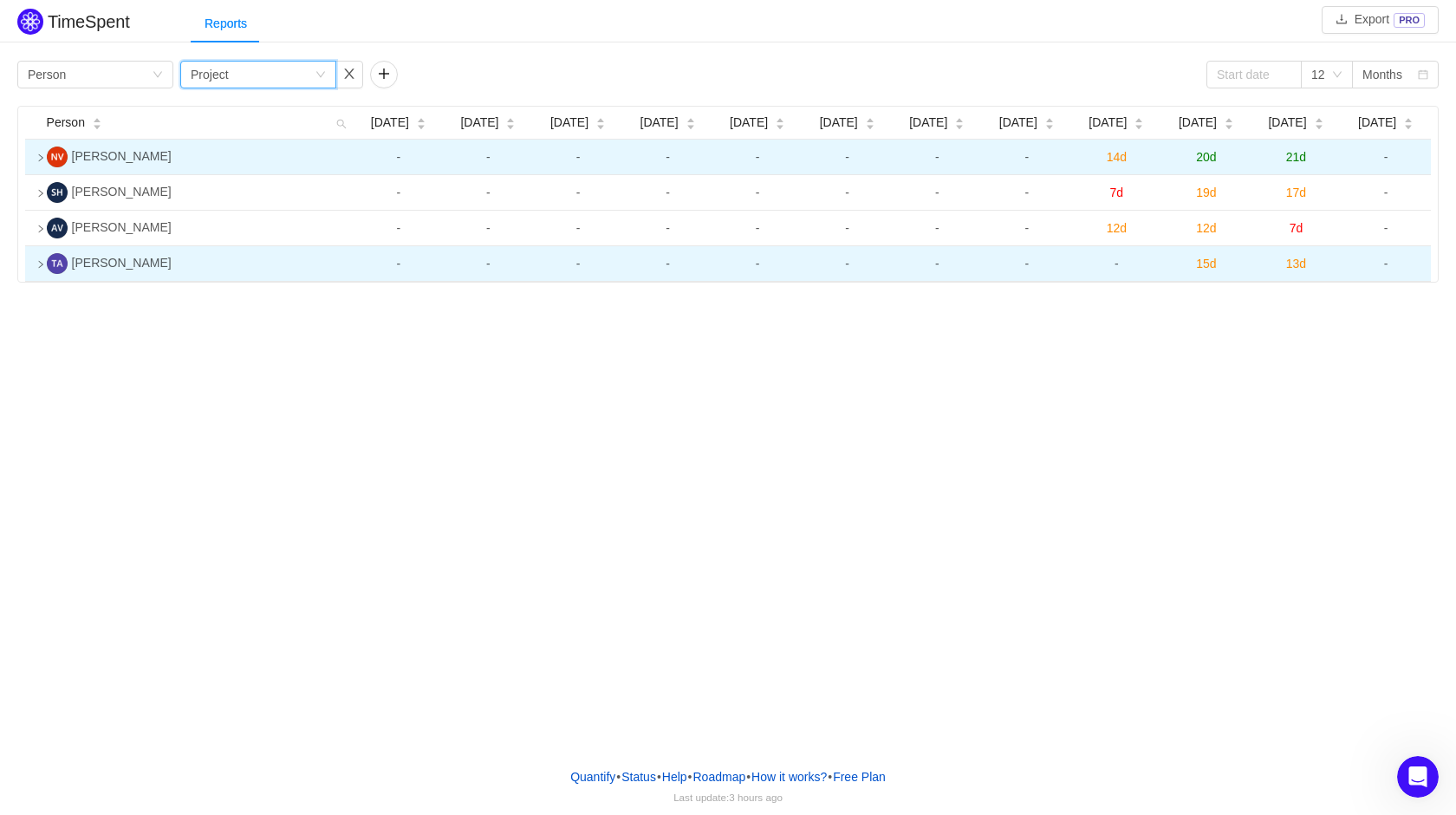
click at [37, 153] on td at bounding box center [32, 157] width 15 height 35
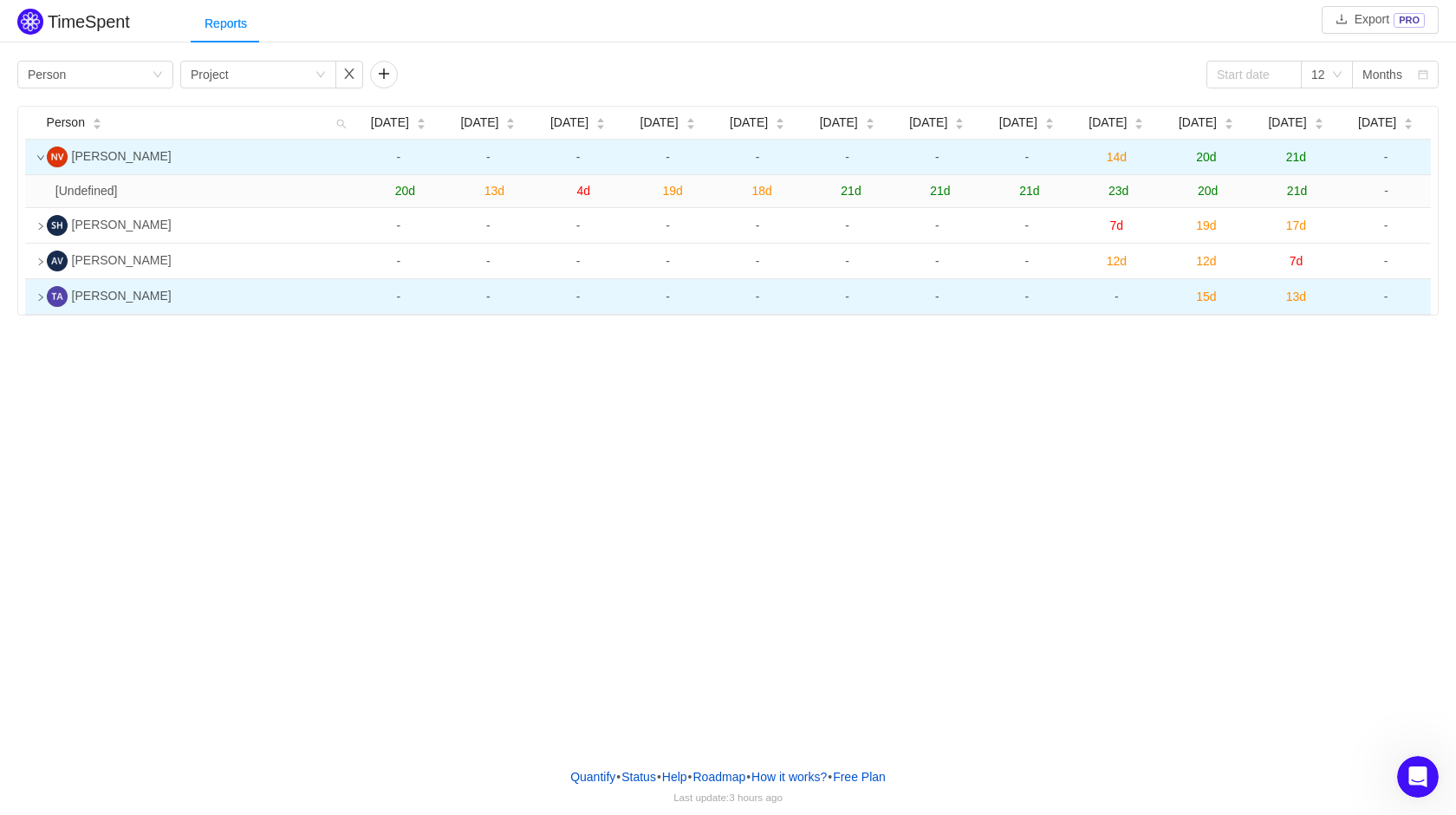
click at [37, 153] on td at bounding box center [32, 157] width 15 height 35
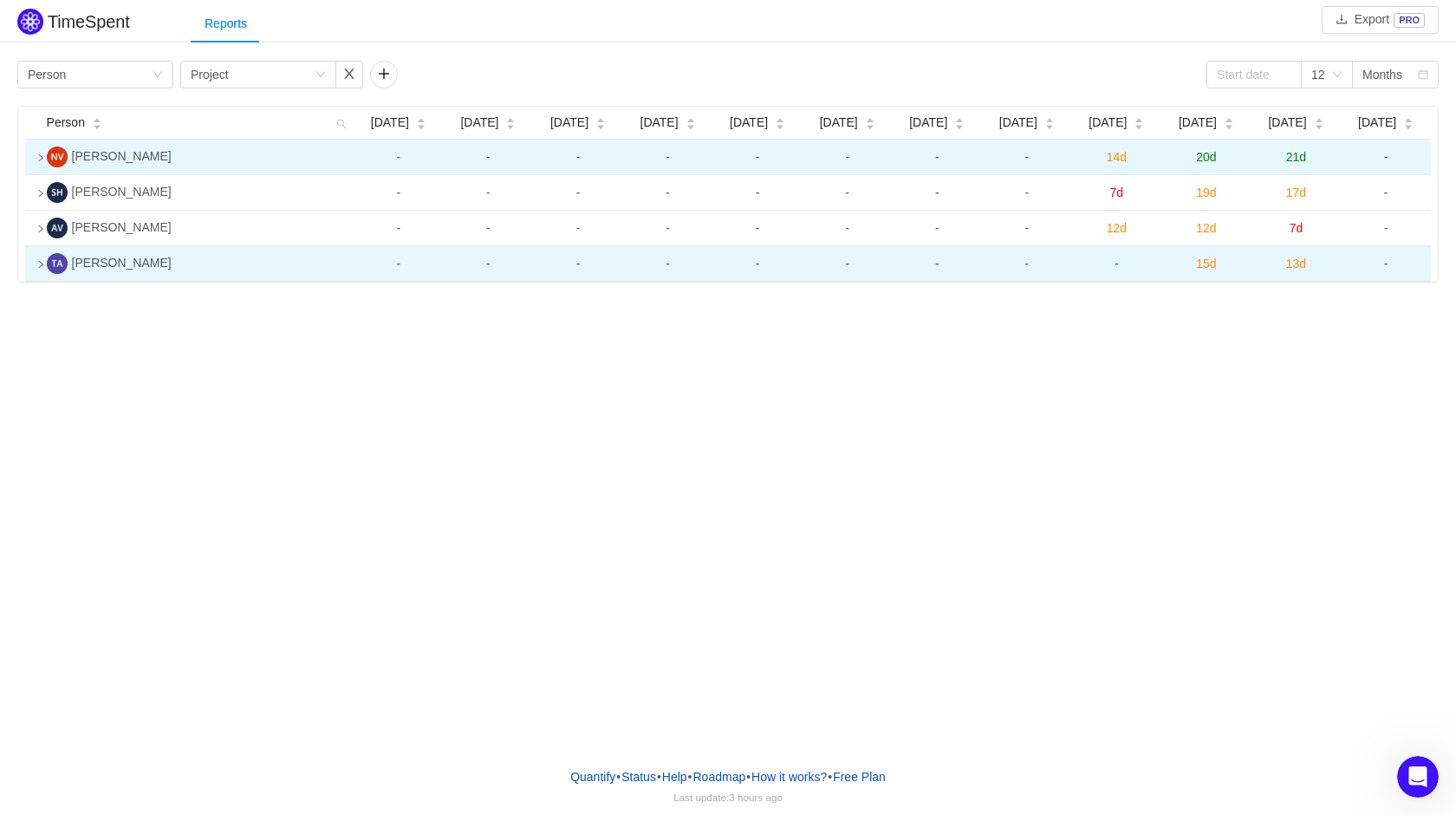
click at [37, 153] on td at bounding box center [32, 157] width 15 height 35
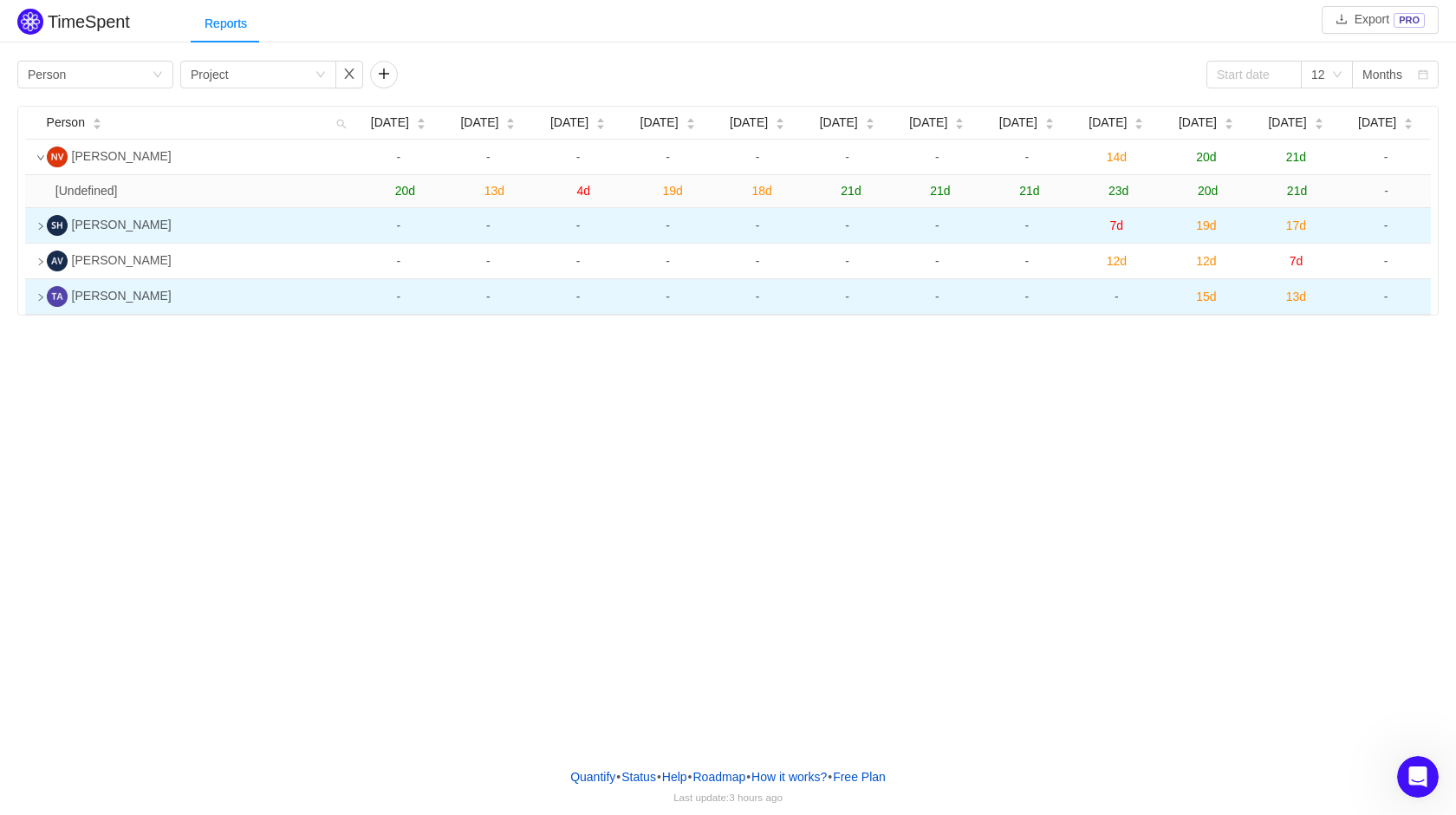
click at [41, 225] on icon "icon: right" at bounding box center [41, 226] width 4 height 7
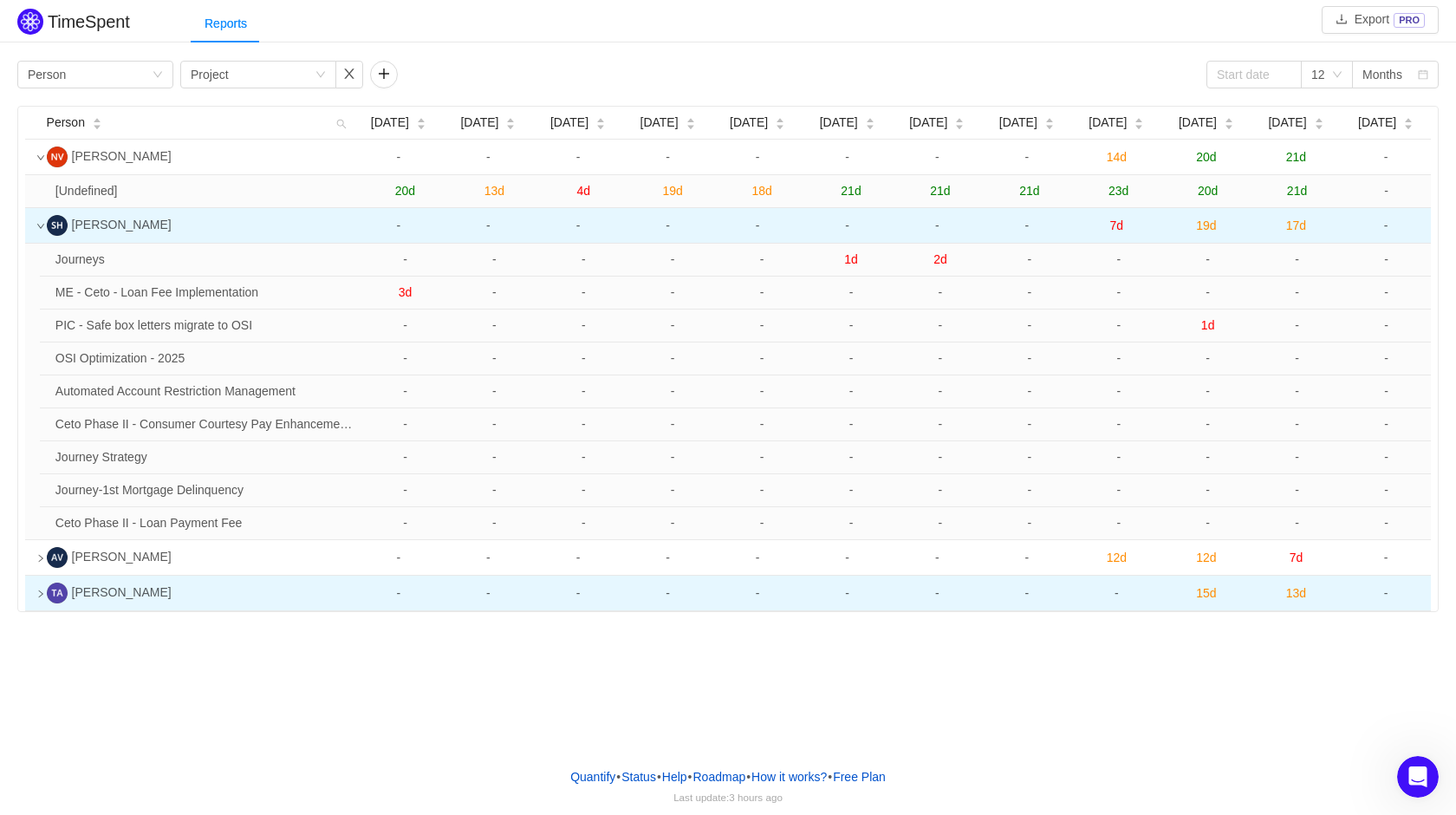
click at [41, 225] on icon "icon: down" at bounding box center [41, 226] width 9 height 9
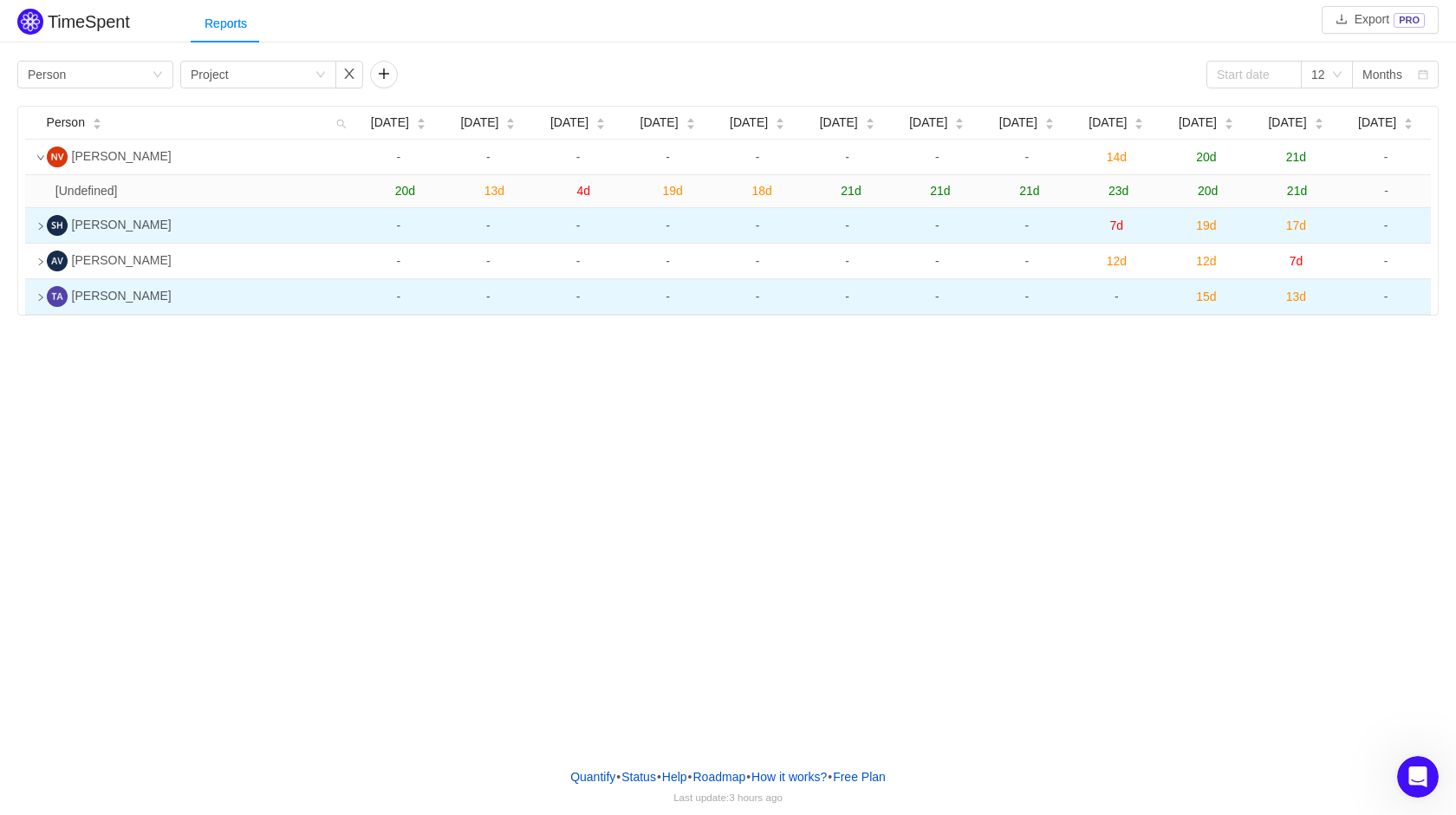
click at [41, 225] on icon "icon: right" at bounding box center [41, 226] width 4 height 7
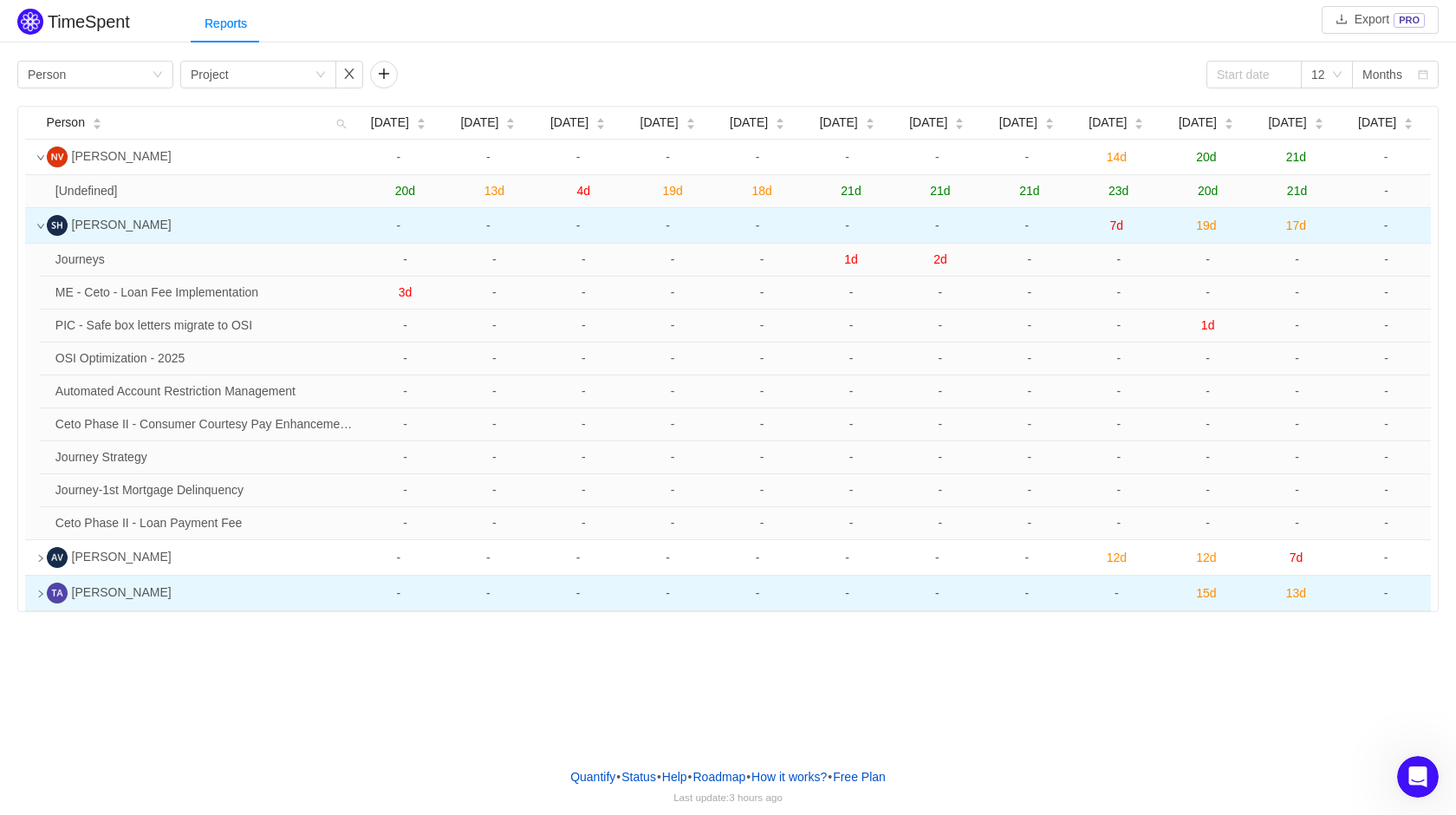
click at [41, 225] on icon "icon: down" at bounding box center [41, 226] width 9 height 9
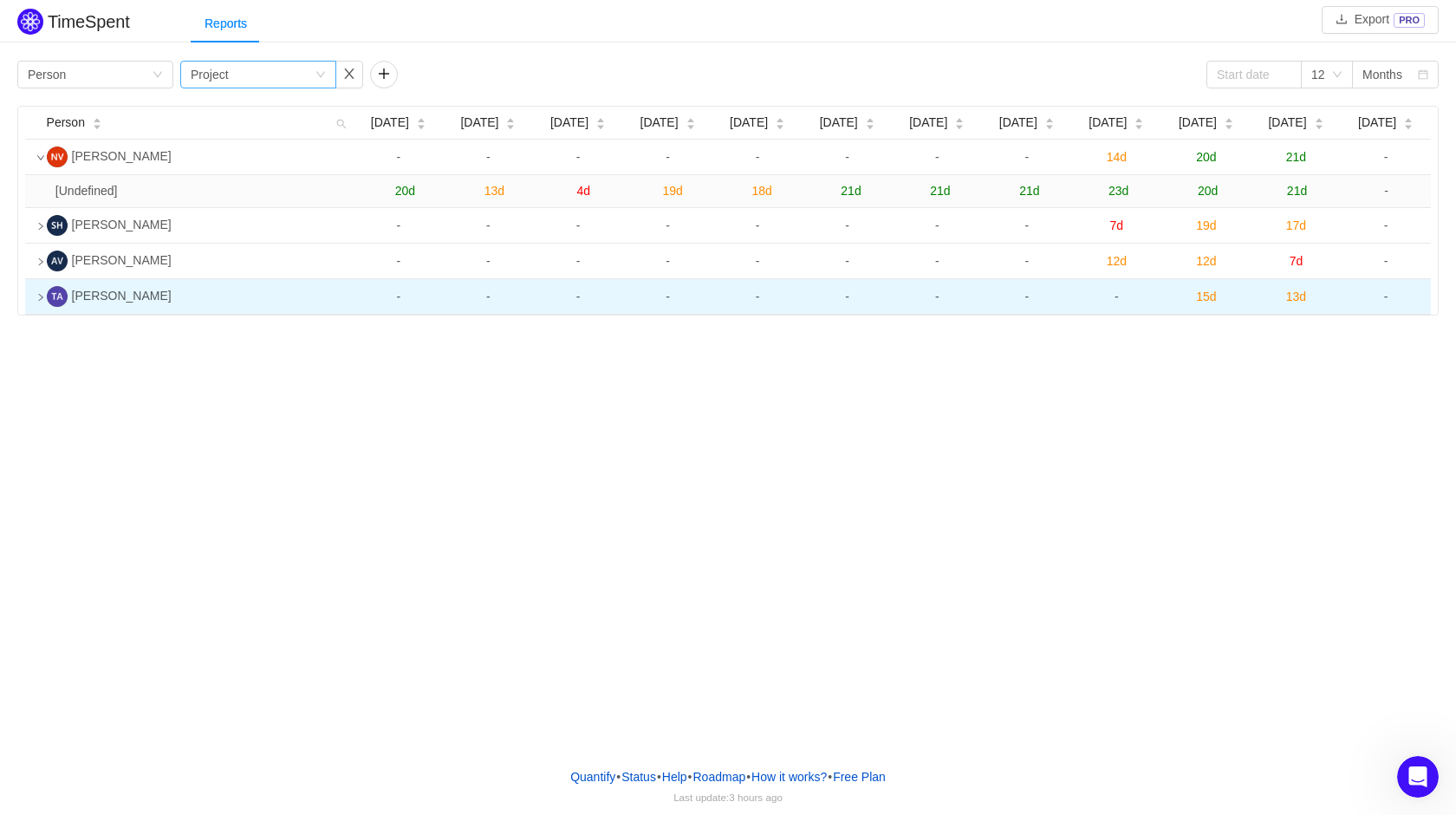
click at [277, 65] on div "Group by Project" at bounding box center [253, 74] width 124 height 26
click at [346, 74] on button "button" at bounding box center [348, 74] width 27 height 27
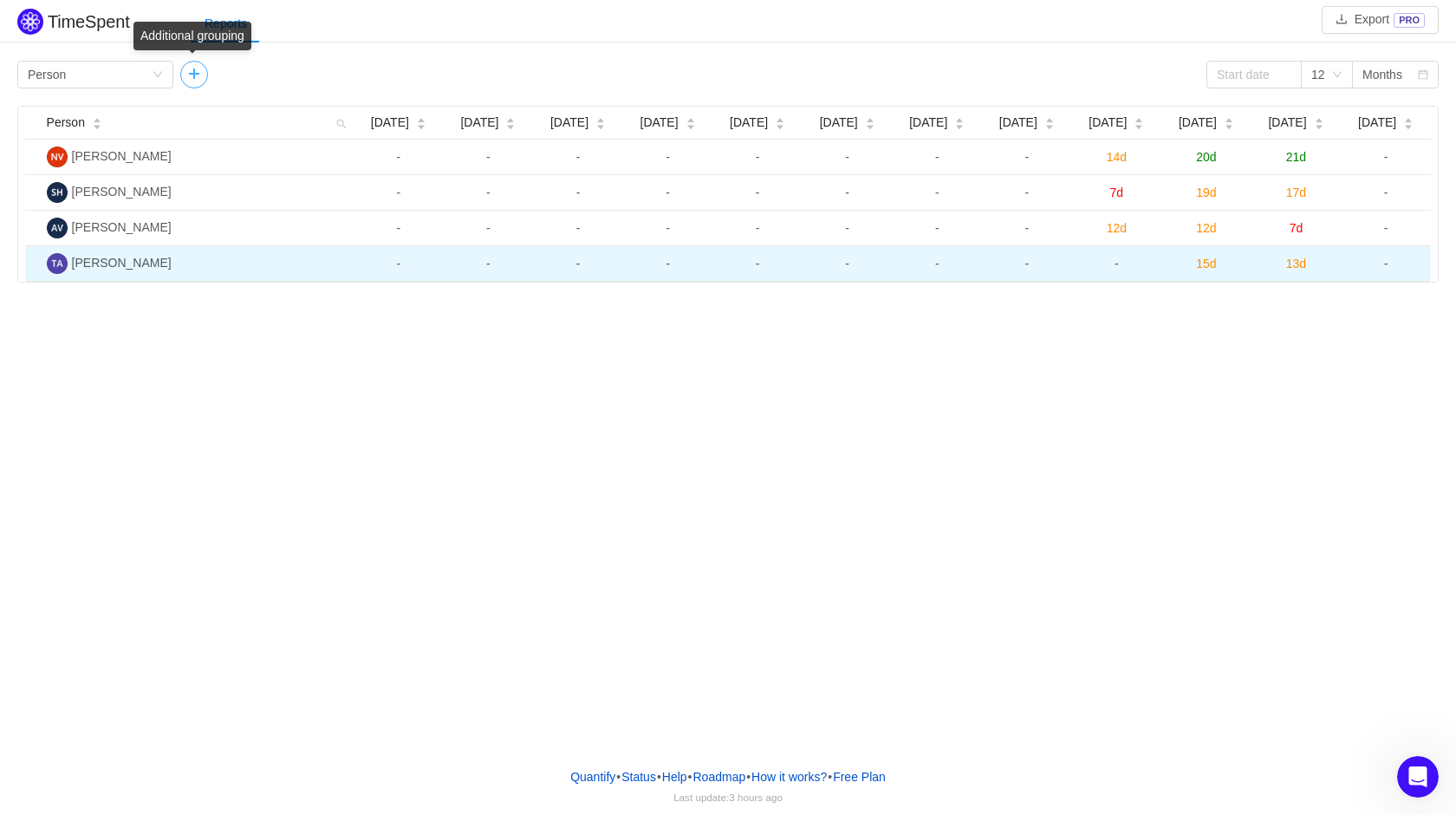
click at [192, 73] on button "button" at bounding box center [194, 74] width 27 height 27
click at [244, 80] on div "Group by Project" at bounding box center [253, 74] width 124 height 26
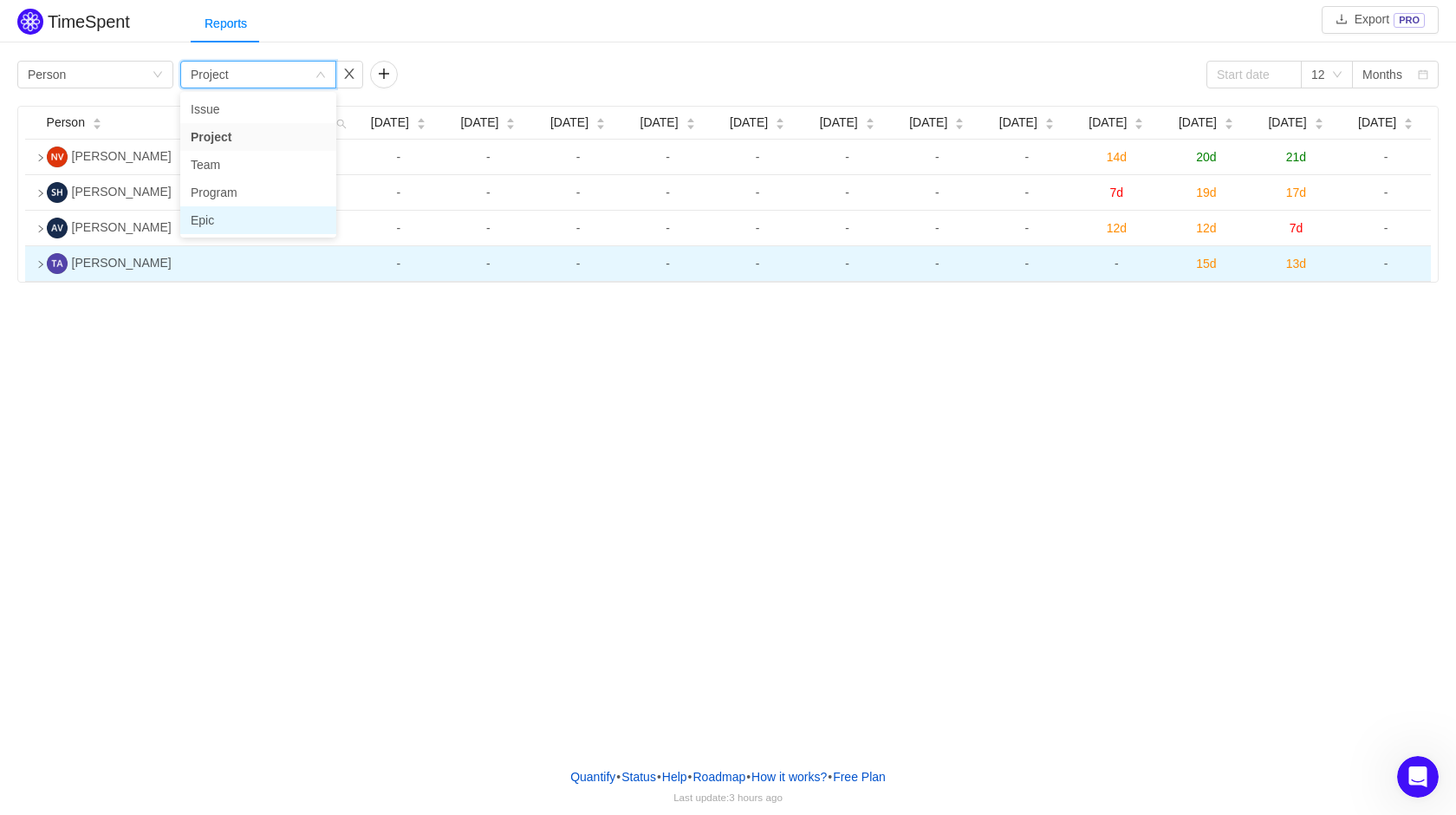
click at [255, 207] on li "Epic" at bounding box center [258, 219] width 156 height 27
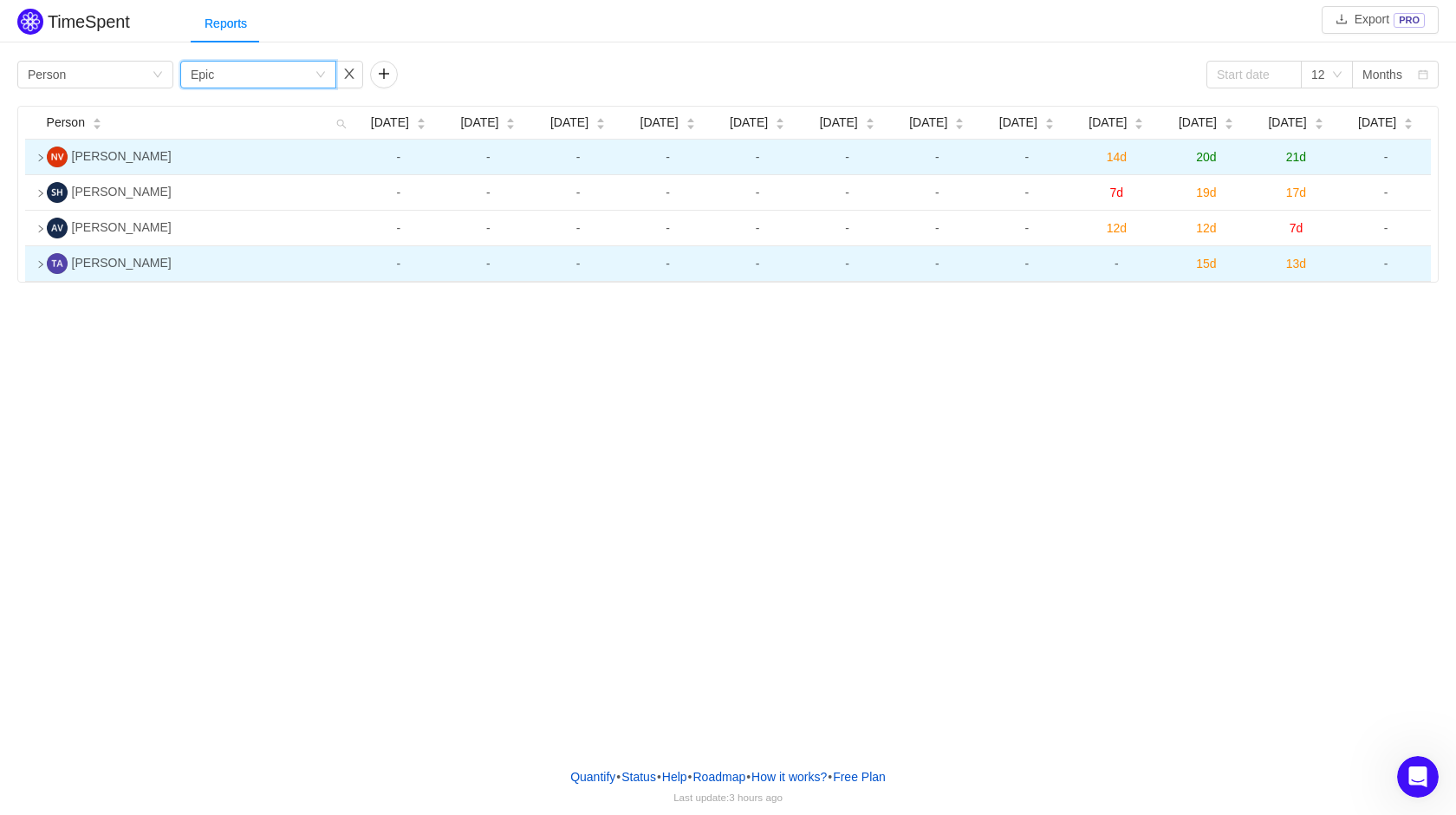
click at [40, 153] on td at bounding box center [32, 157] width 15 height 35
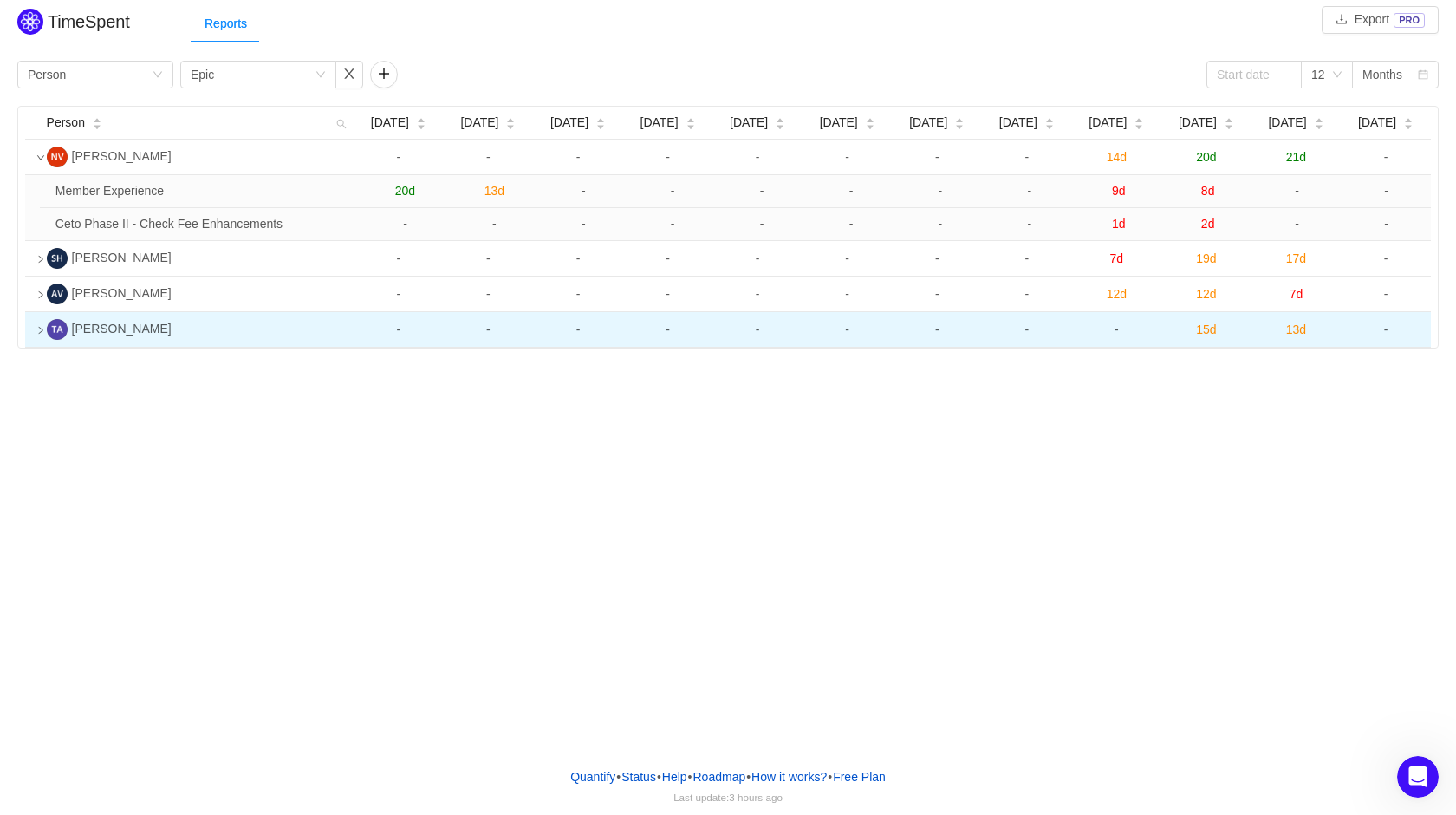
click at [41, 161] on icon "icon: down" at bounding box center [41, 158] width 9 height 9
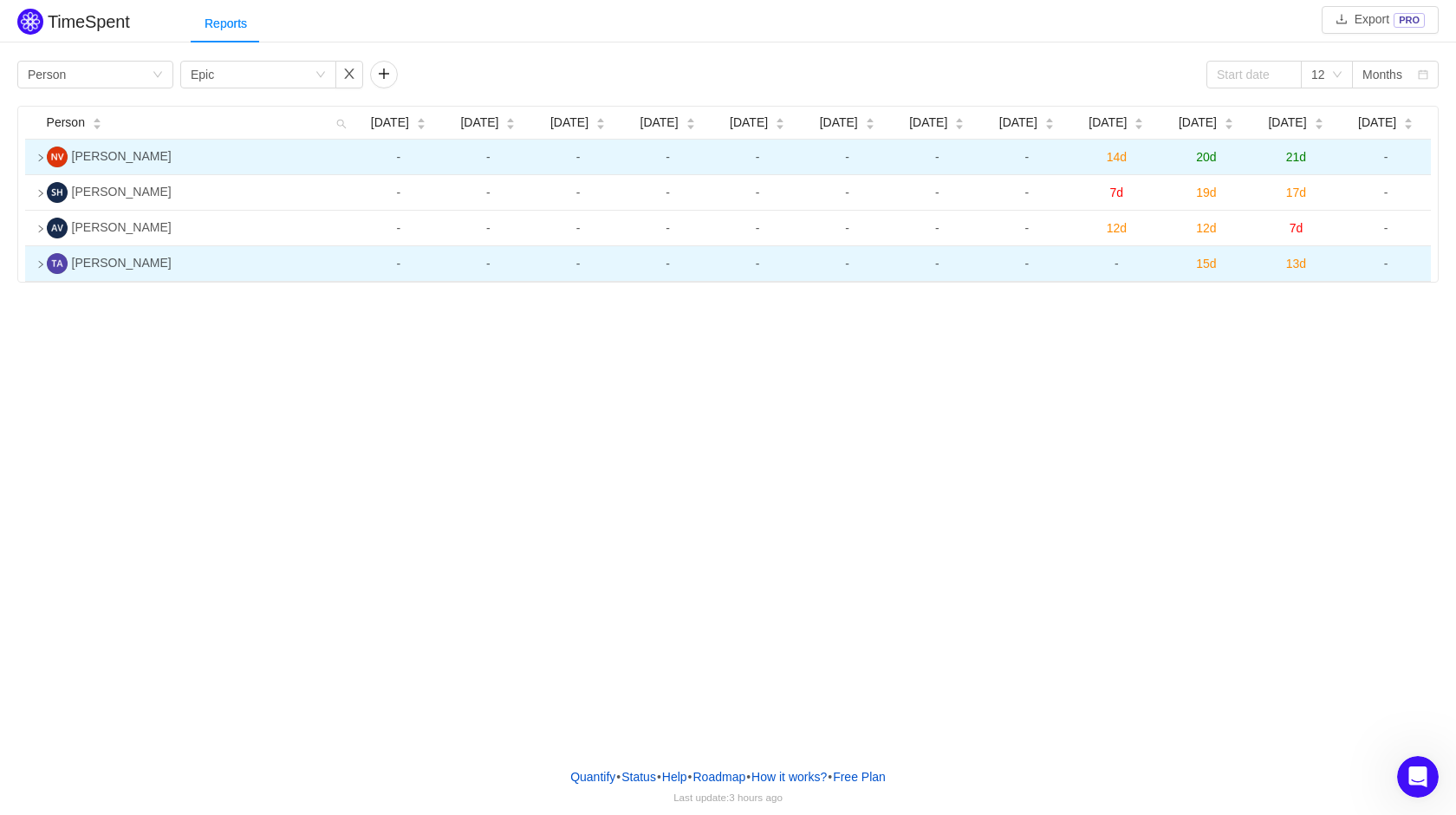
click at [41, 161] on icon "icon: right" at bounding box center [41, 158] width 9 height 9
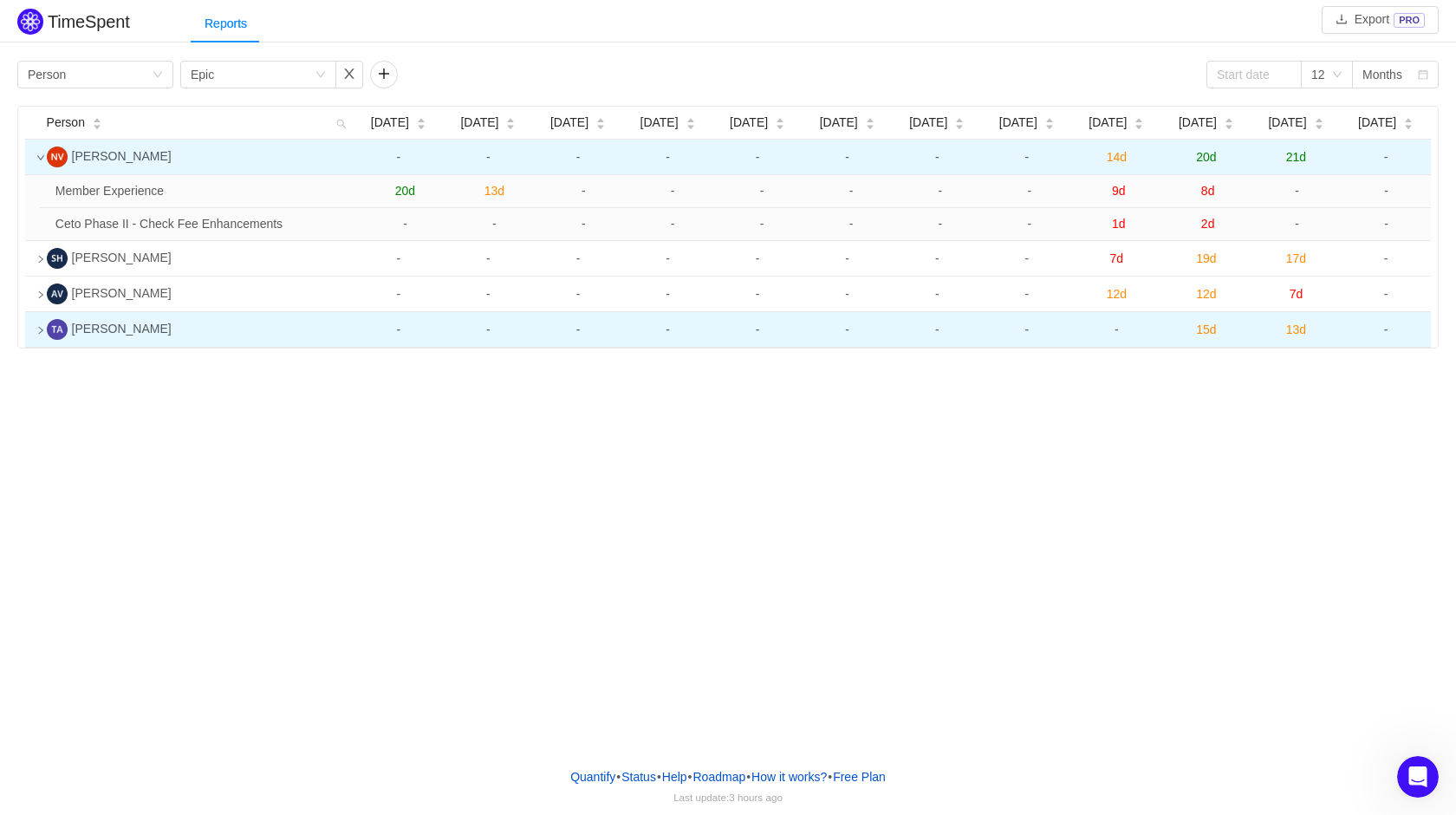
click at [41, 161] on icon "icon: down" at bounding box center [41, 158] width 9 height 9
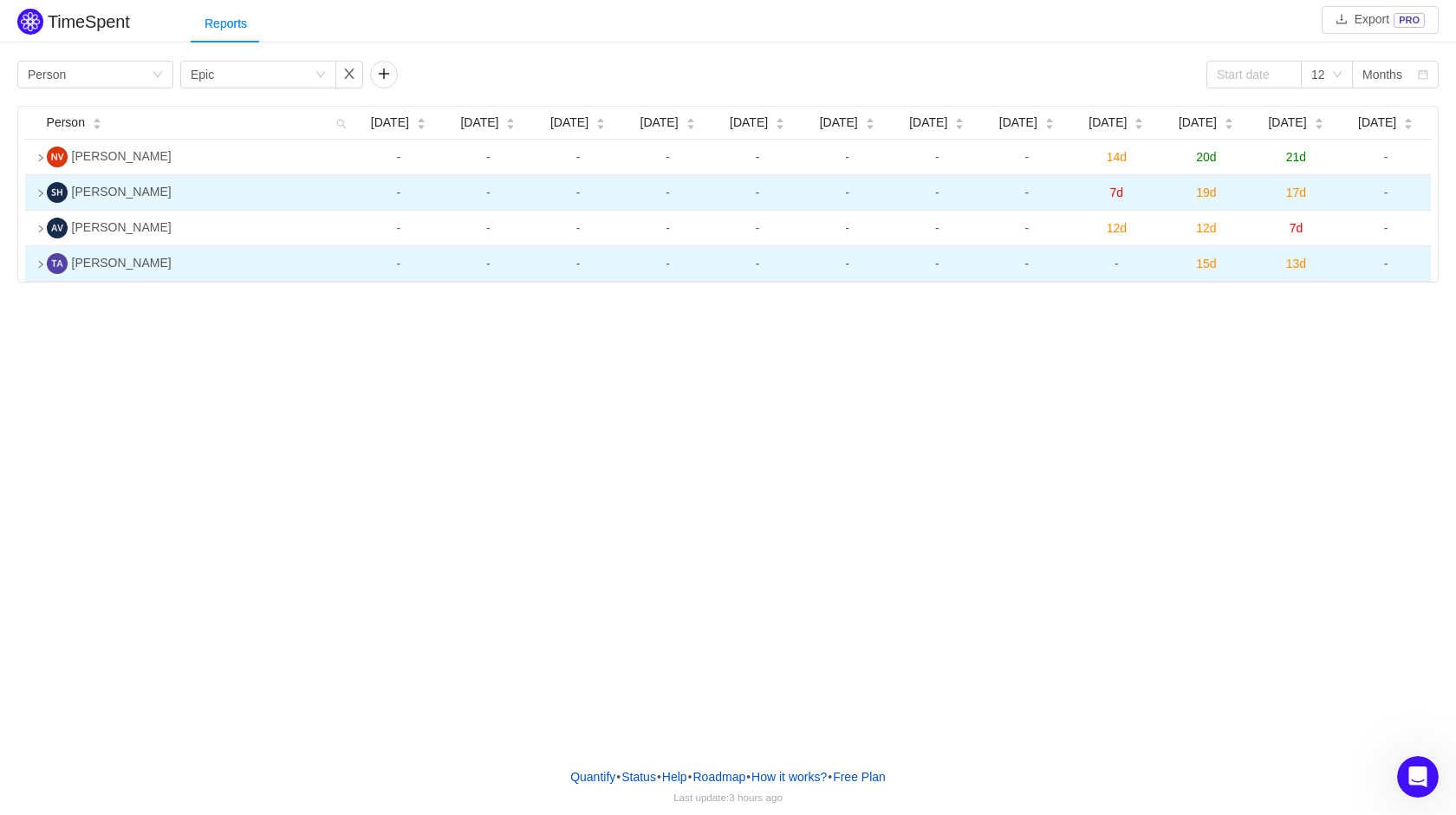
click at [34, 196] on td at bounding box center [32, 193] width 15 height 35
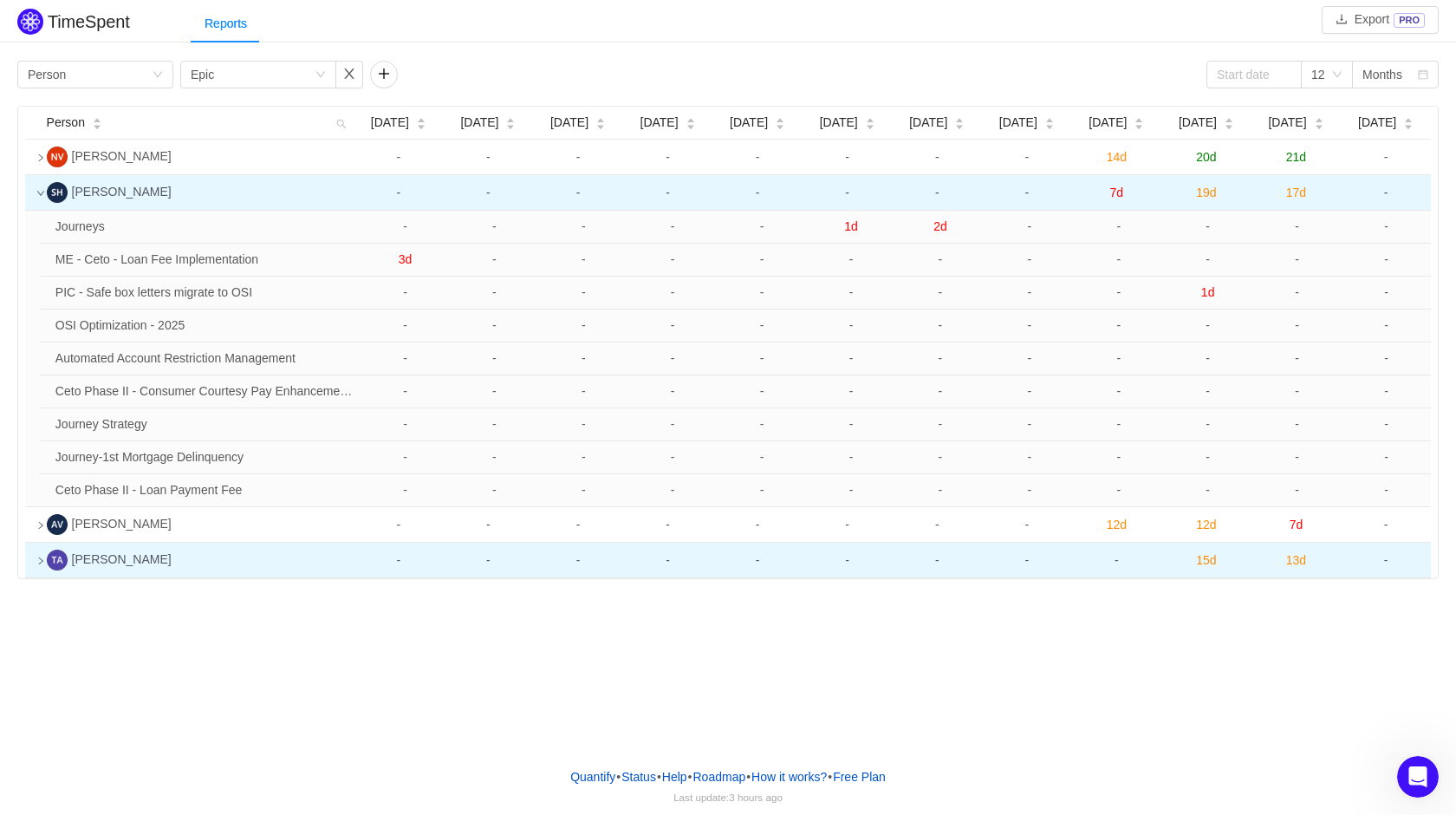
click at [37, 194] on icon "icon: down" at bounding box center [41, 194] width 9 height 9
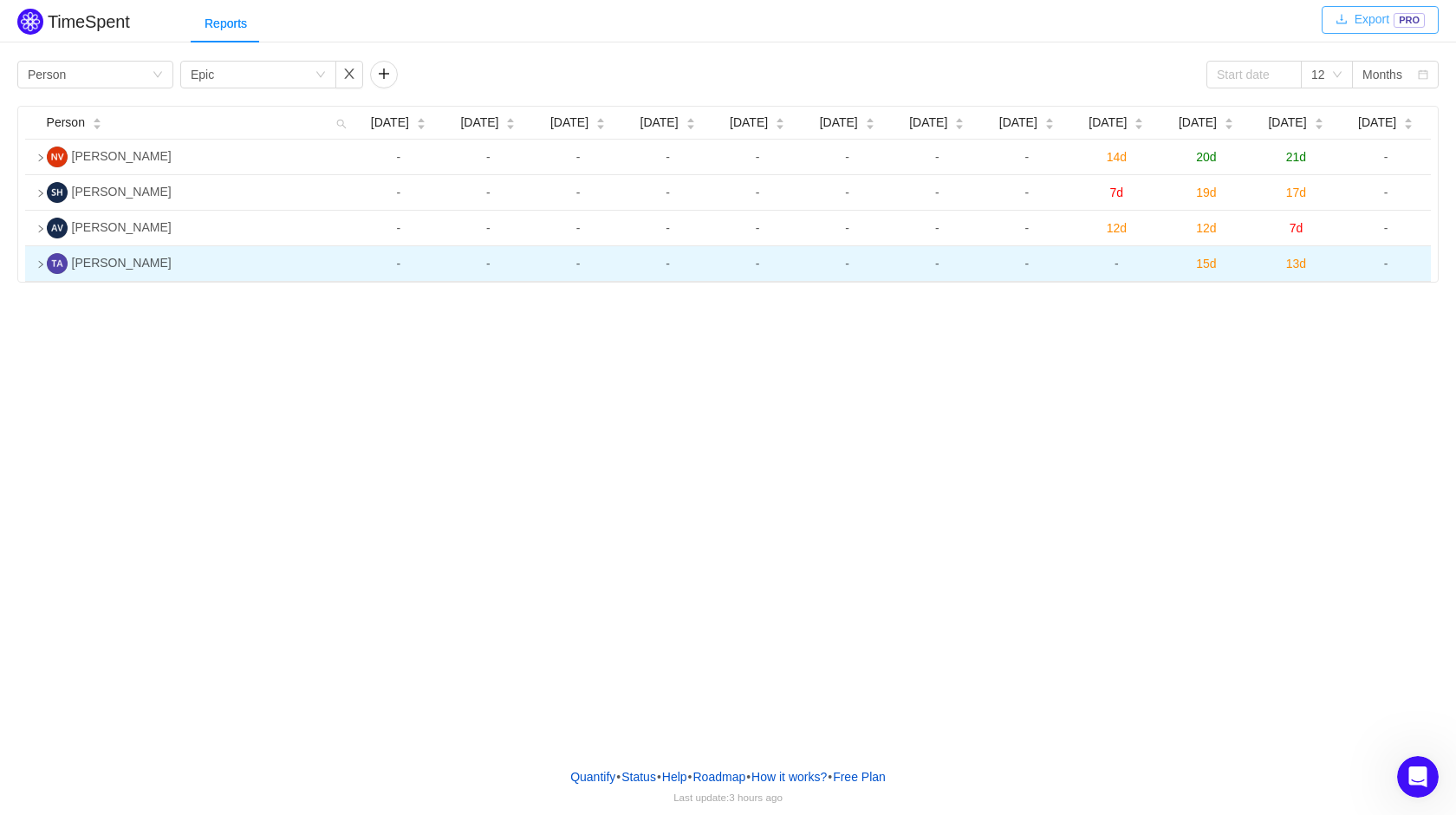
click at [1123, 27] on button "Export PRO" at bounding box center [1380, 19] width 117 height 27
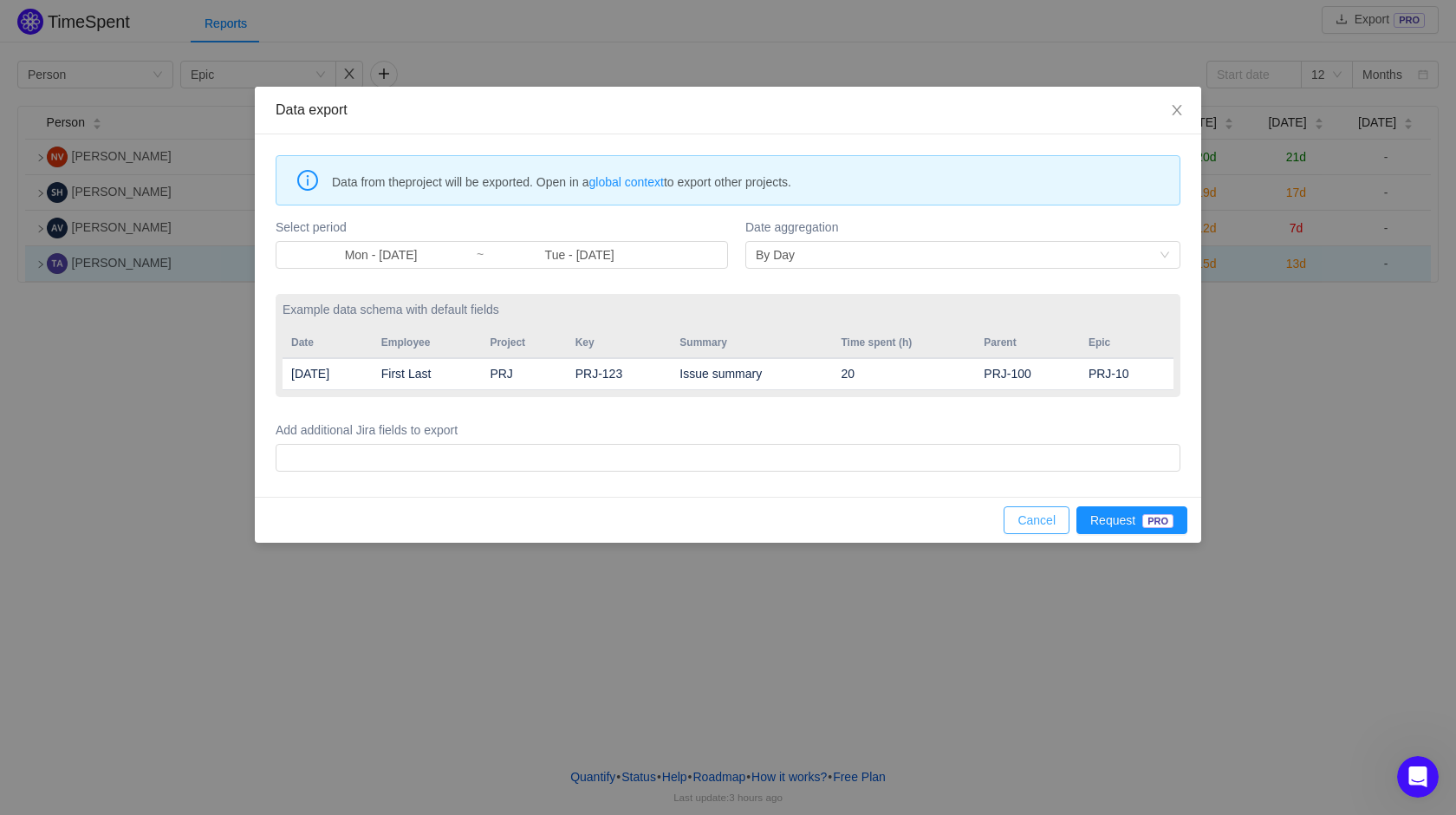
click at [1046, 514] on button "Cancel" at bounding box center [1036, 520] width 66 height 27
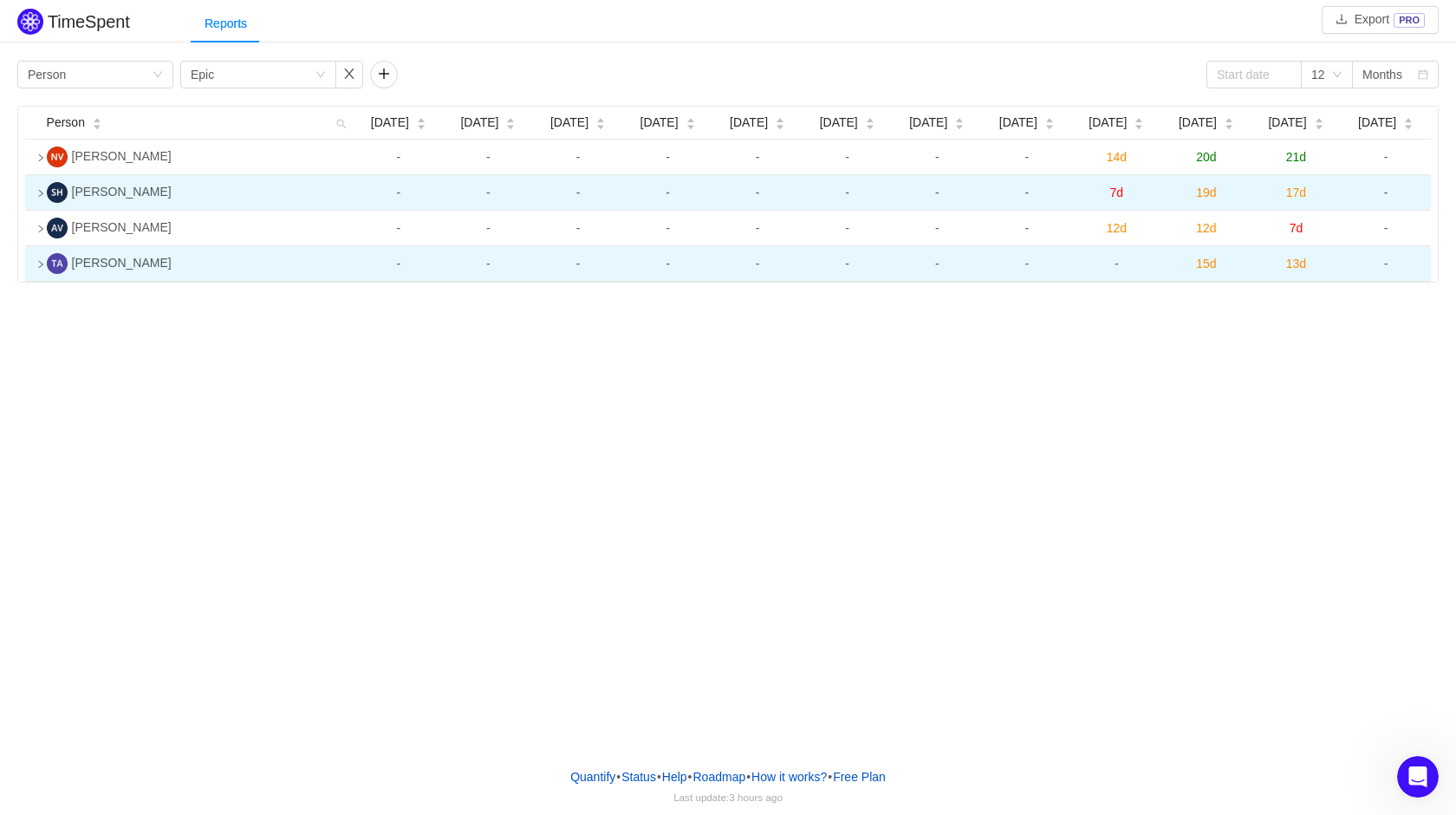
click at [38, 189] on icon "icon: right" at bounding box center [41, 194] width 9 height 9
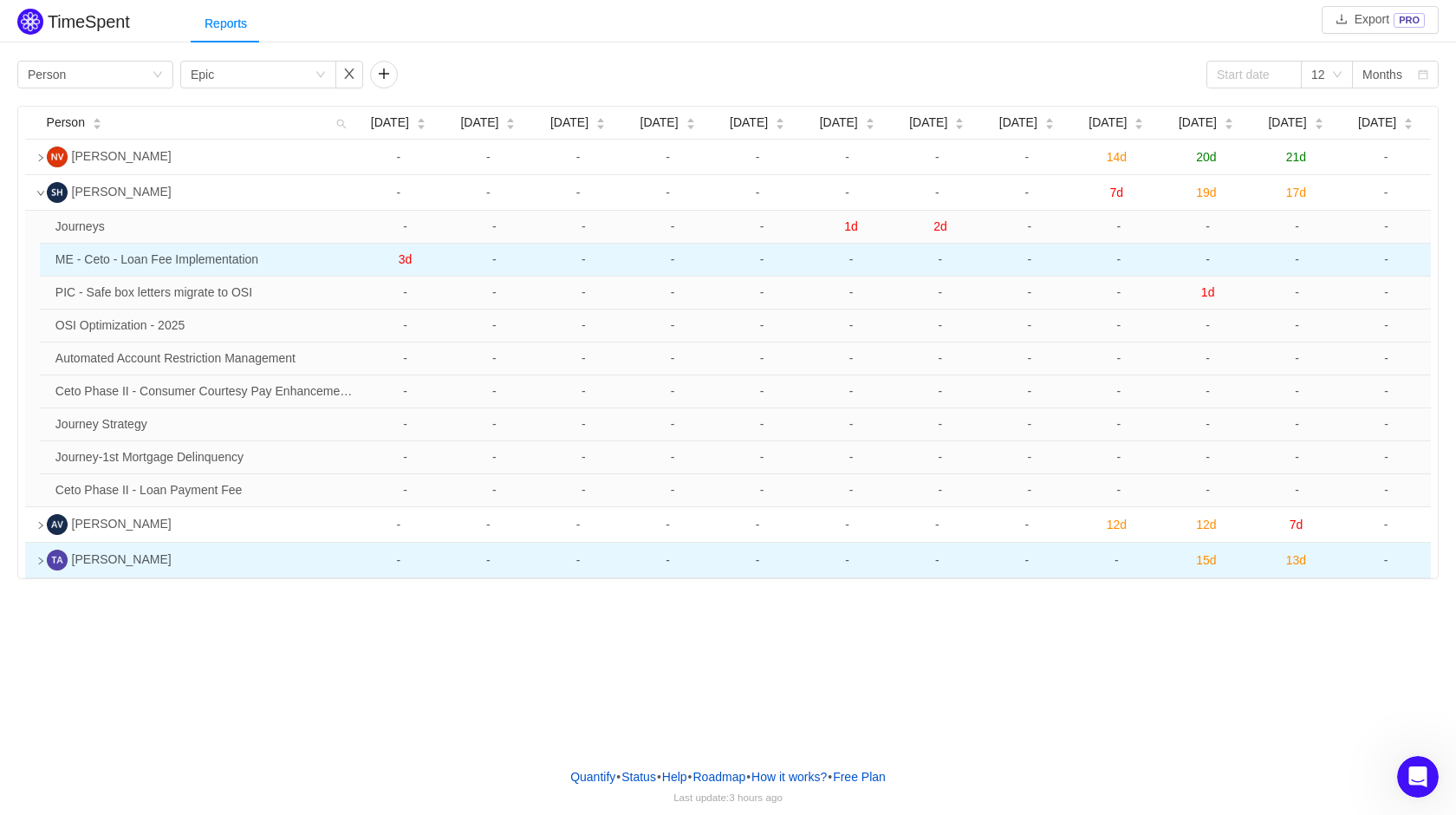
click at [401, 263] on span "3d" at bounding box center [406, 259] width 14 height 14
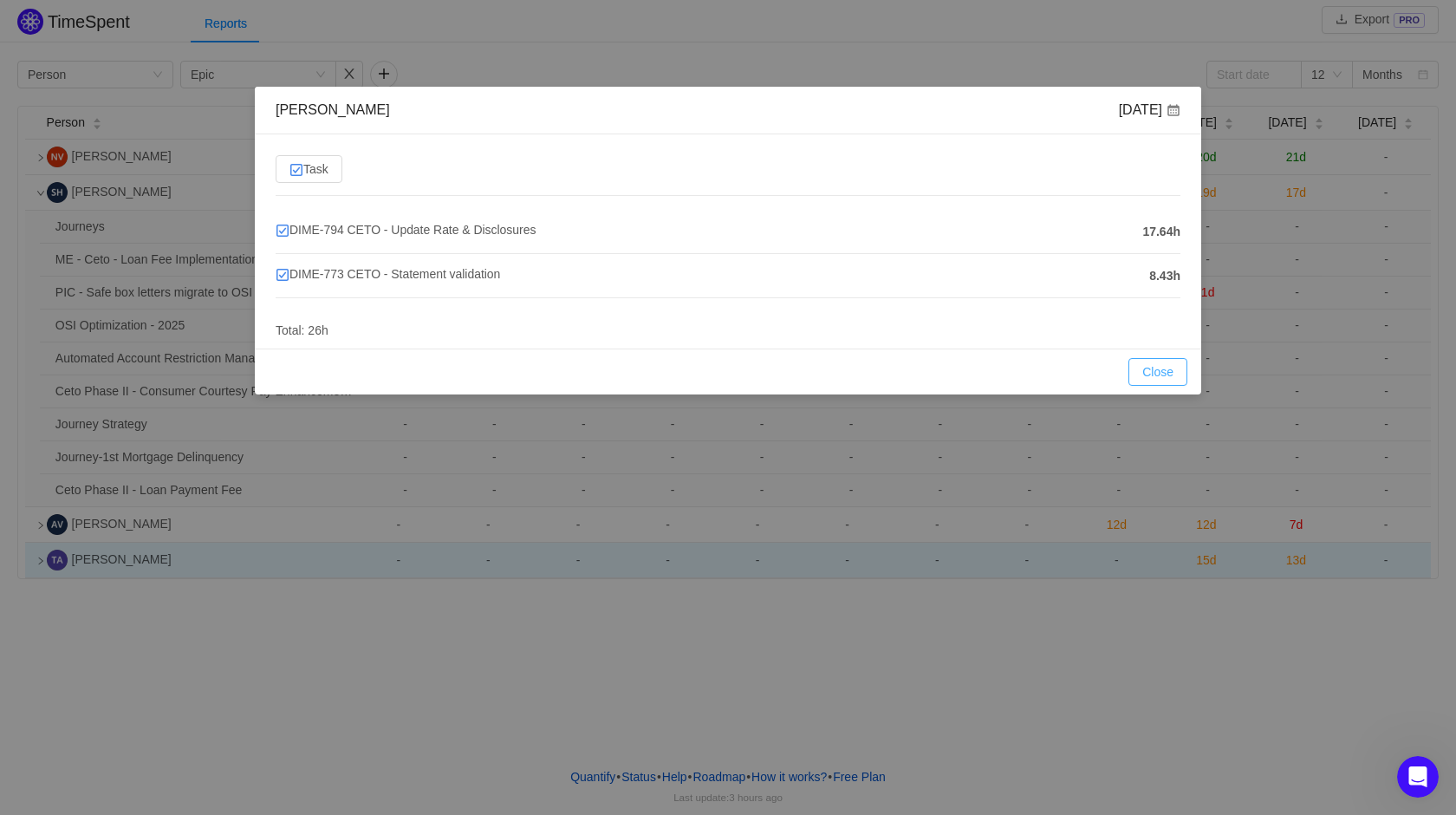
click at [1123, 378] on button "Close" at bounding box center [1157, 371] width 59 height 27
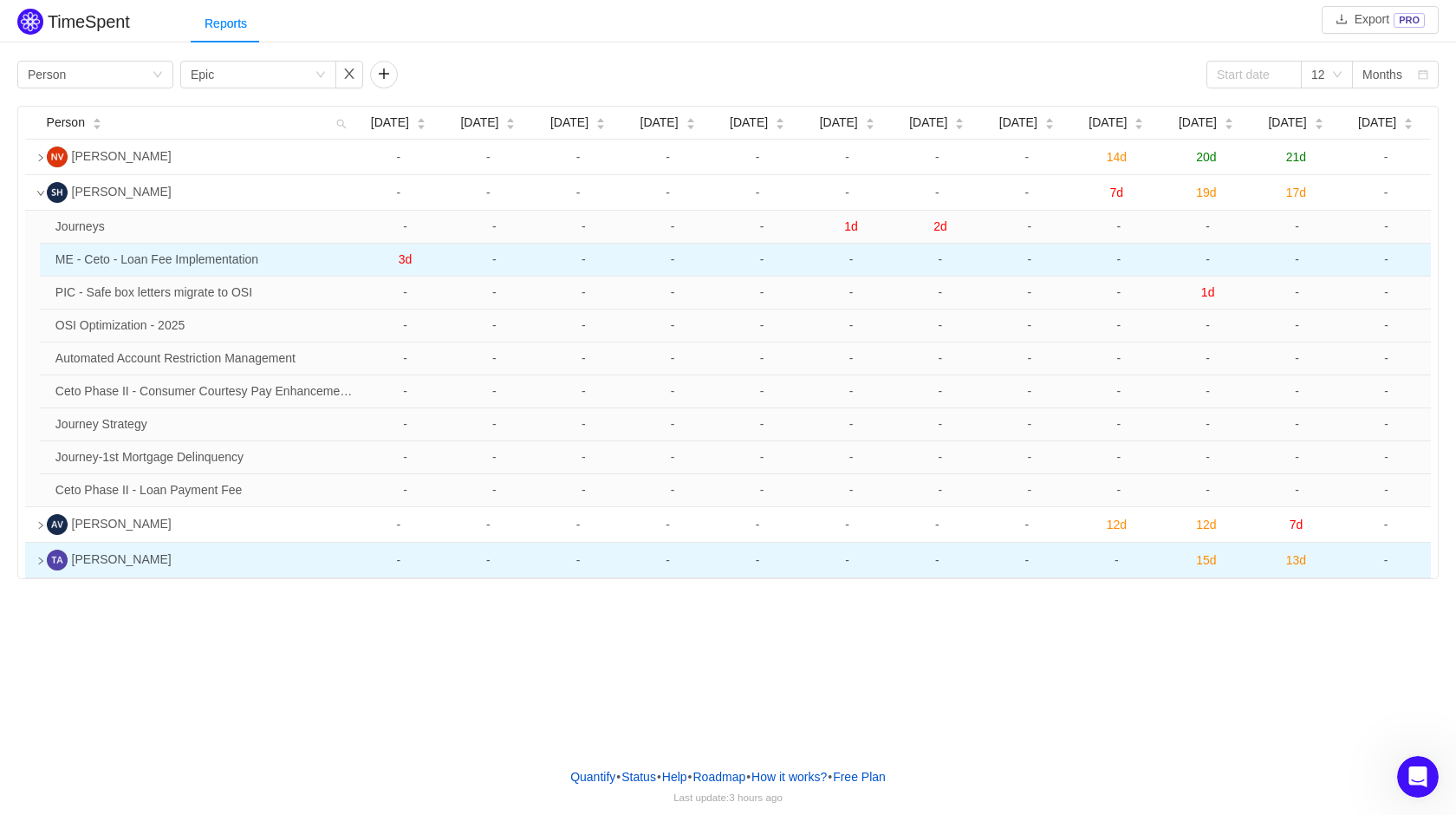
click at [409, 262] on span "3d" at bounding box center [406, 259] width 14 height 14
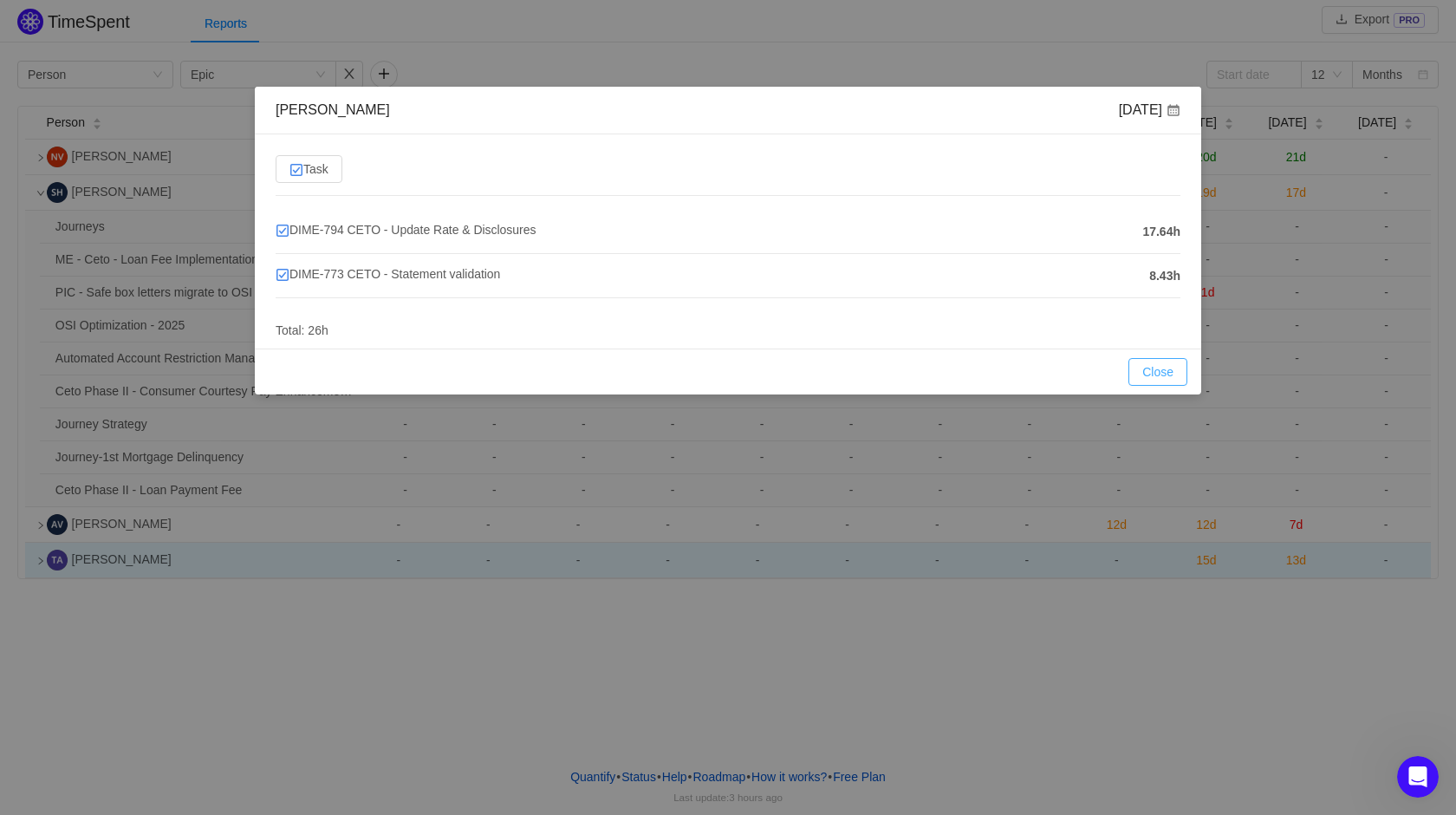
click at [1123, 378] on button "Close" at bounding box center [1157, 371] width 59 height 27
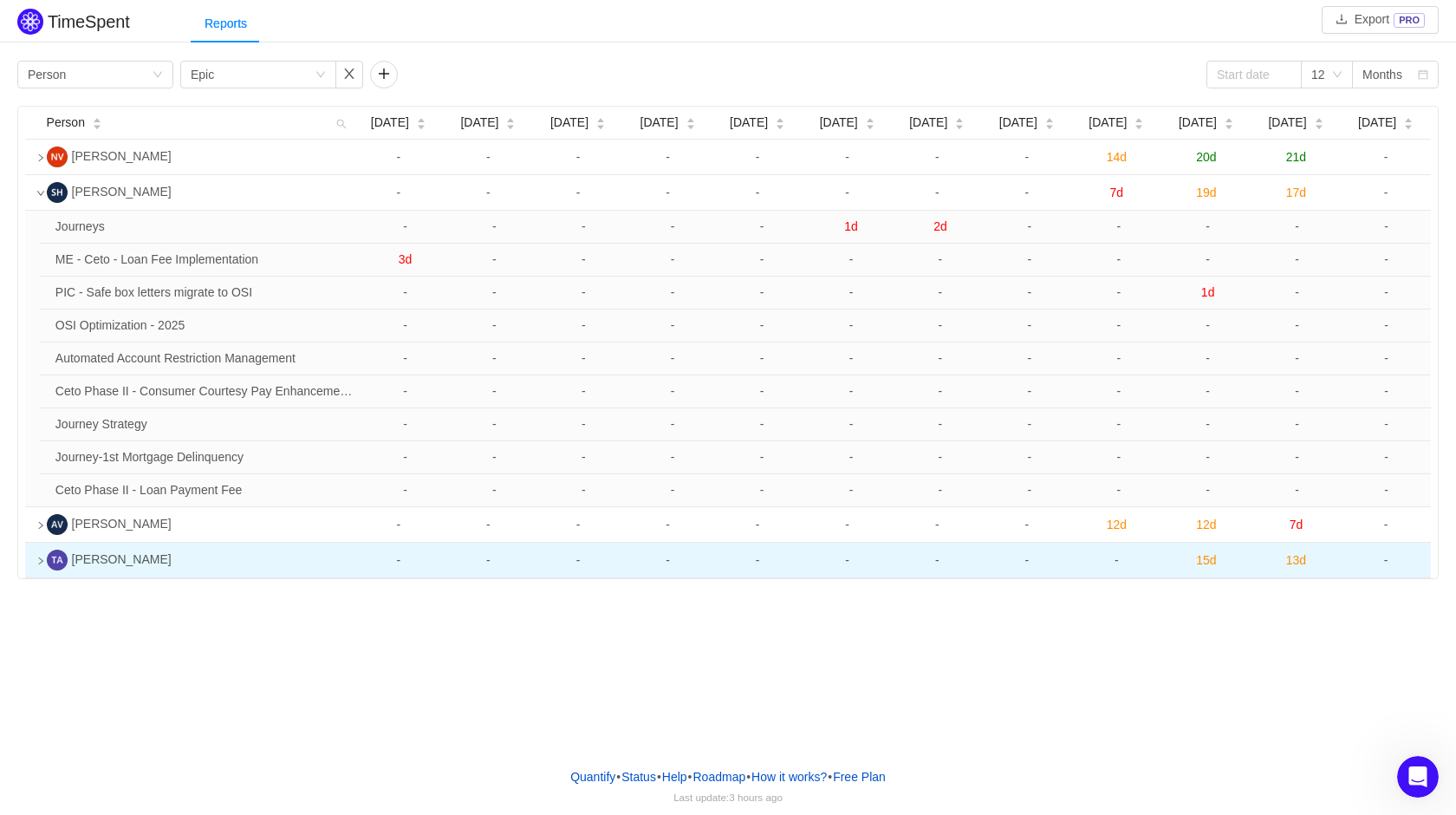
click at [30, 20] on img at bounding box center [30, 21] width 26 height 26
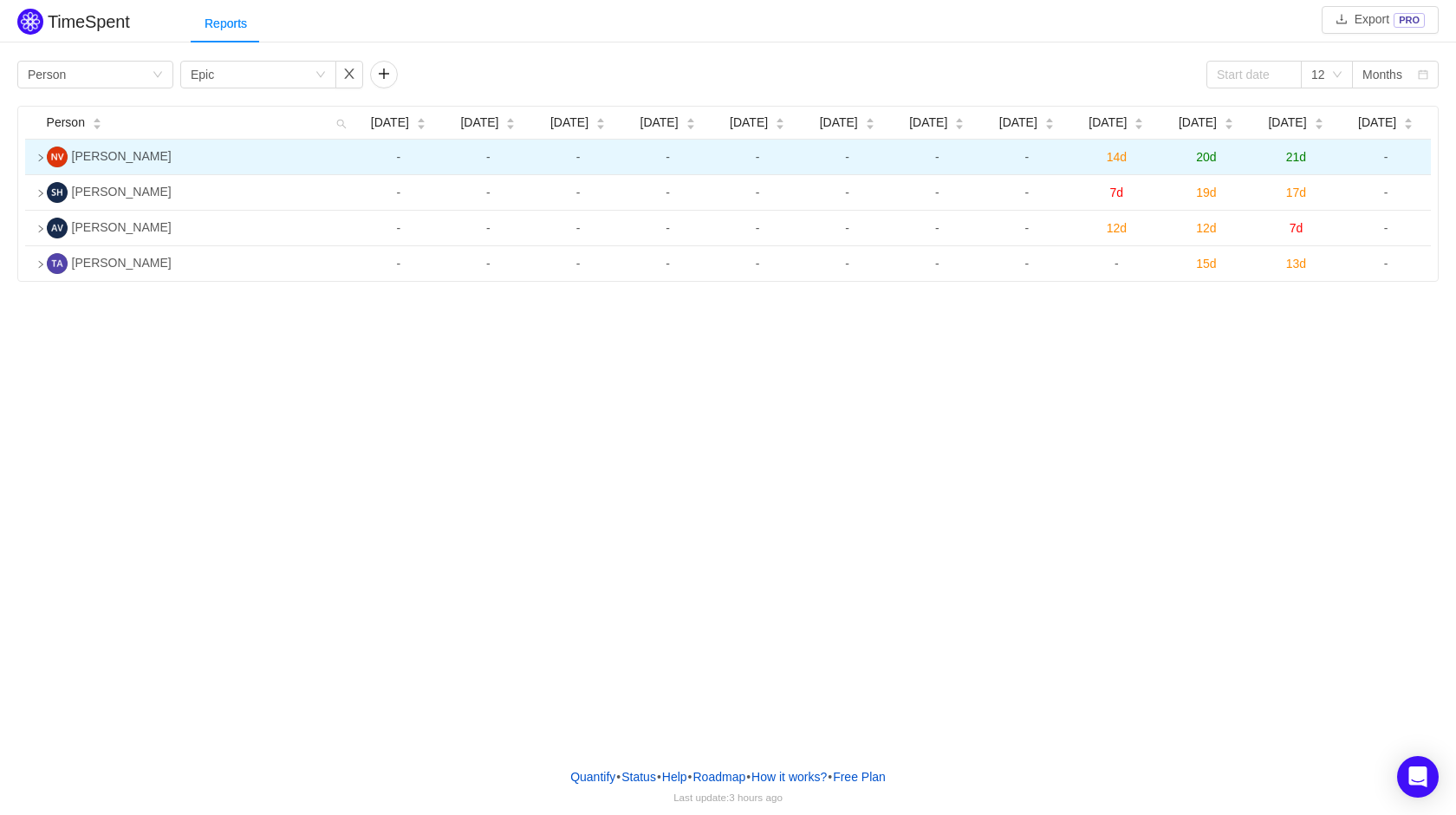
click at [38, 155] on icon "icon: right" at bounding box center [41, 158] width 9 height 9
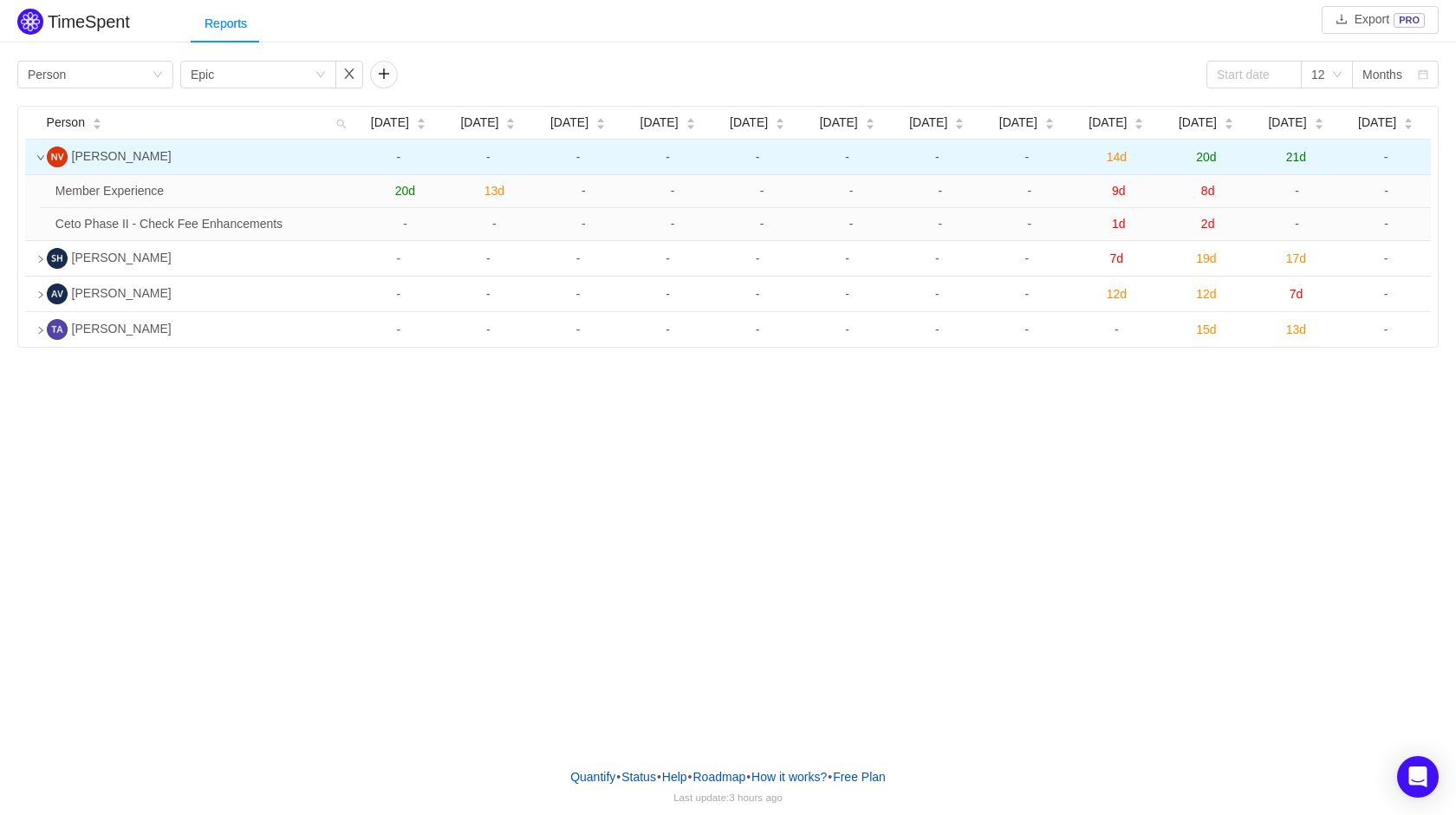
click at [42, 155] on icon "icon: down" at bounding box center [41, 158] width 9 height 9
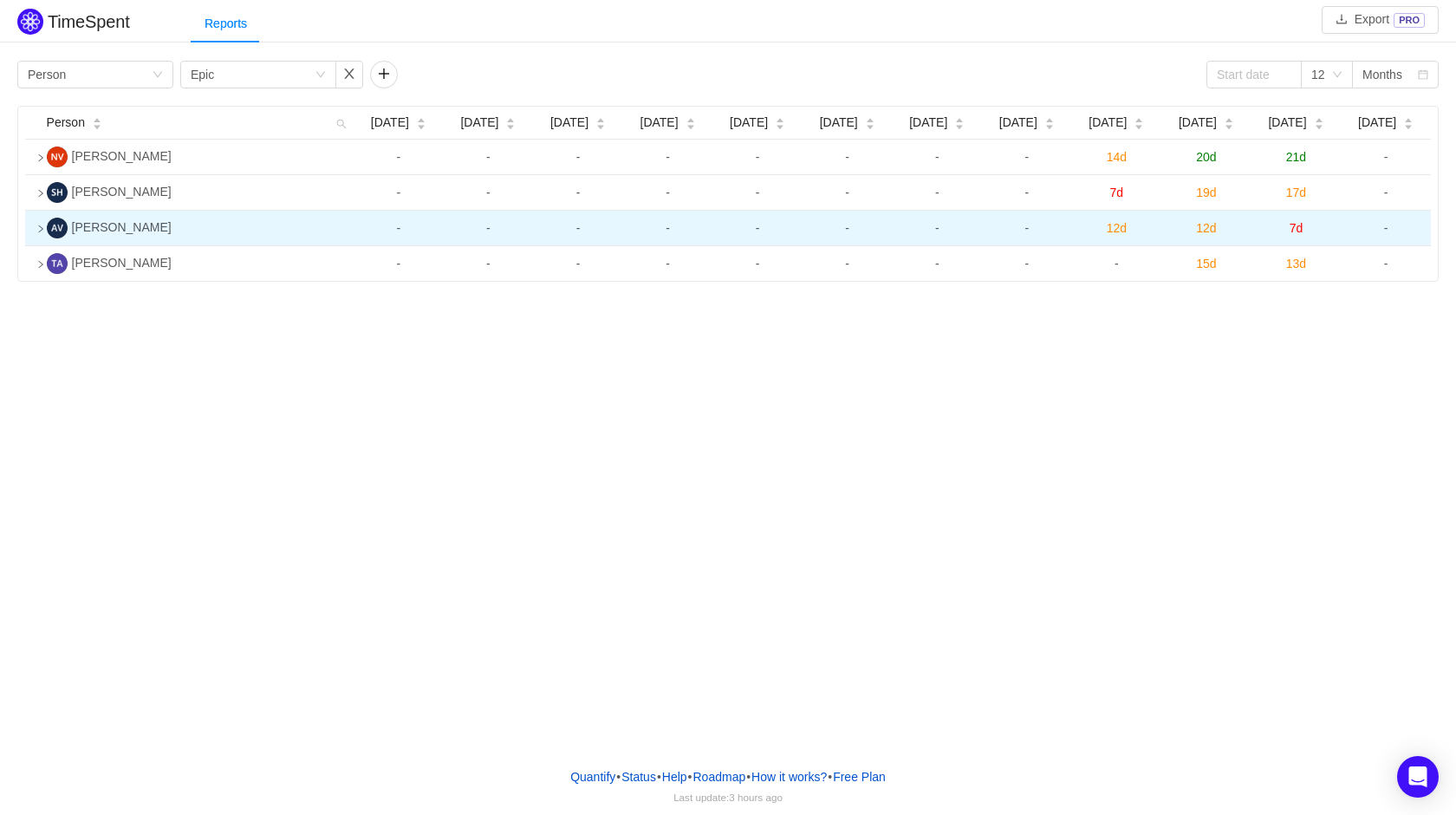
click at [42, 233] on icon "icon: right" at bounding box center [41, 229] width 9 height 9
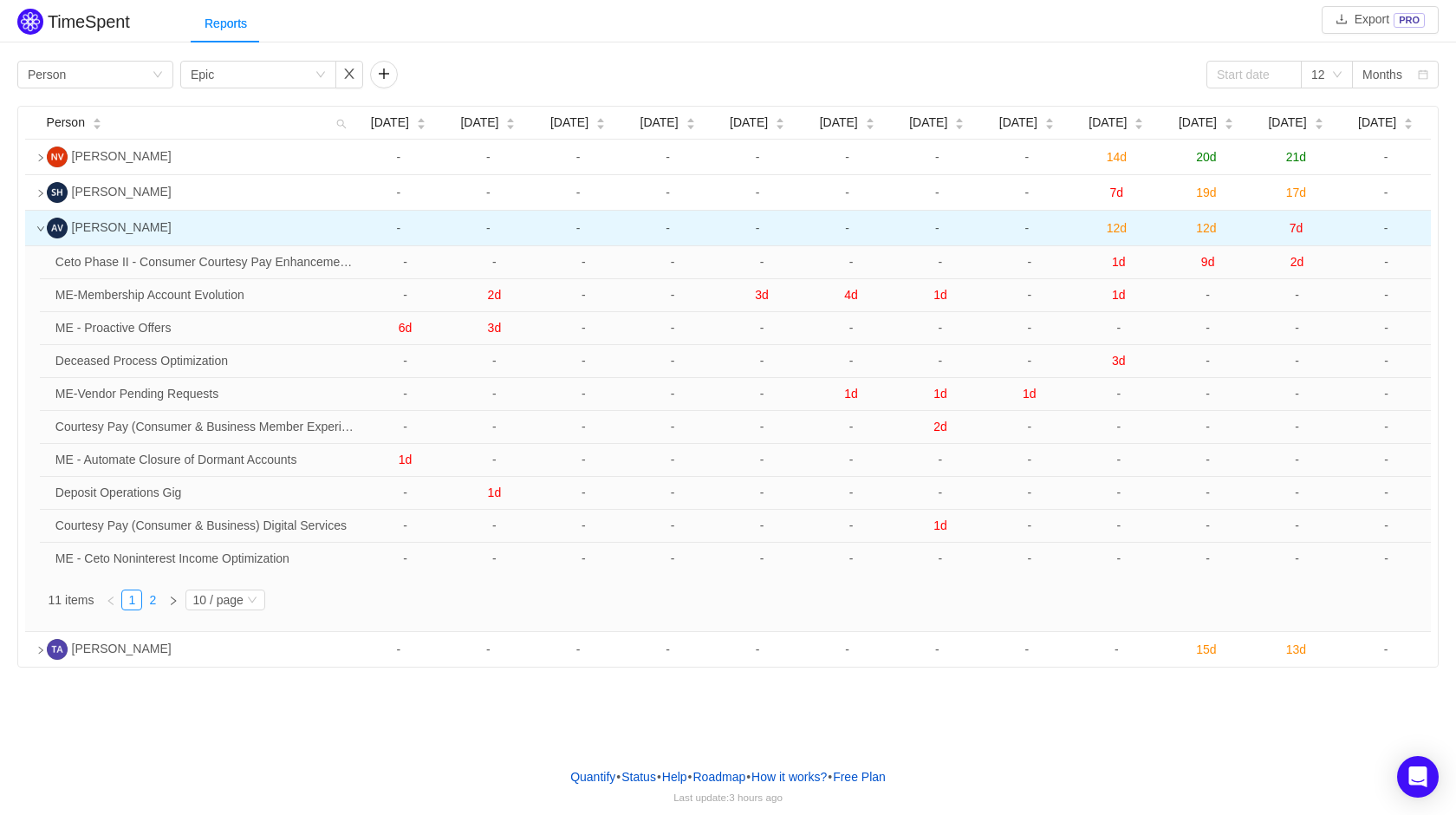
click at [154, 597] on link "2" at bounding box center [153, 600] width 19 height 19
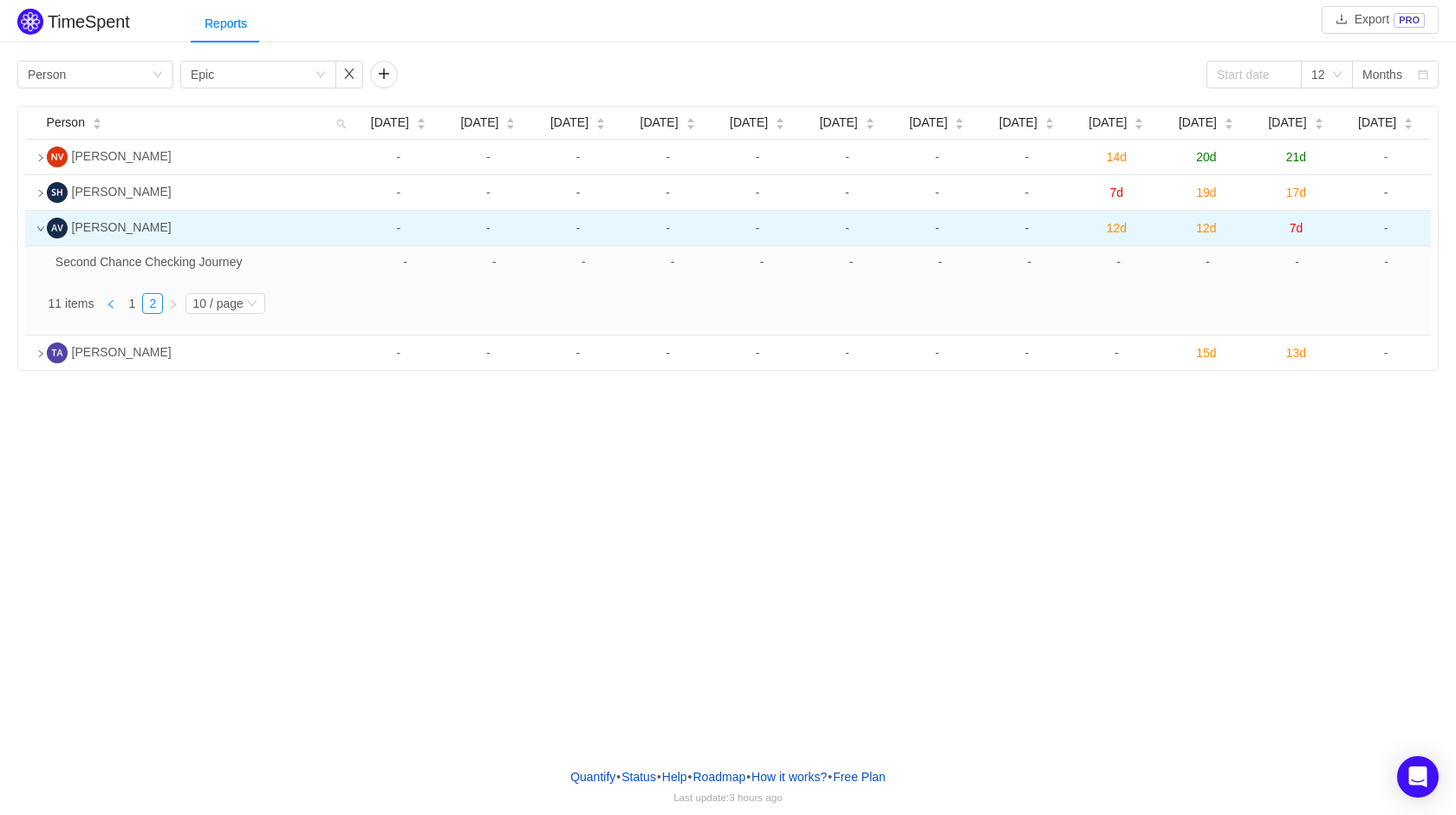
click at [111, 303] on icon "icon: left" at bounding box center [111, 303] width 5 height 9
